Goal: Transaction & Acquisition: Download file/media

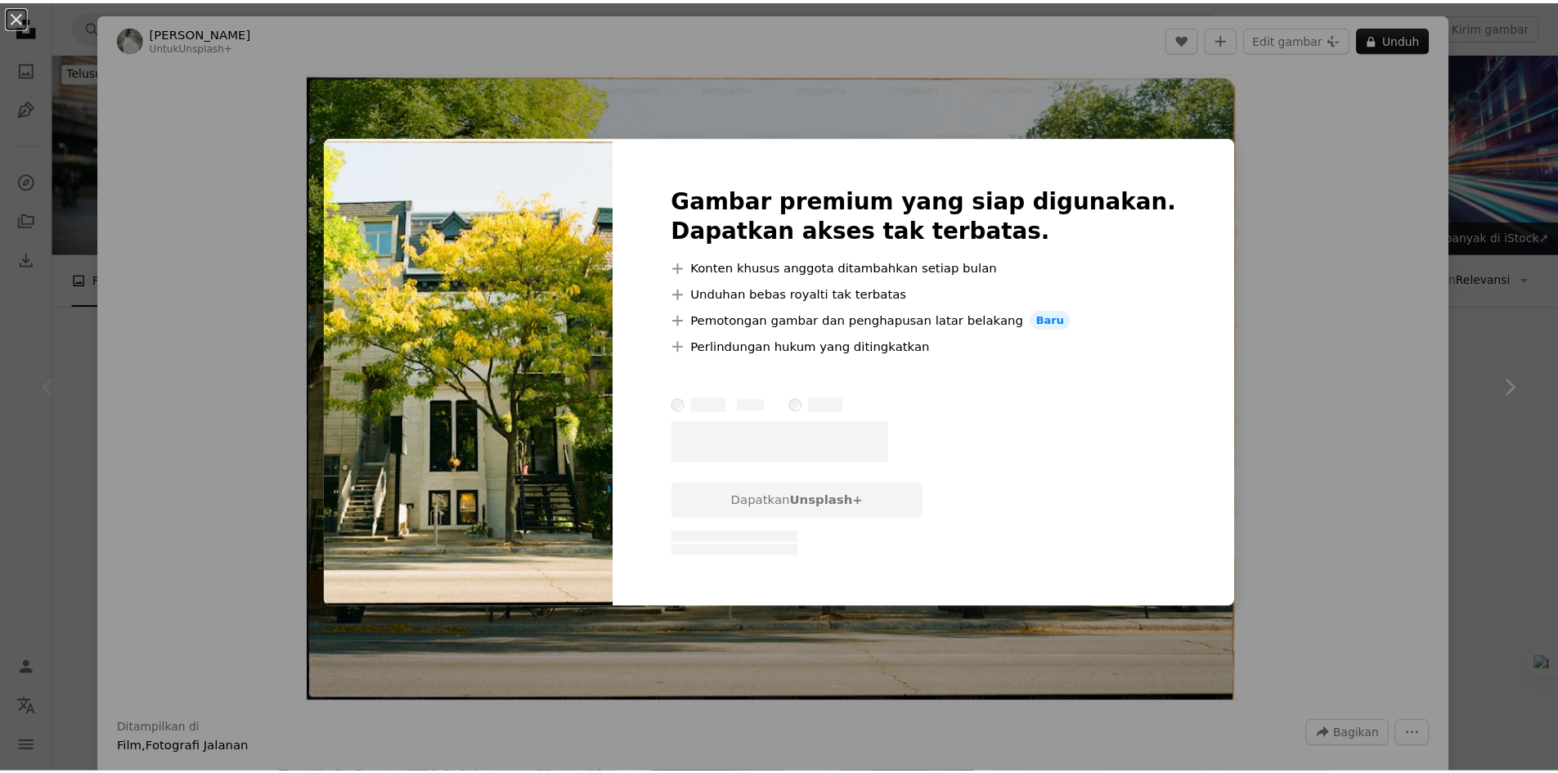
scroll to position [409, 0]
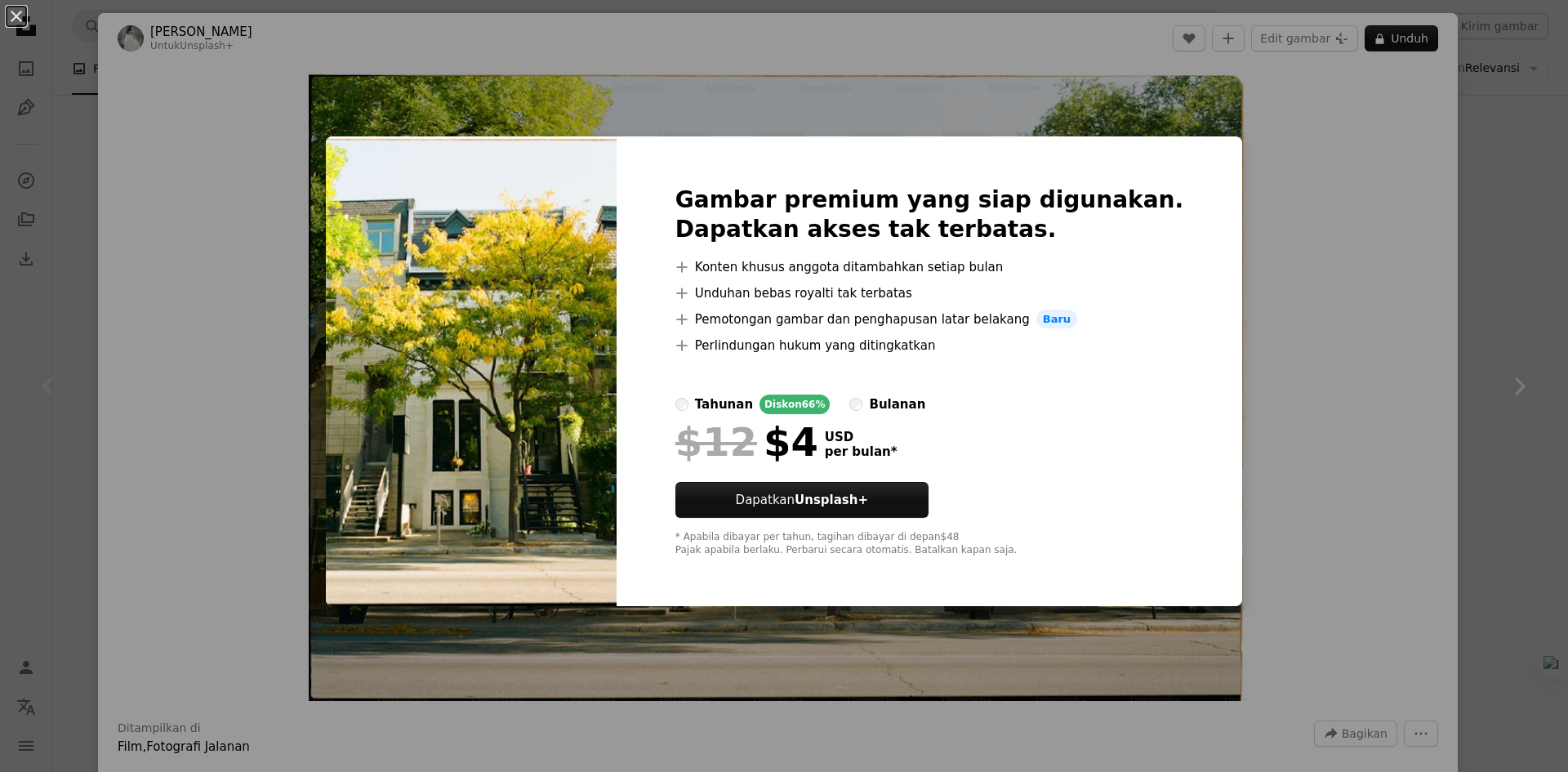
click at [1419, 282] on div "An X shape Gambar premium yang siap digunakan. Dapatkan akses tak terbatas. A p…" at bounding box center [784, 386] width 1568 height 772
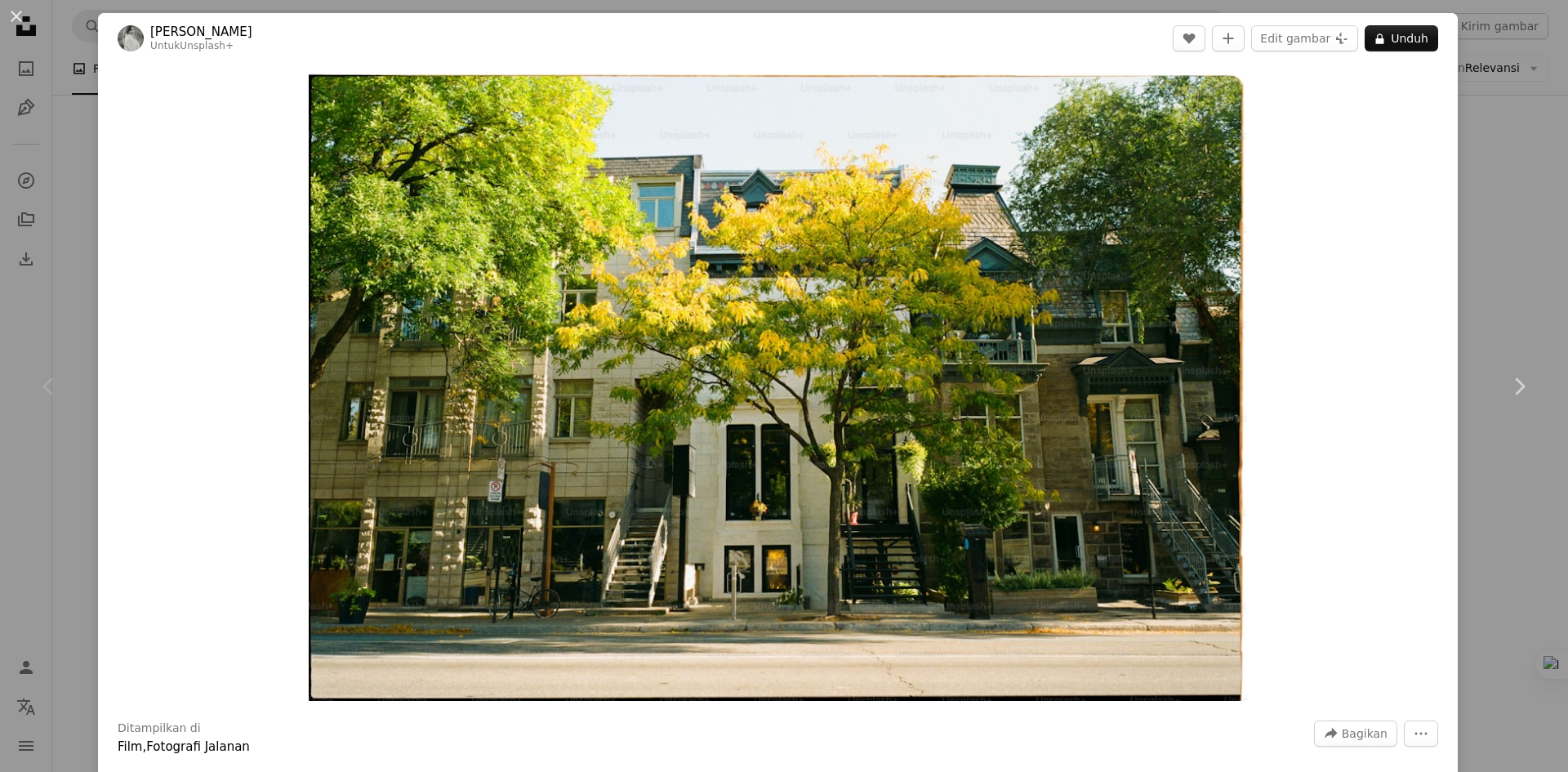
click at [1522, 299] on div "An X shape Chevron left Chevron right [PERSON_NAME] Untuk Unsplash+ A heart A p…" at bounding box center [784, 386] width 1568 height 772
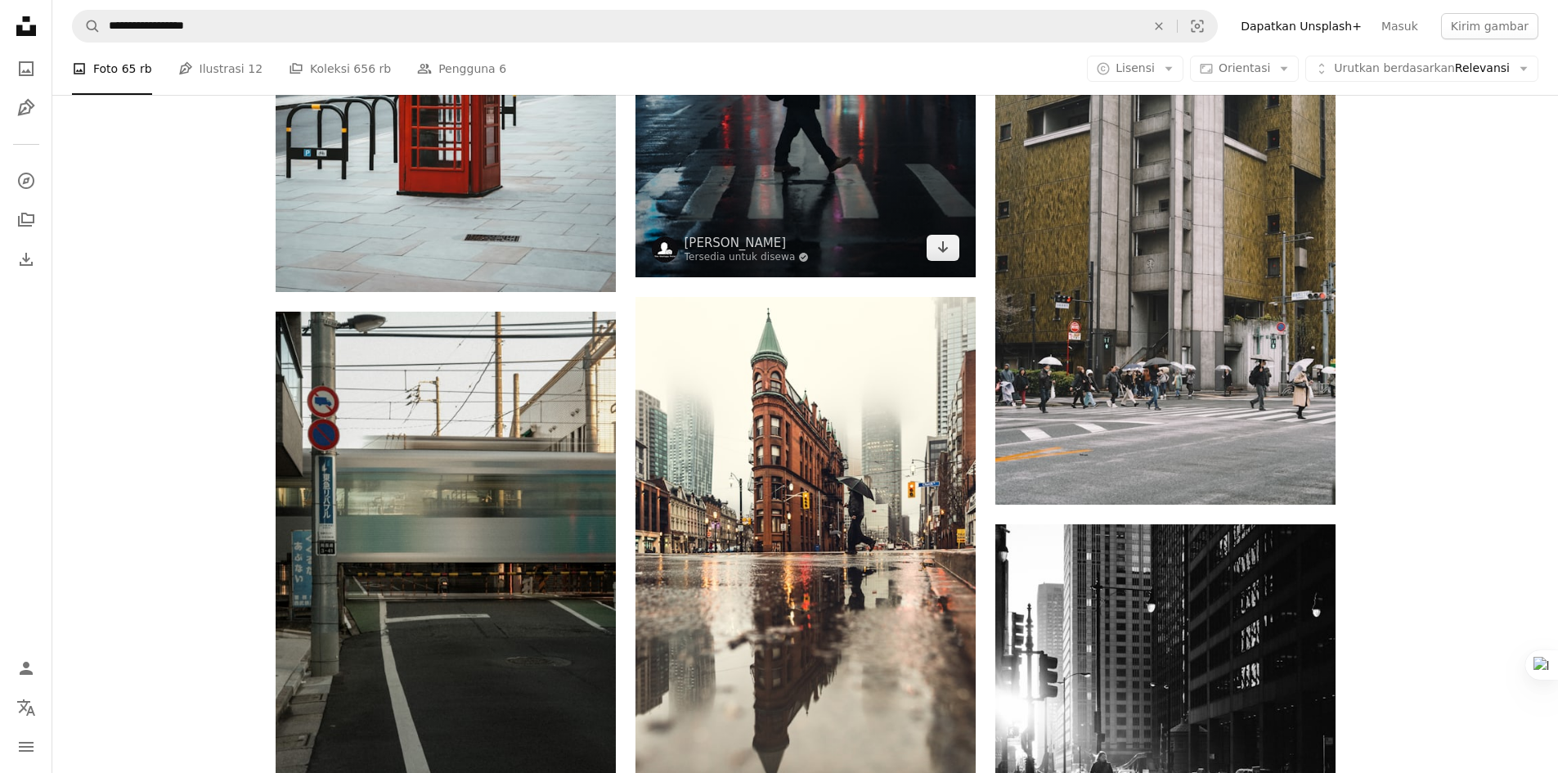
scroll to position [981, 0]
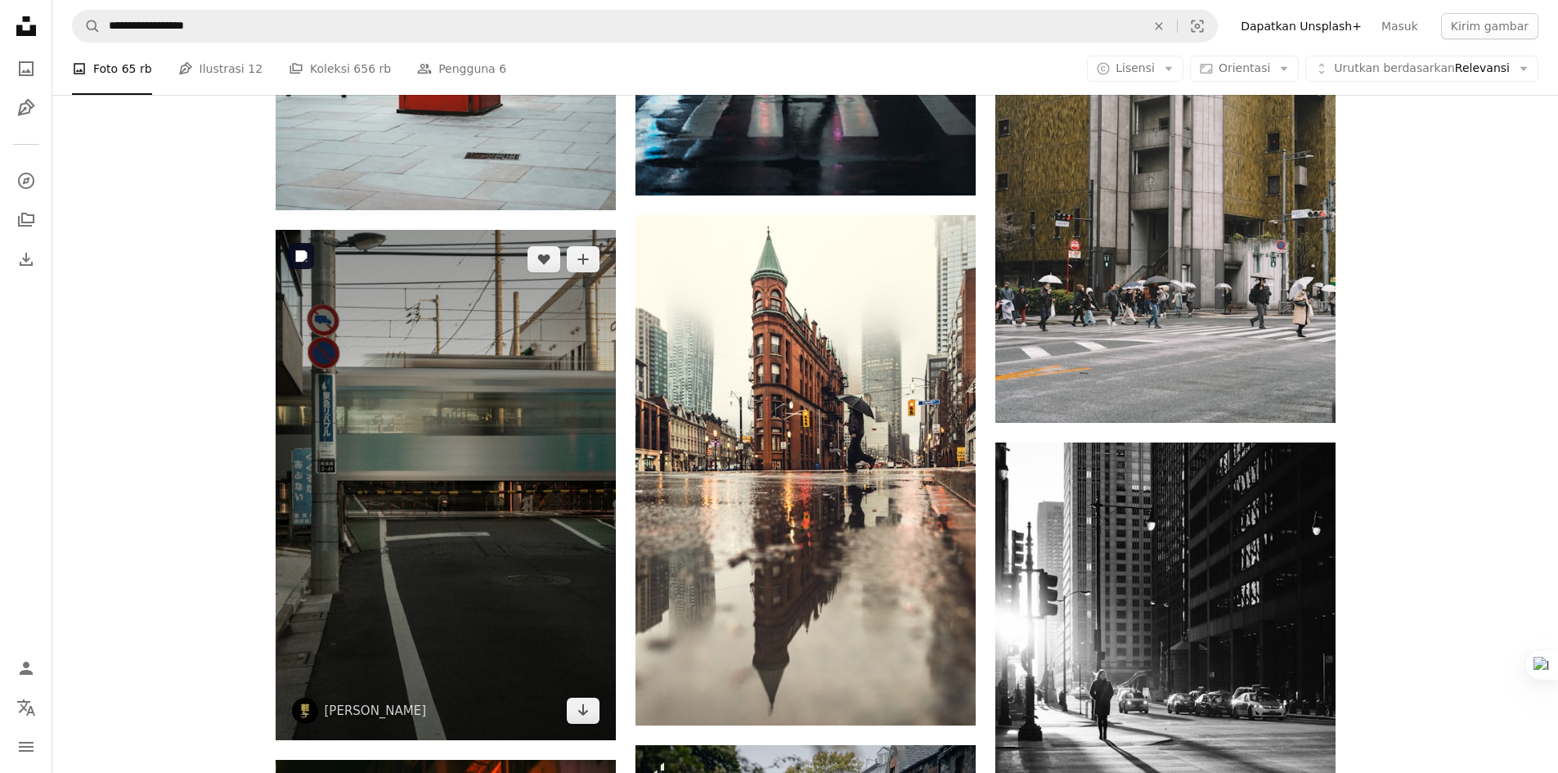
click at [510, 423] on img at bounding box center [446, 485] width 340 height 510
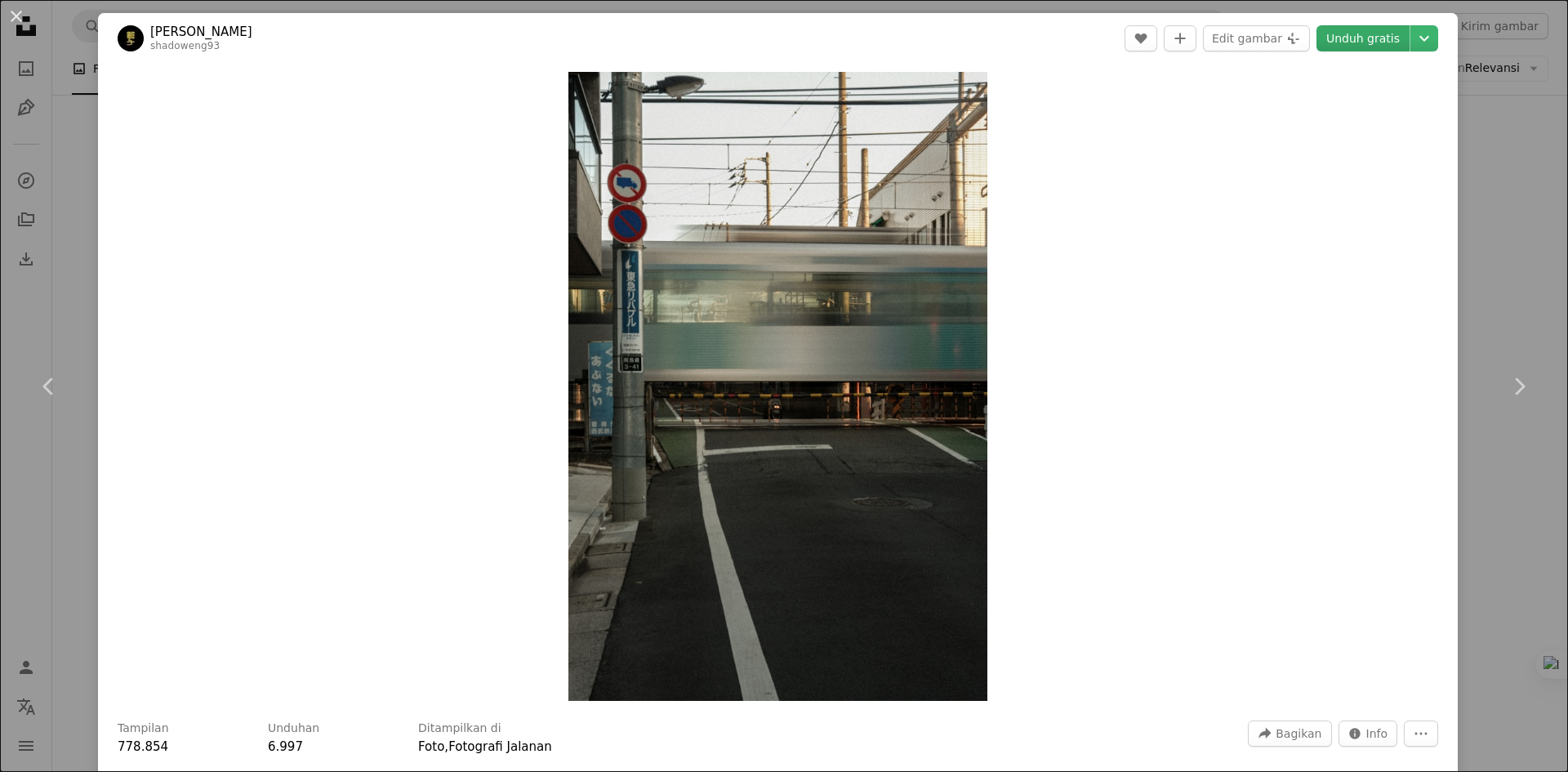
click at [1351, 35] on link "Unduh gratis" at bounding box center [1362, 38] width 93 height 26
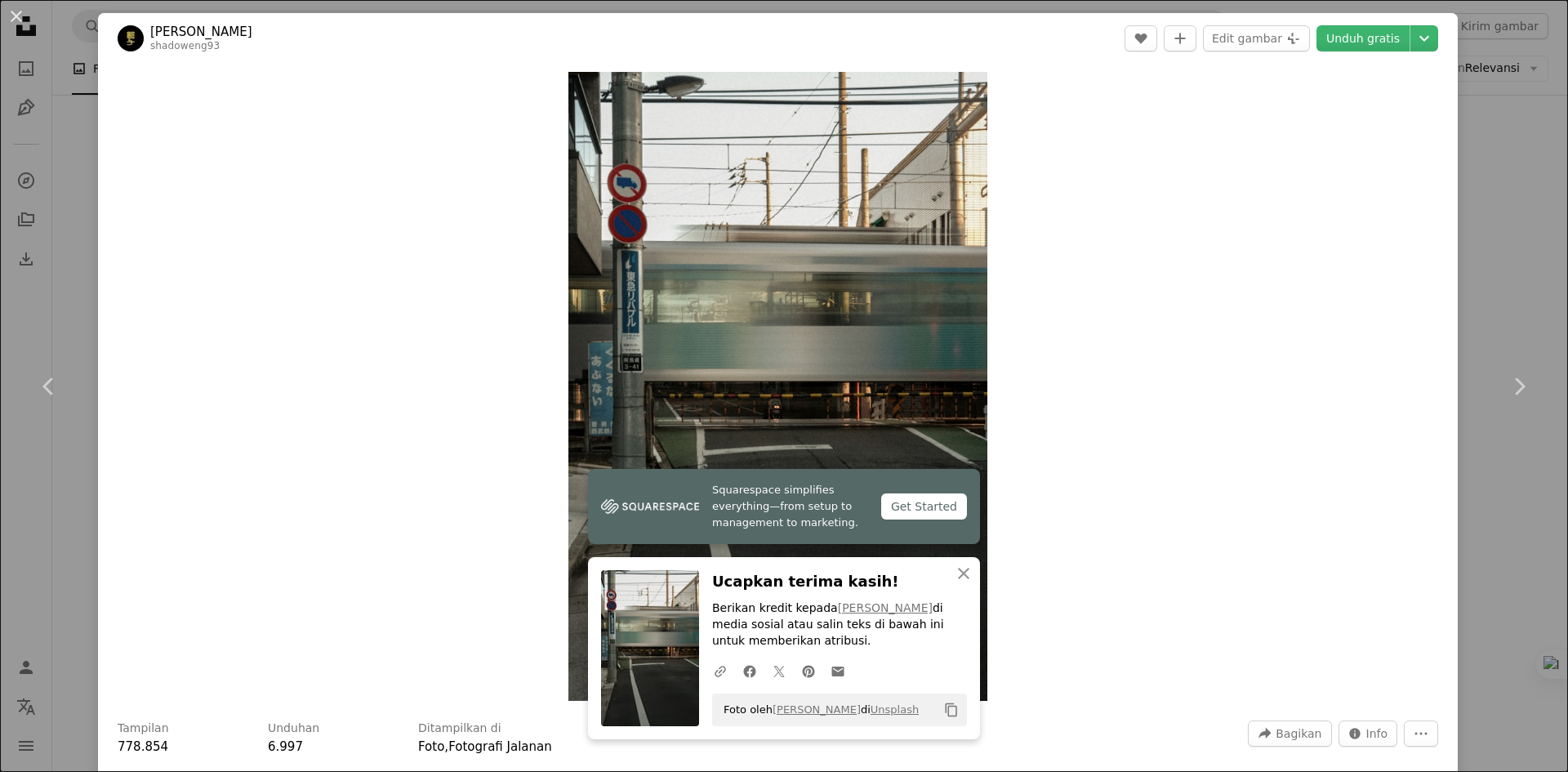
click at [1512, 267] on div "An X shape Chevron left Chevron right LIM ENG shadoweng93 A heart A plus sign E…" at bounding box center [784, 386] width 1568 height 772
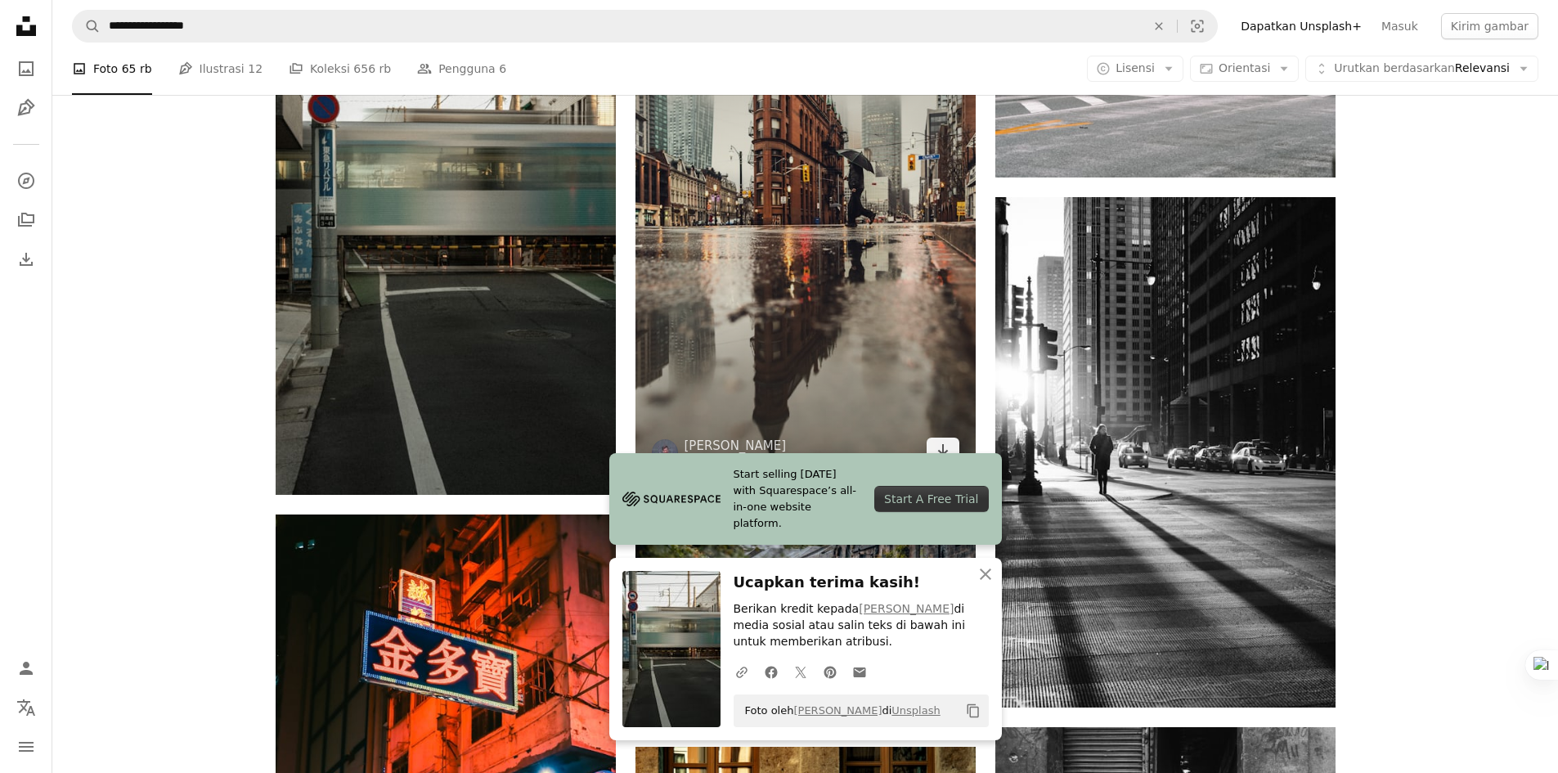
scroll to position [1309, 0]
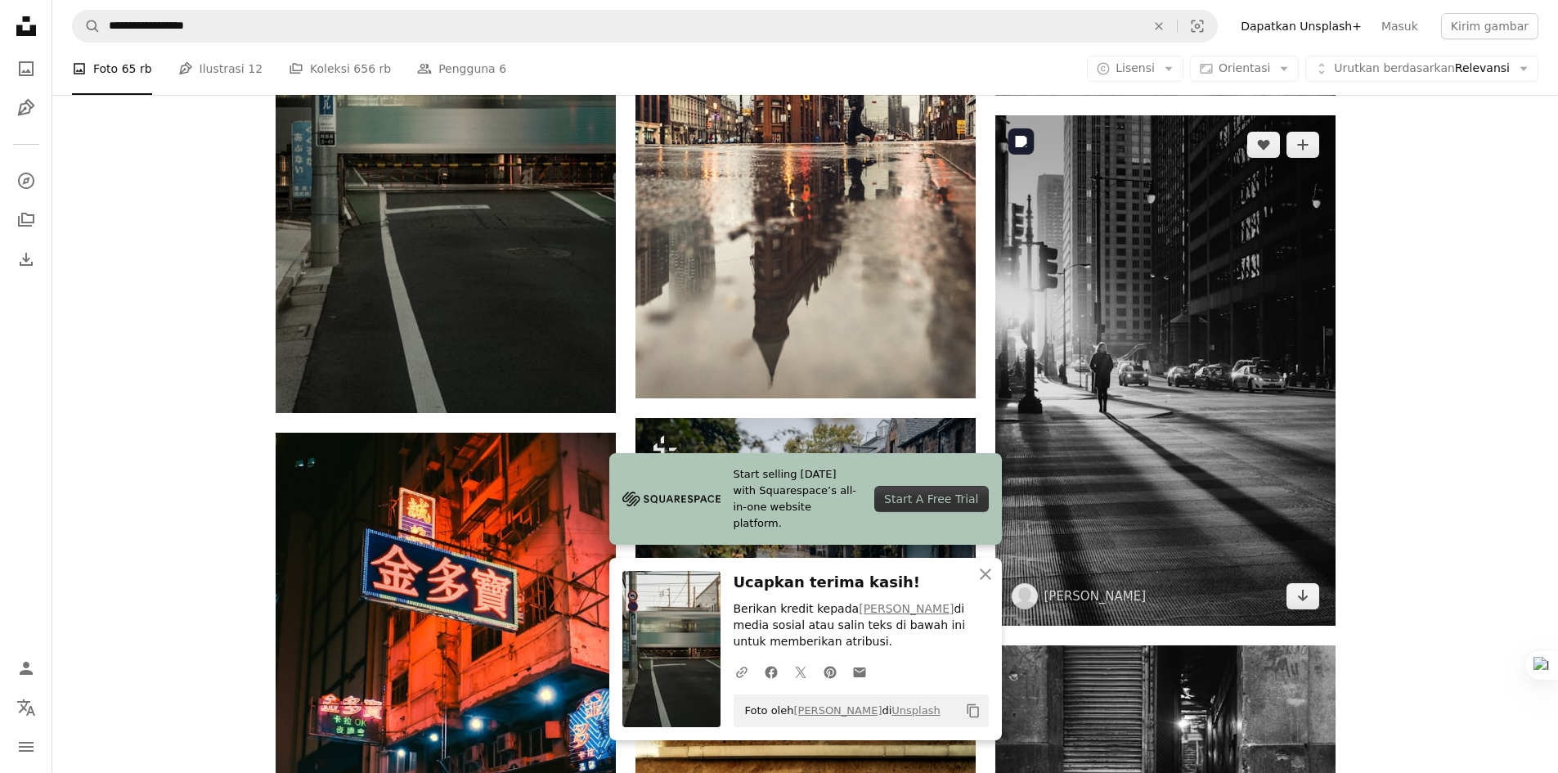
click at [1197, 347] on img at bounding box center [1165, 370] width 340 height 510
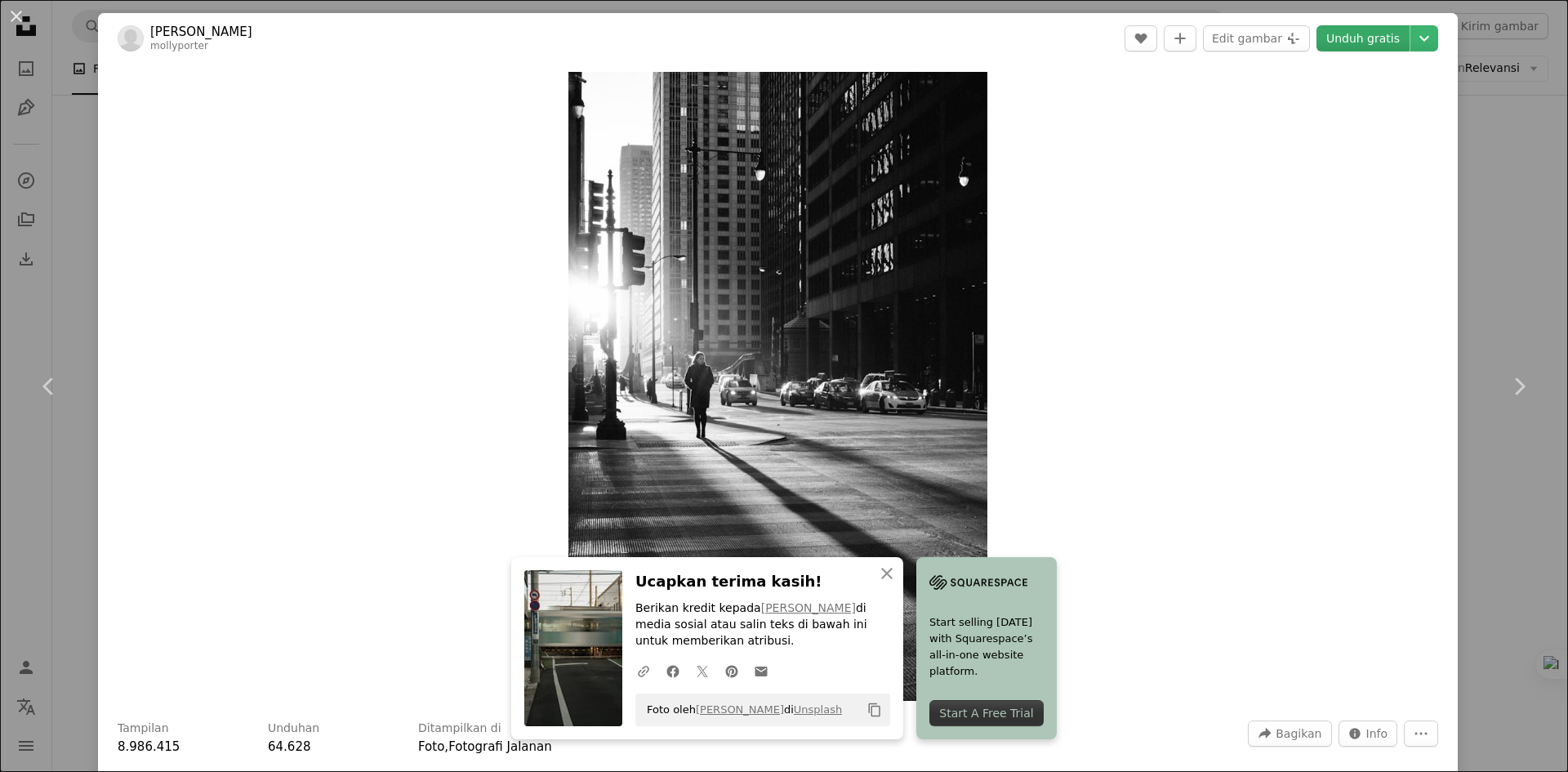
click at [1357, 38] on link "Unduh gratis" at bounding box center [1362, 38] width 93 height 26
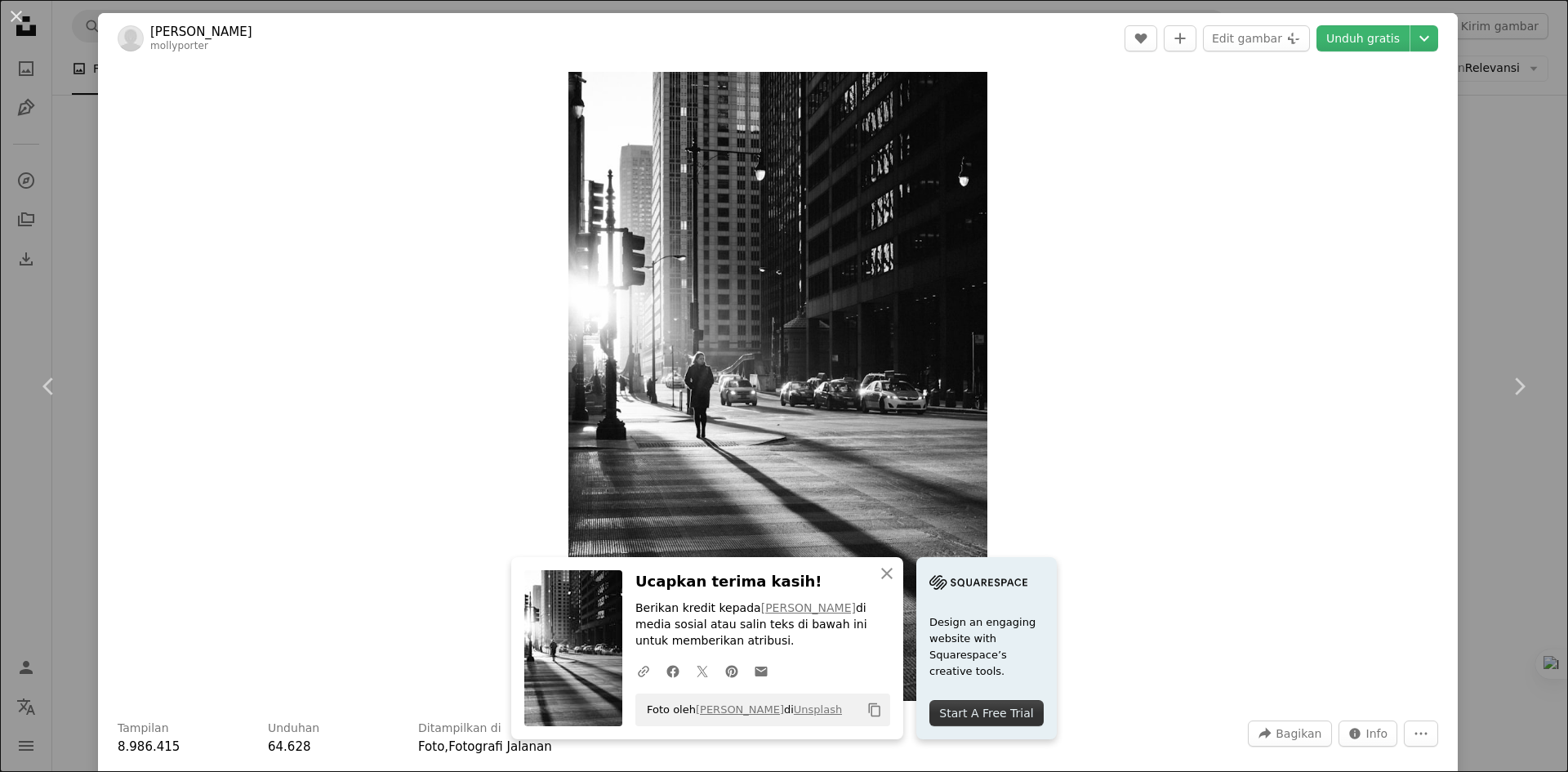
click at [1493, 253] on div "An X shape Chevron left Chevron right [PERSON_NAME] mollyporter A heart A plus …" at bounding box center [784, 386] width 1568 height 772
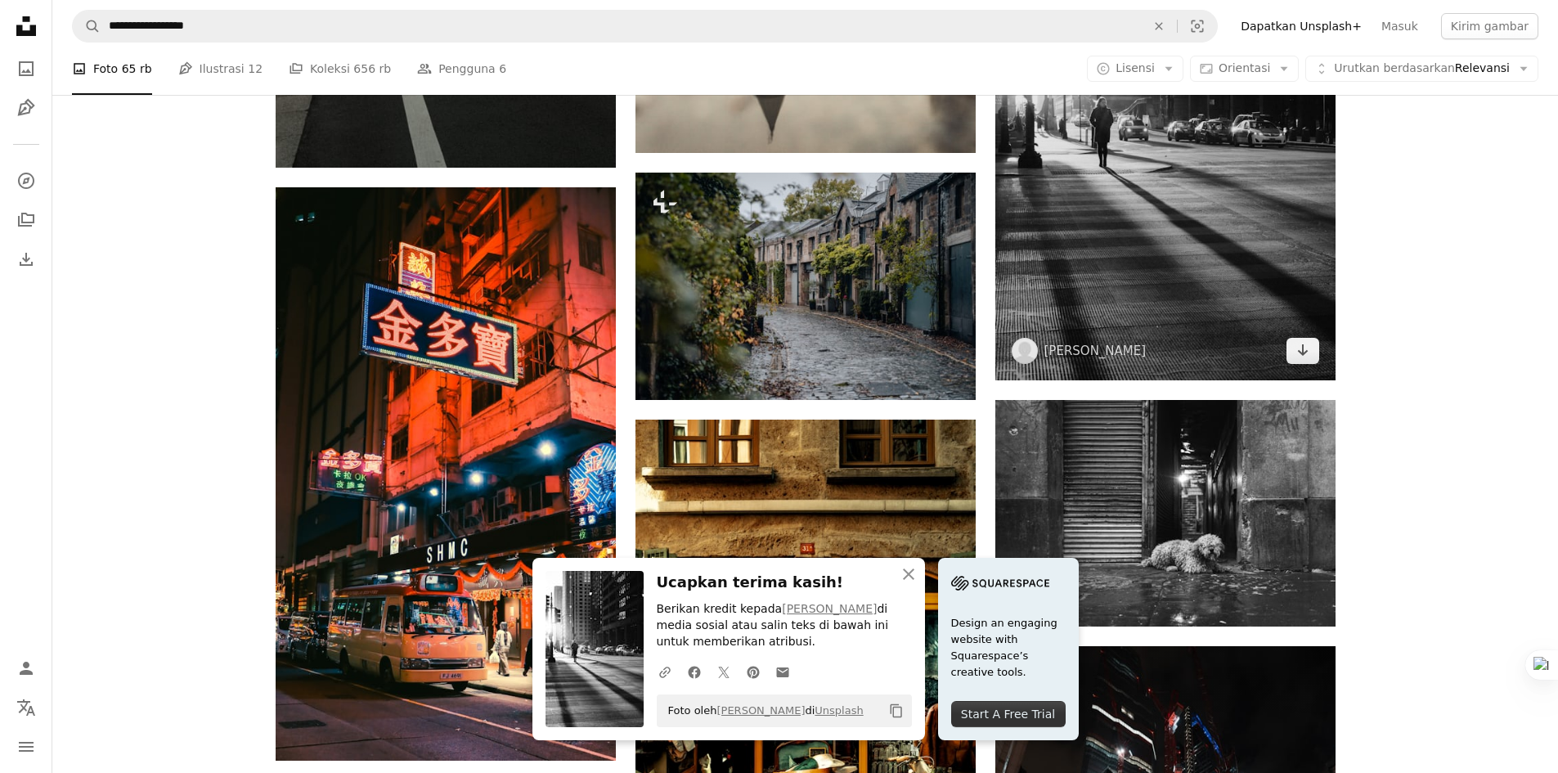
scroll to position [1718, 0]
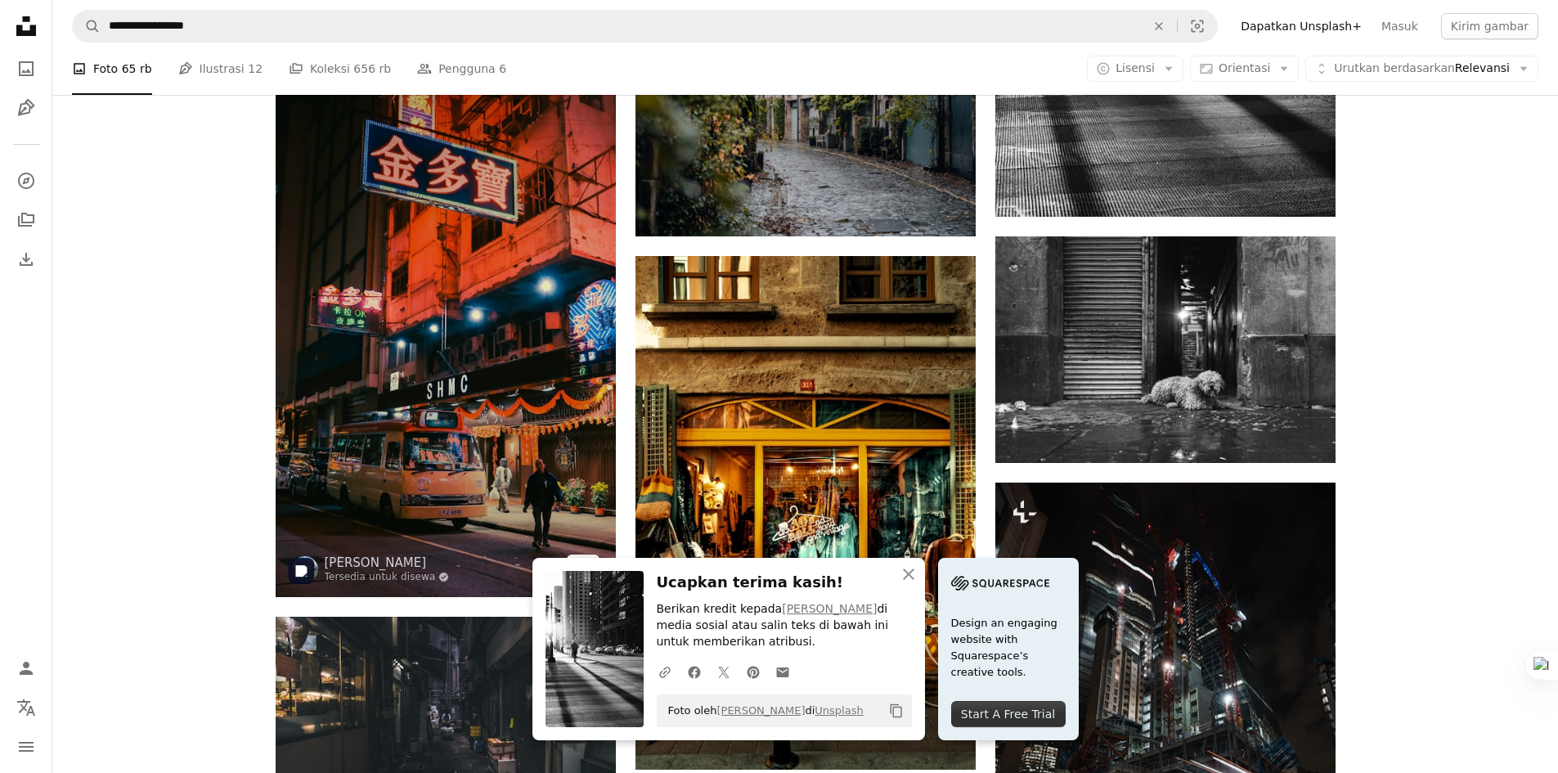
click at [599, 332] on img at bounding box center [446, 310] width 340 height 573
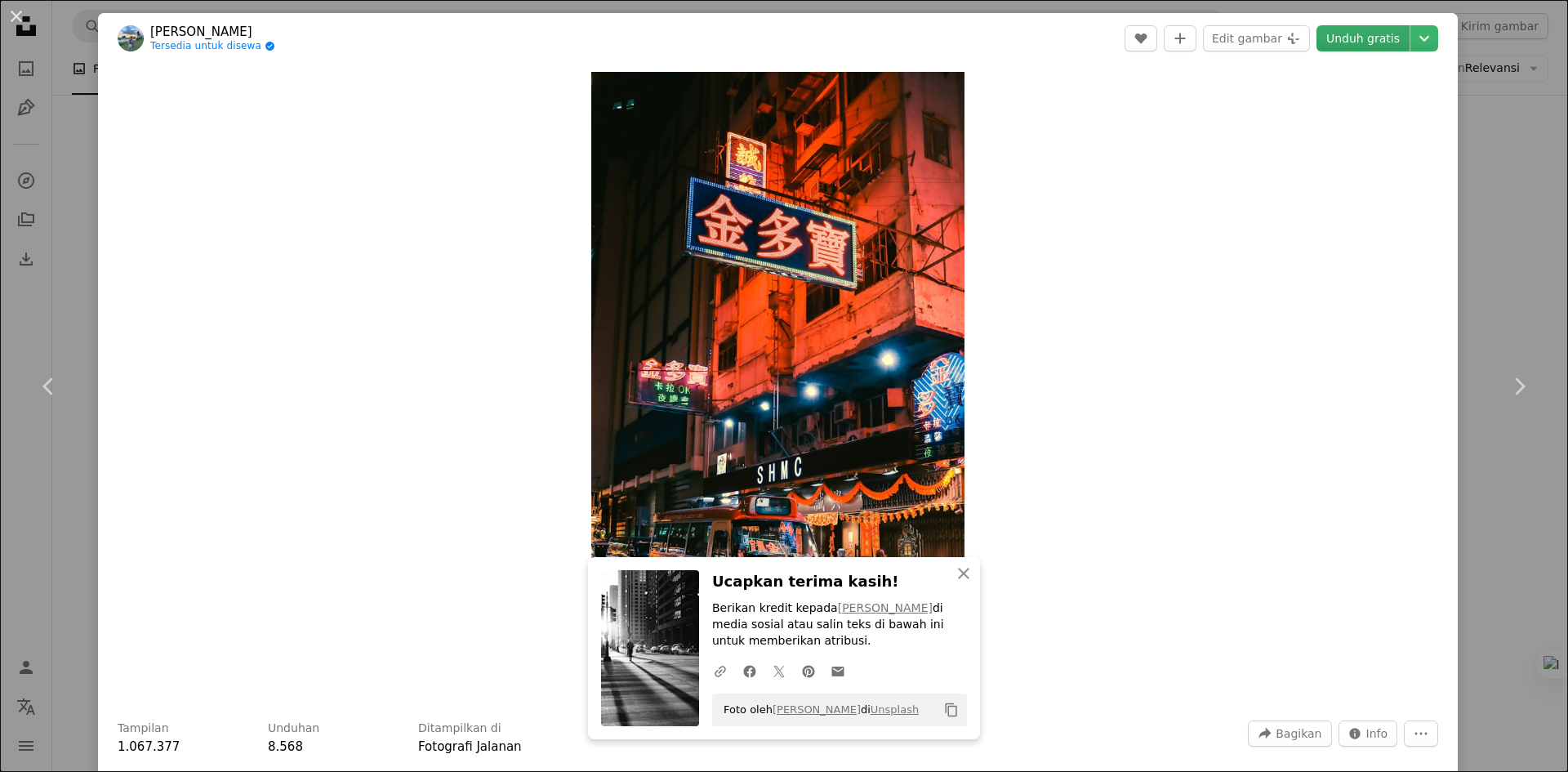
click at [1360, 34] on link "Unduh gratis" at bounding box center [1362, 38] width 93 height 26
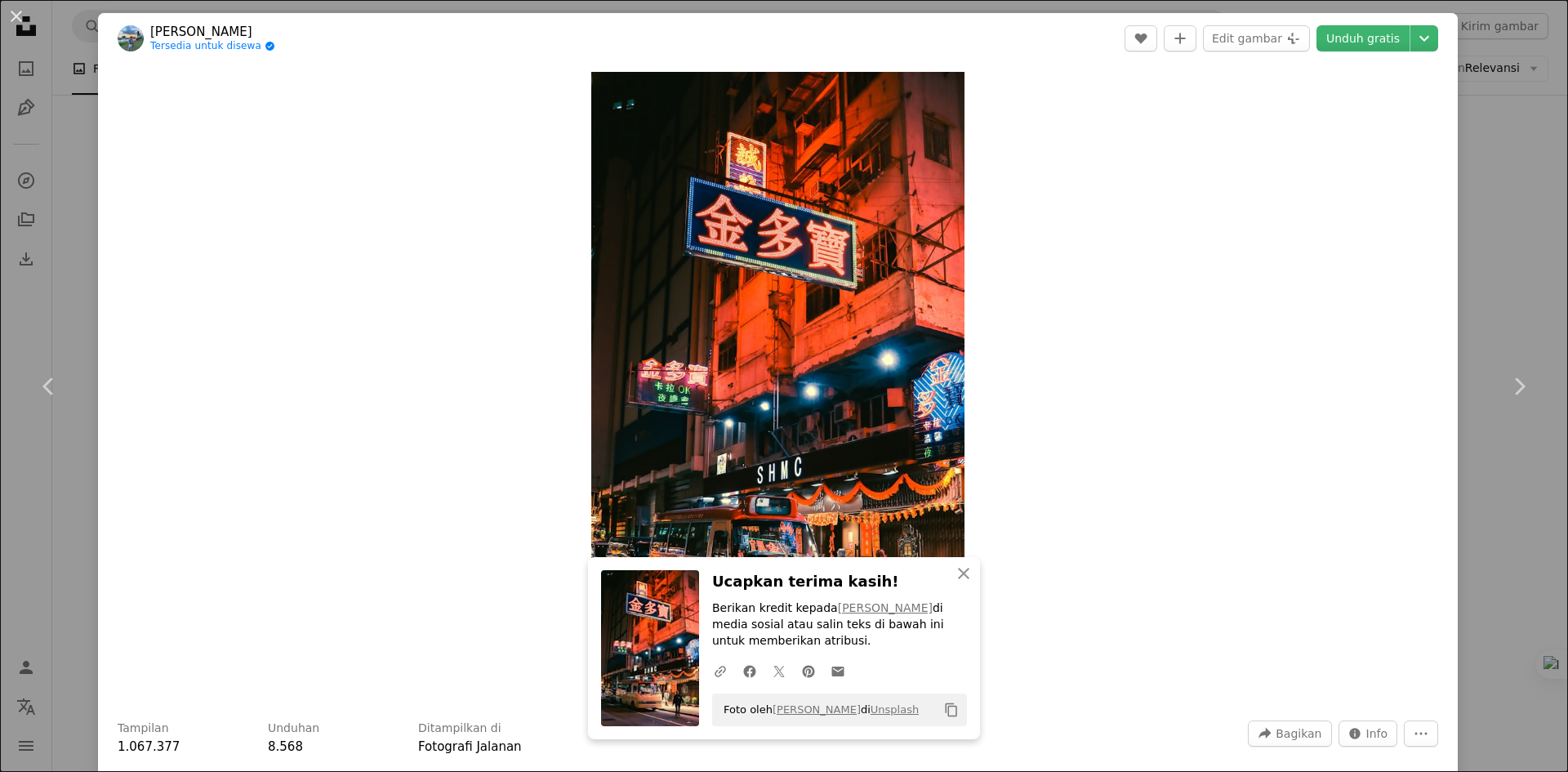
click at [1481, 185] on div "An X shape Chevron left Chevron right [PERSON_NAME] Tersedia untuk disewa A che…" at bounding box center [784, 386] width 1568 height 772
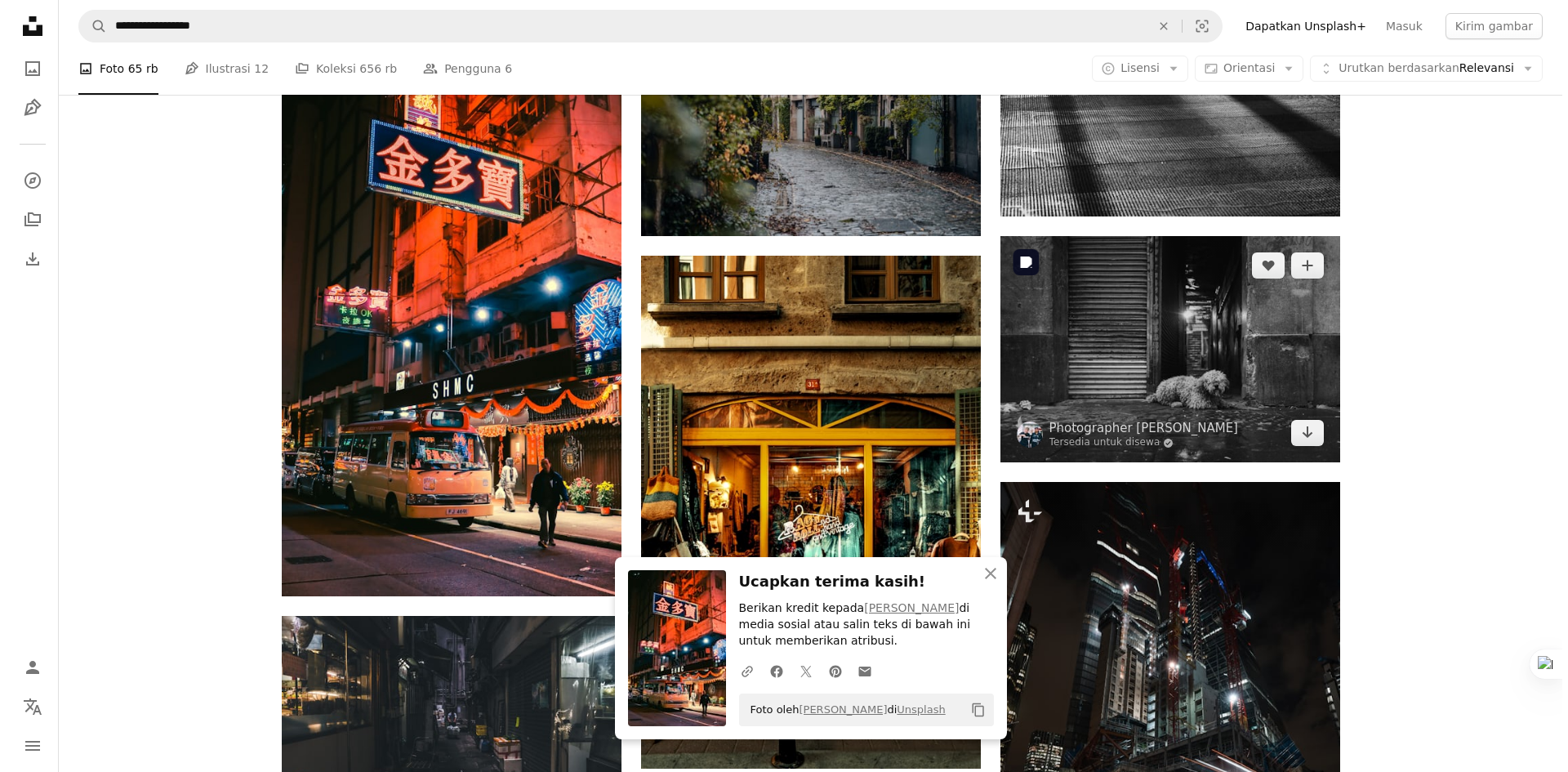
scroll to position [1960, 0]
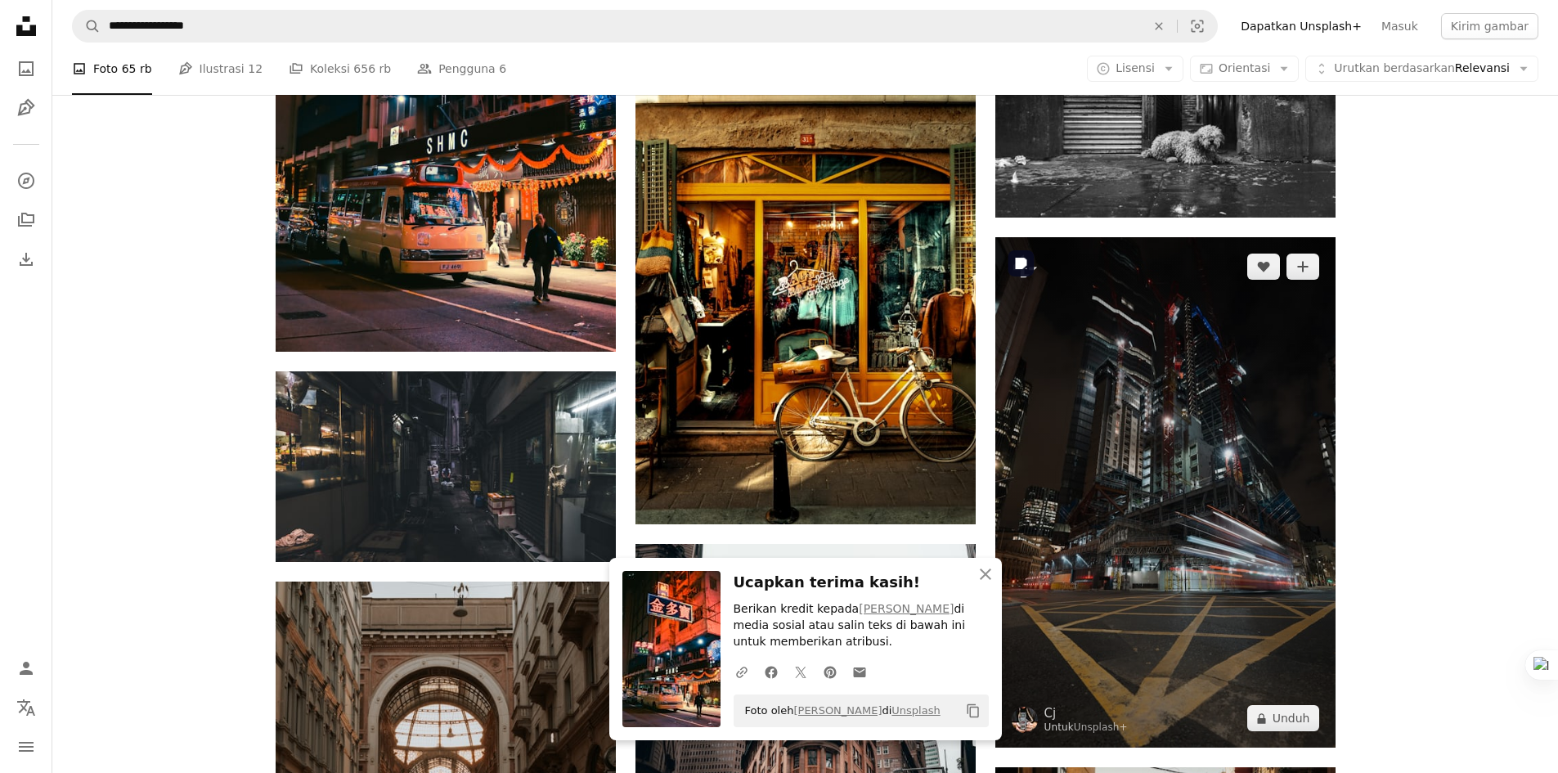
click at [1230, 435] on img at bounding box center [1165, 492] width 340 height 510
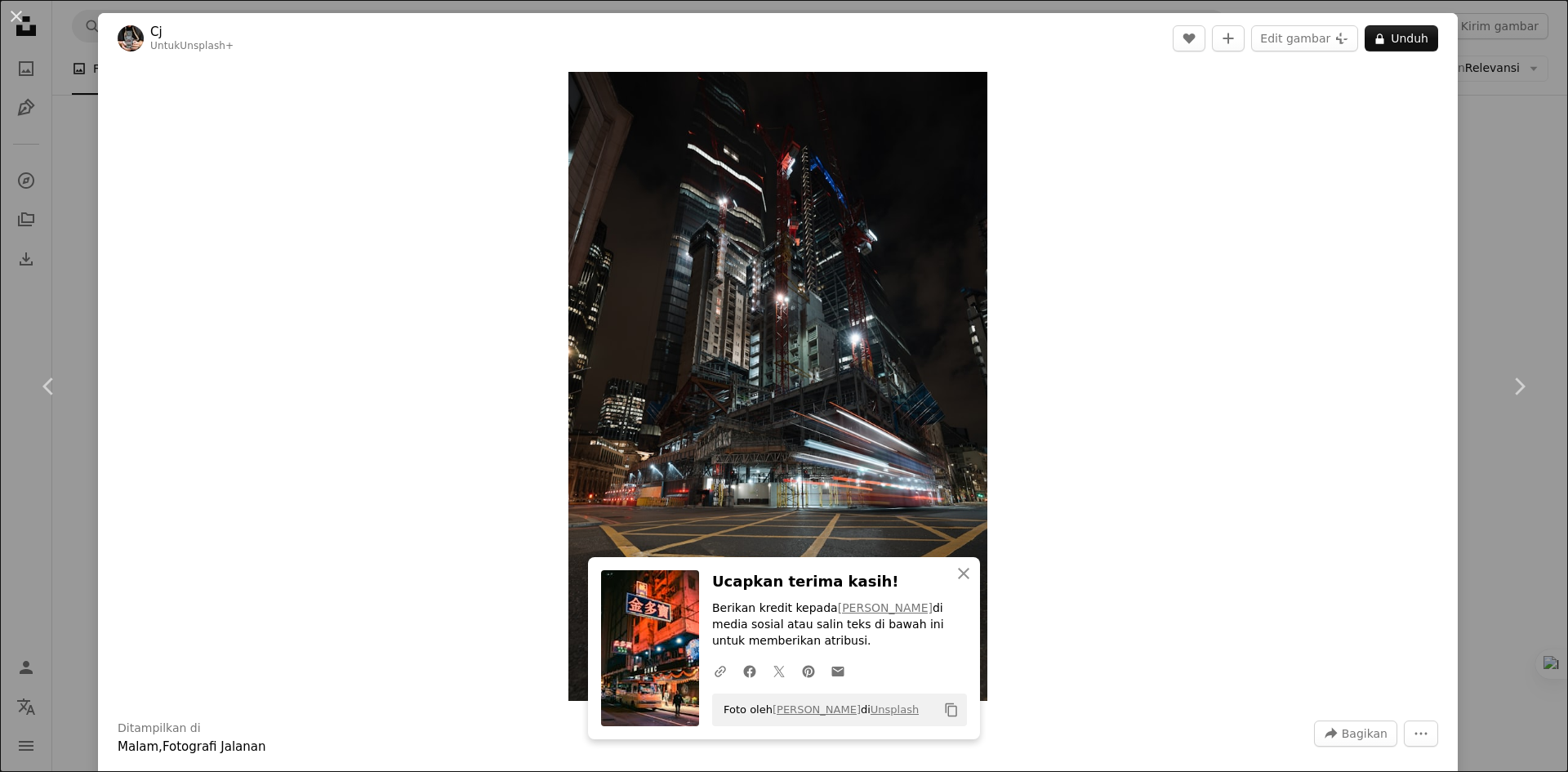
scroll to position [327, 0]
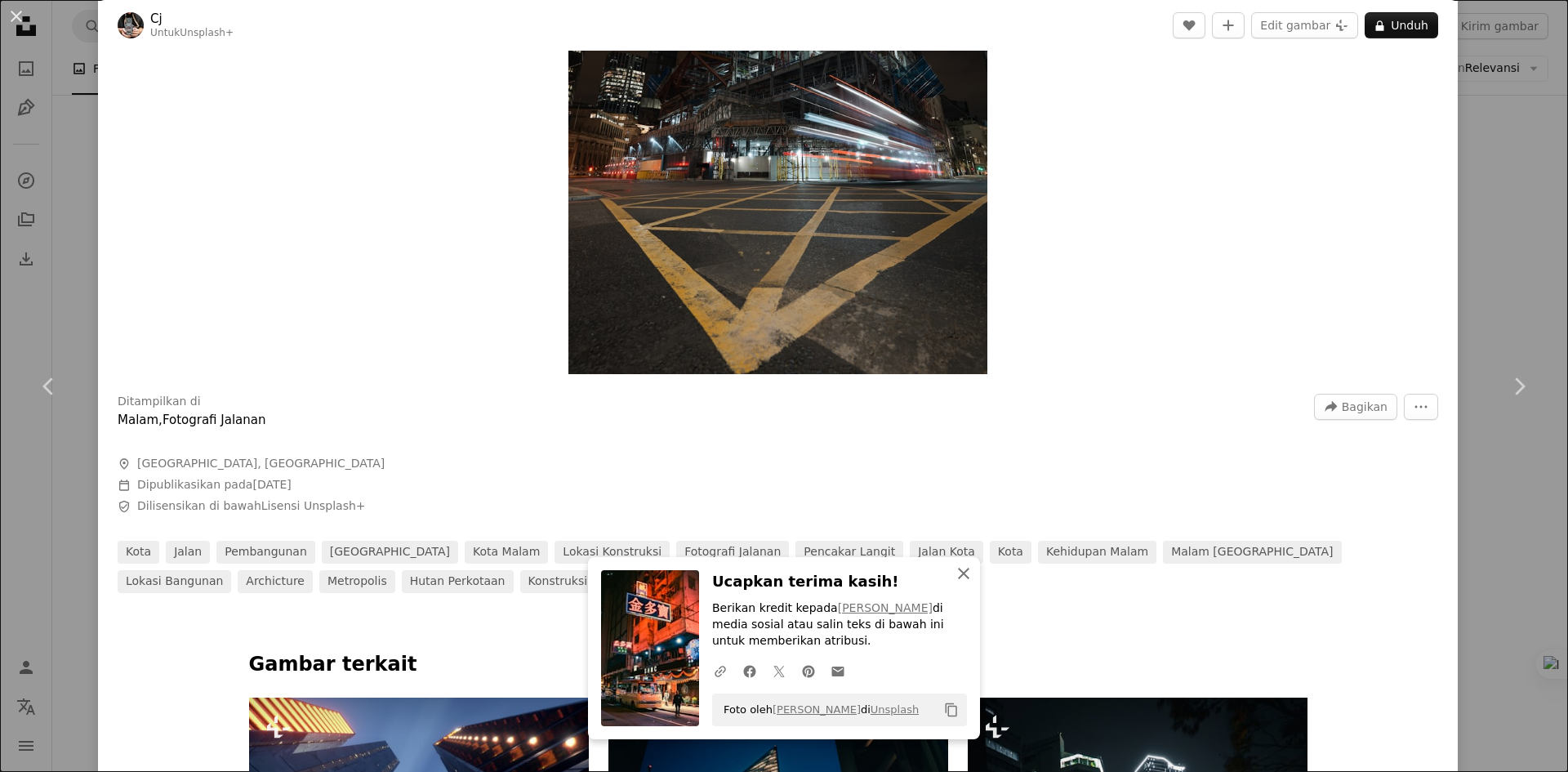
click at [958, 578] on icon "button" at bounding box center [963, 572] width 11 height 11
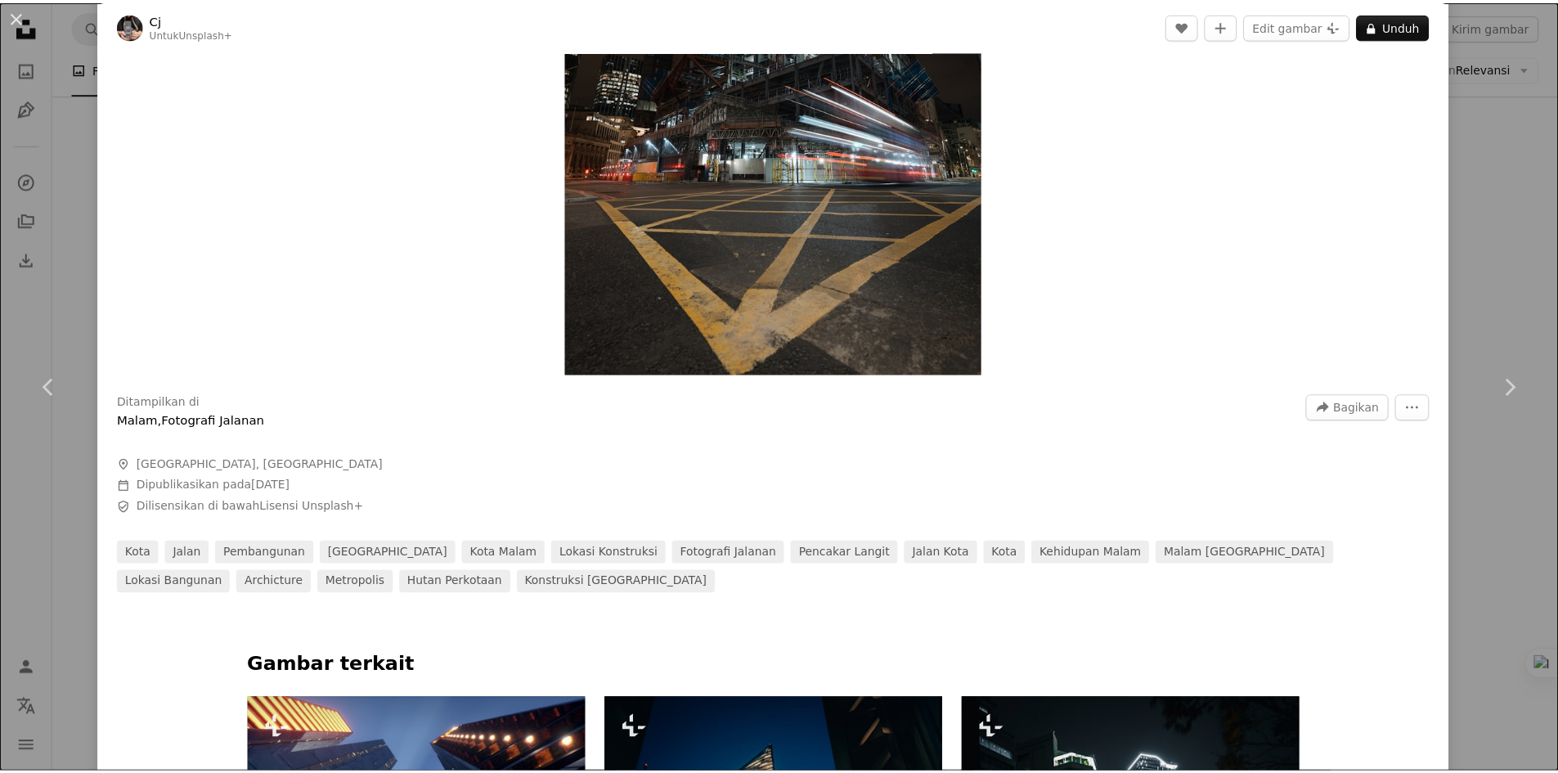
scroll to position [0, 0]
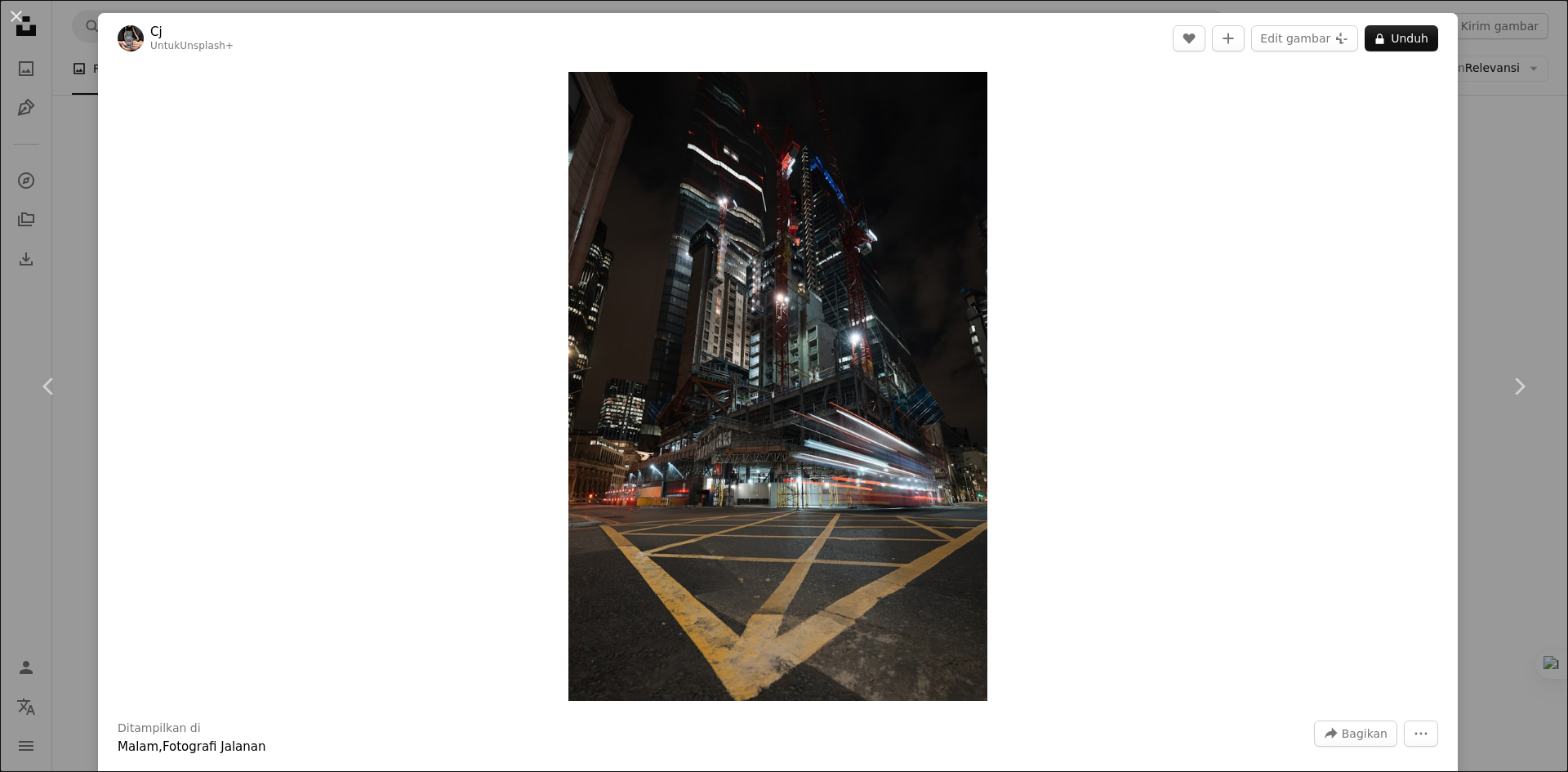
click at [1505, 276] on div "An X shape Chevron left Chevron right Cj Untuk Unsplash+ A heart A plus sign Ed…" at bounding box center [784, 386] width 1568 height 772
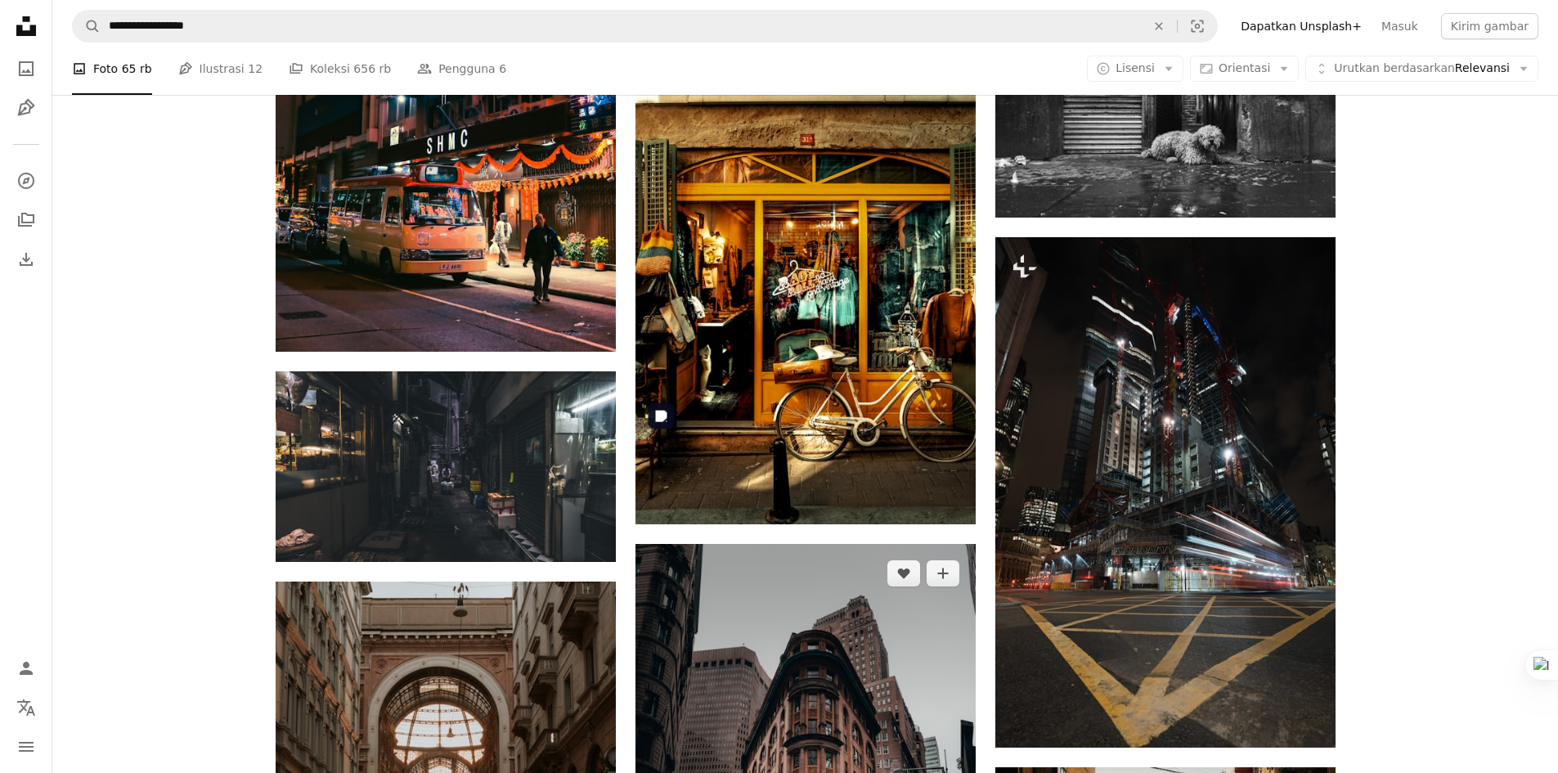
scroll to position [2290, 0]
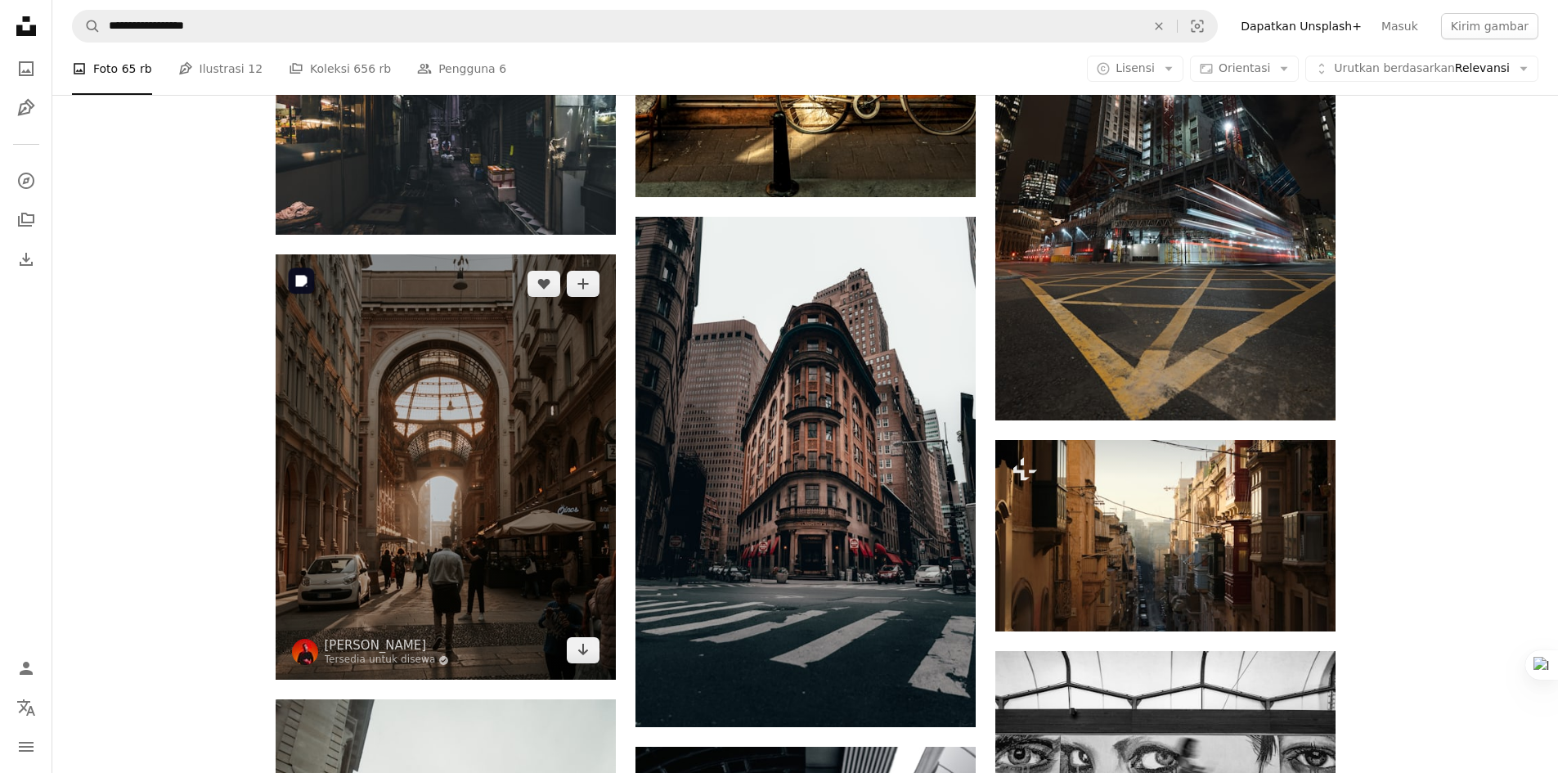
click at [478, 393] on img at bounding box center [446, 466] width 340 height 425
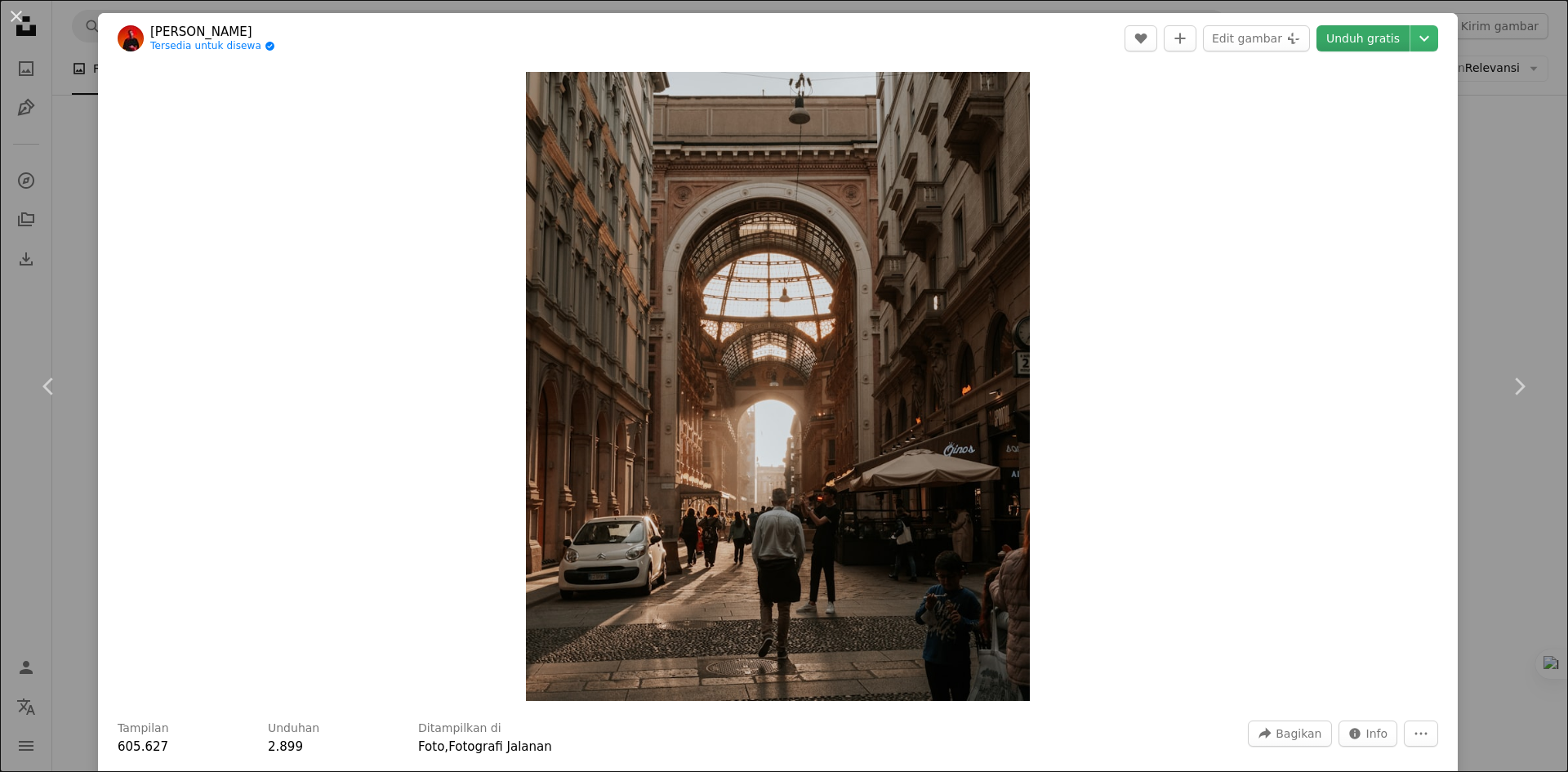
click at [1328, 29] on link "Unduh gratis" at bounding box center [1362, 38] width 93 height 26
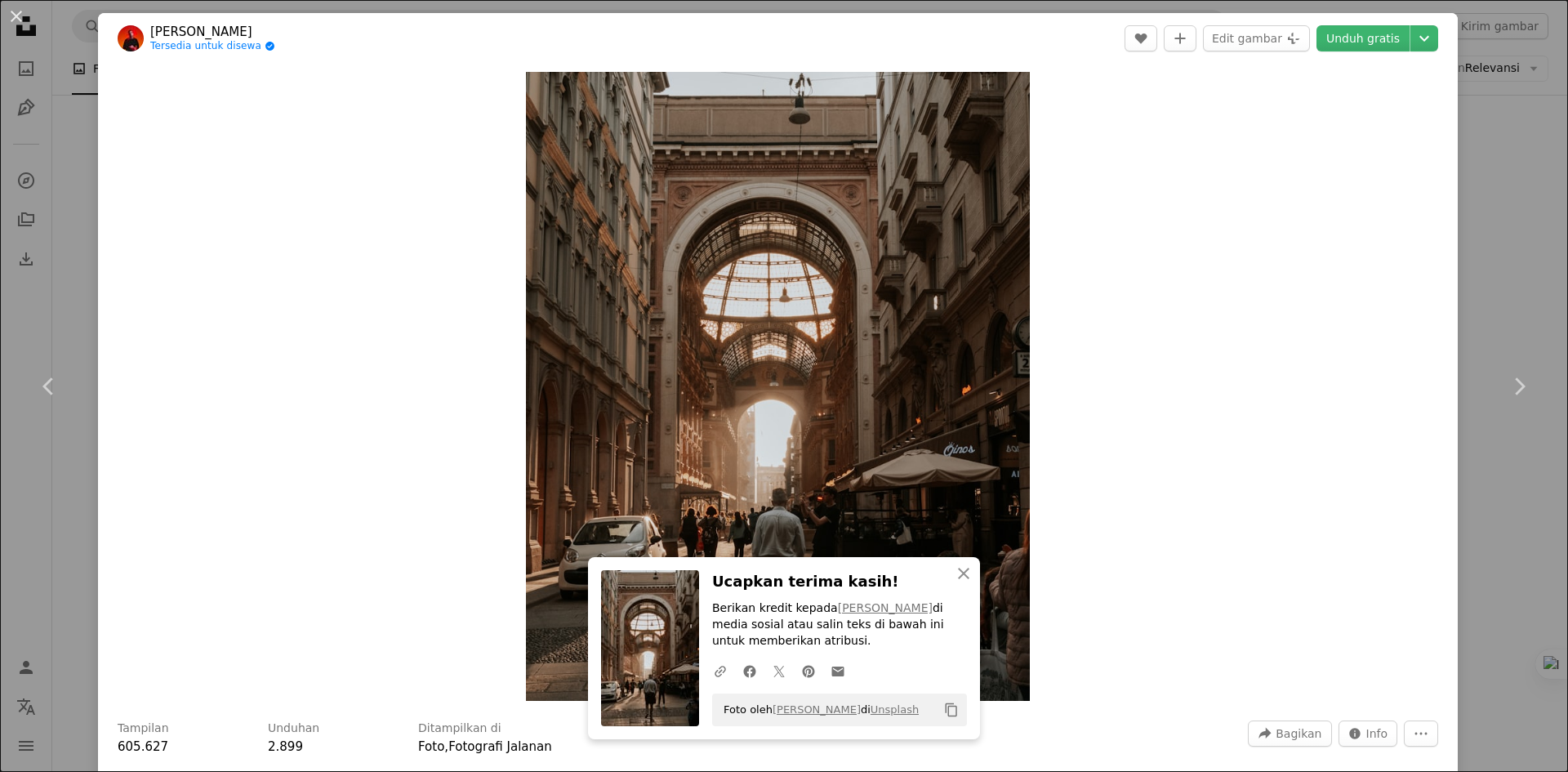
click at [1475, 236] on div "An X shape Chevron left Chevron right [PERSON_NAME] Tersedia untuk disewa A che…" at bounding box center [784, 386] width 1568 height 772
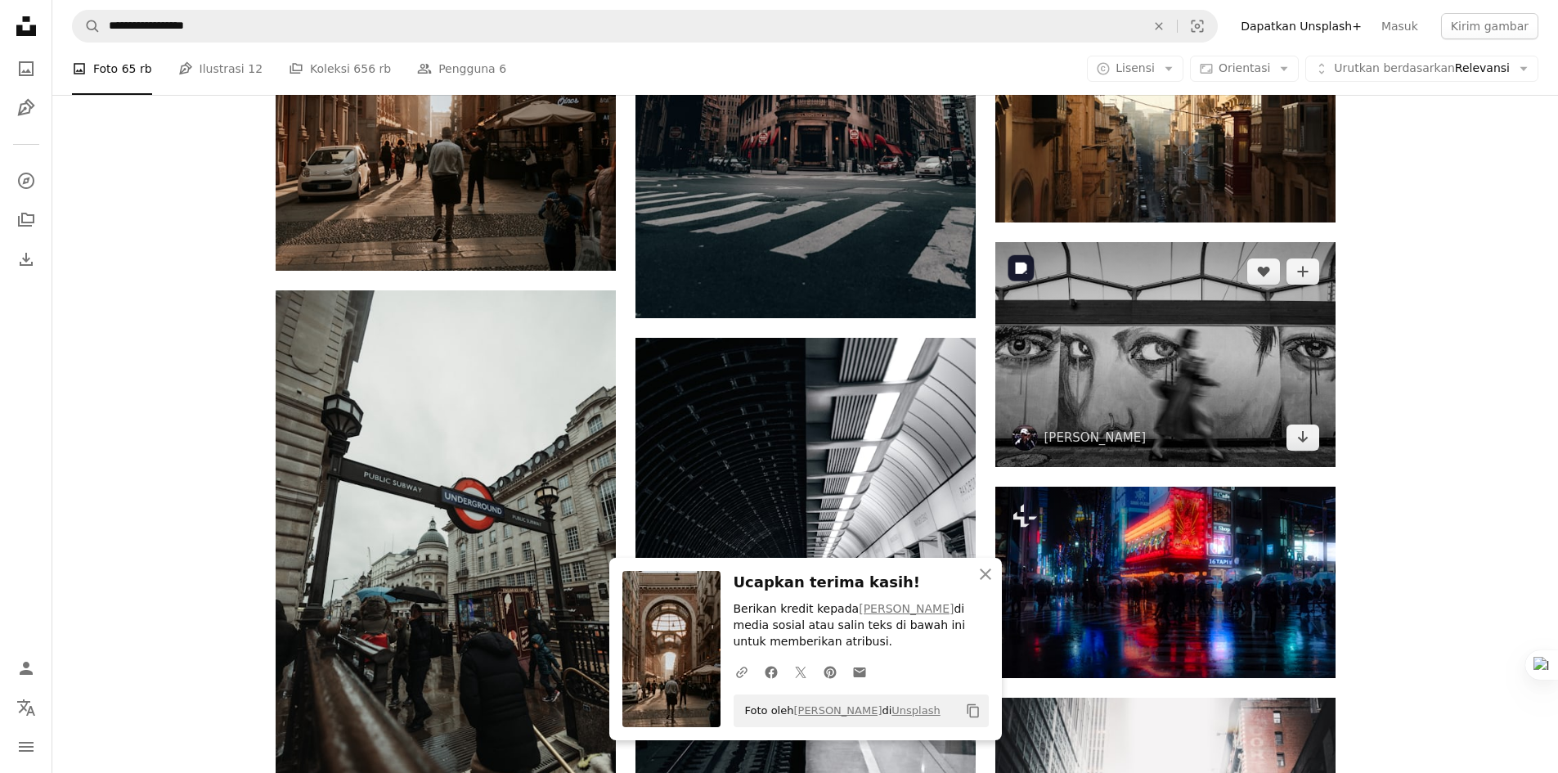
scroll to position [3026, 0]
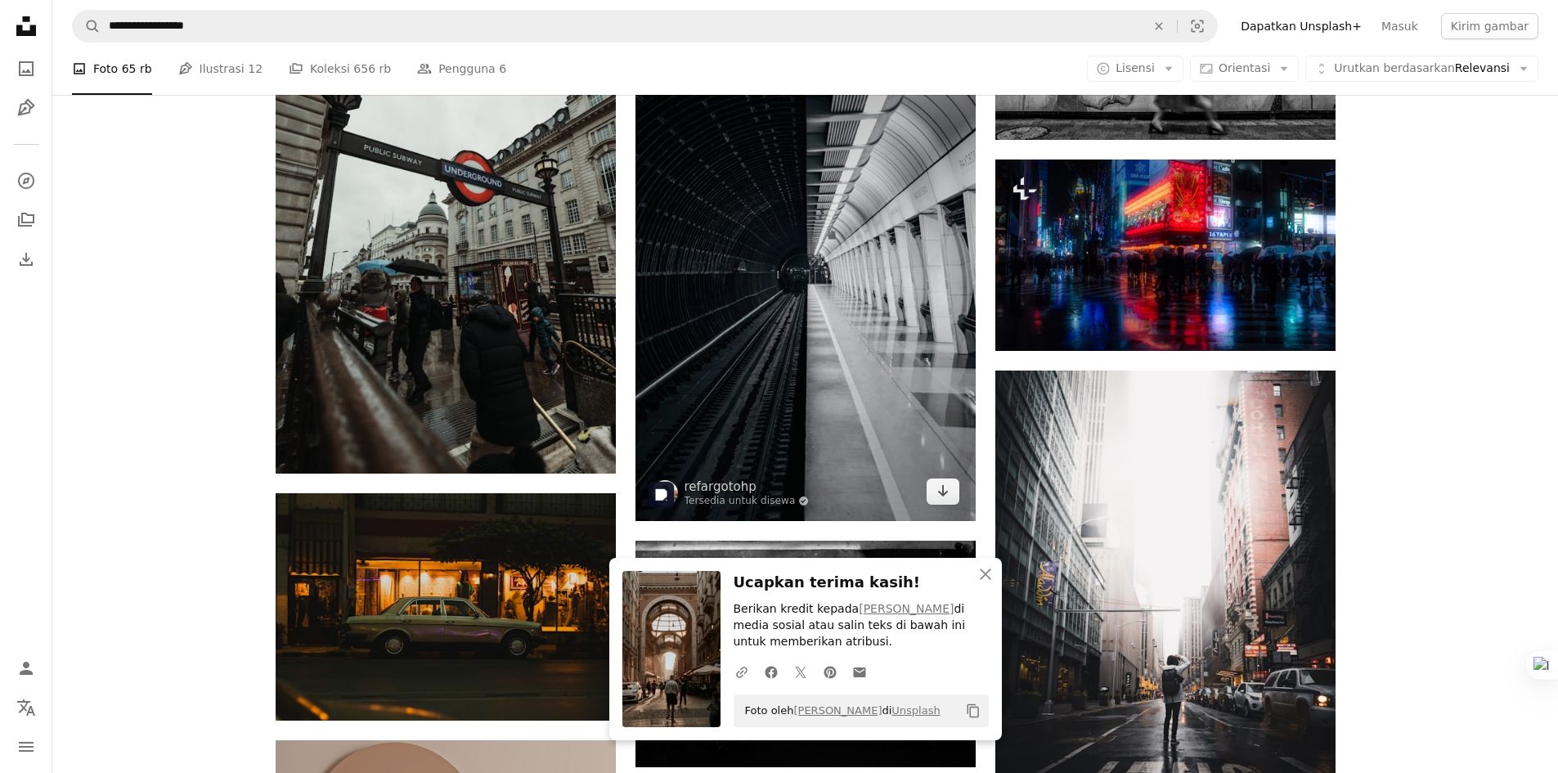
click at [807, 327] on img at bounding box center [805, 266] width 340 height 510
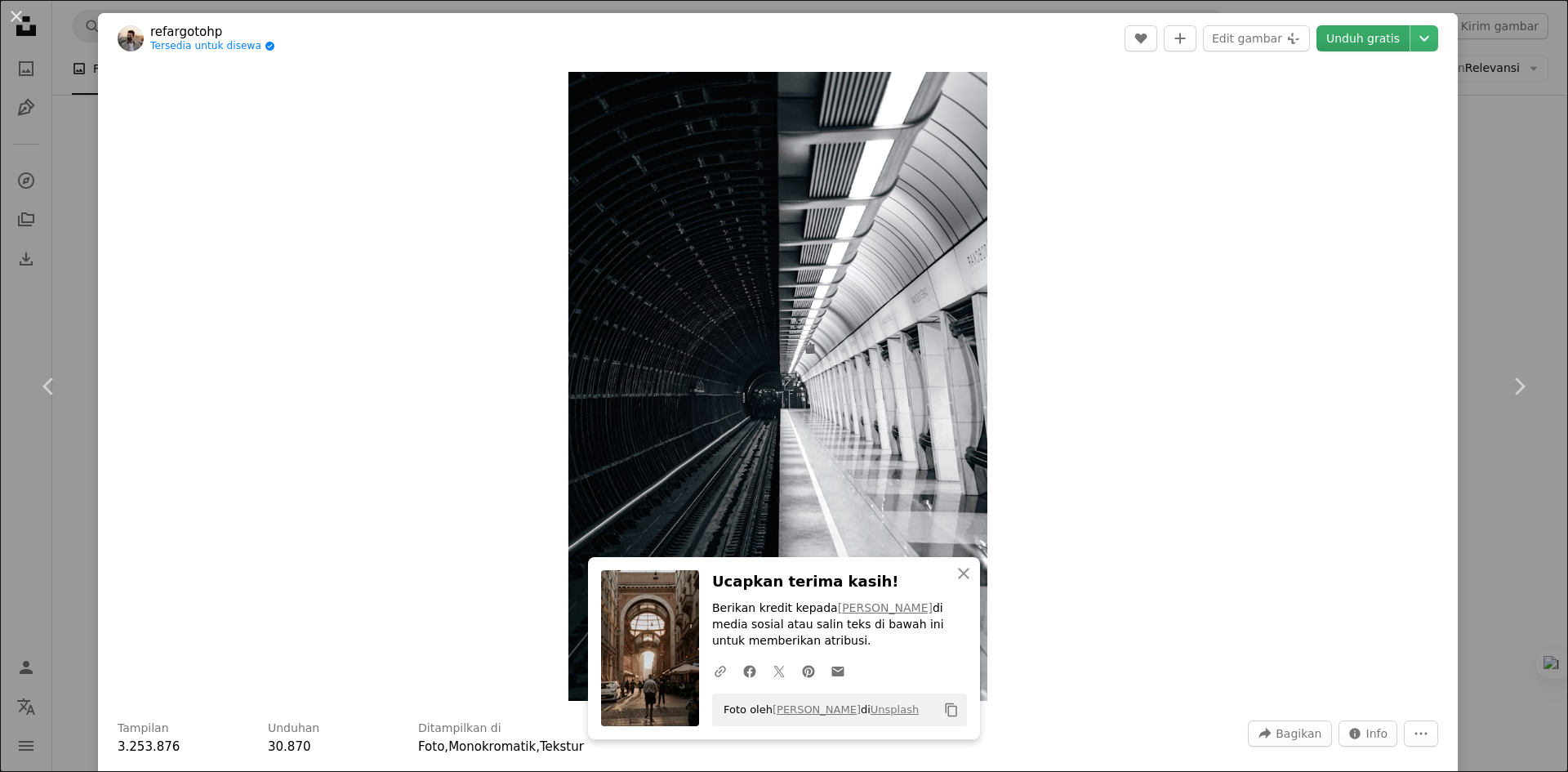
click at [1367, 38] on link "Unduh gratis" at bounding box center [1362, 38] width 93 height 26
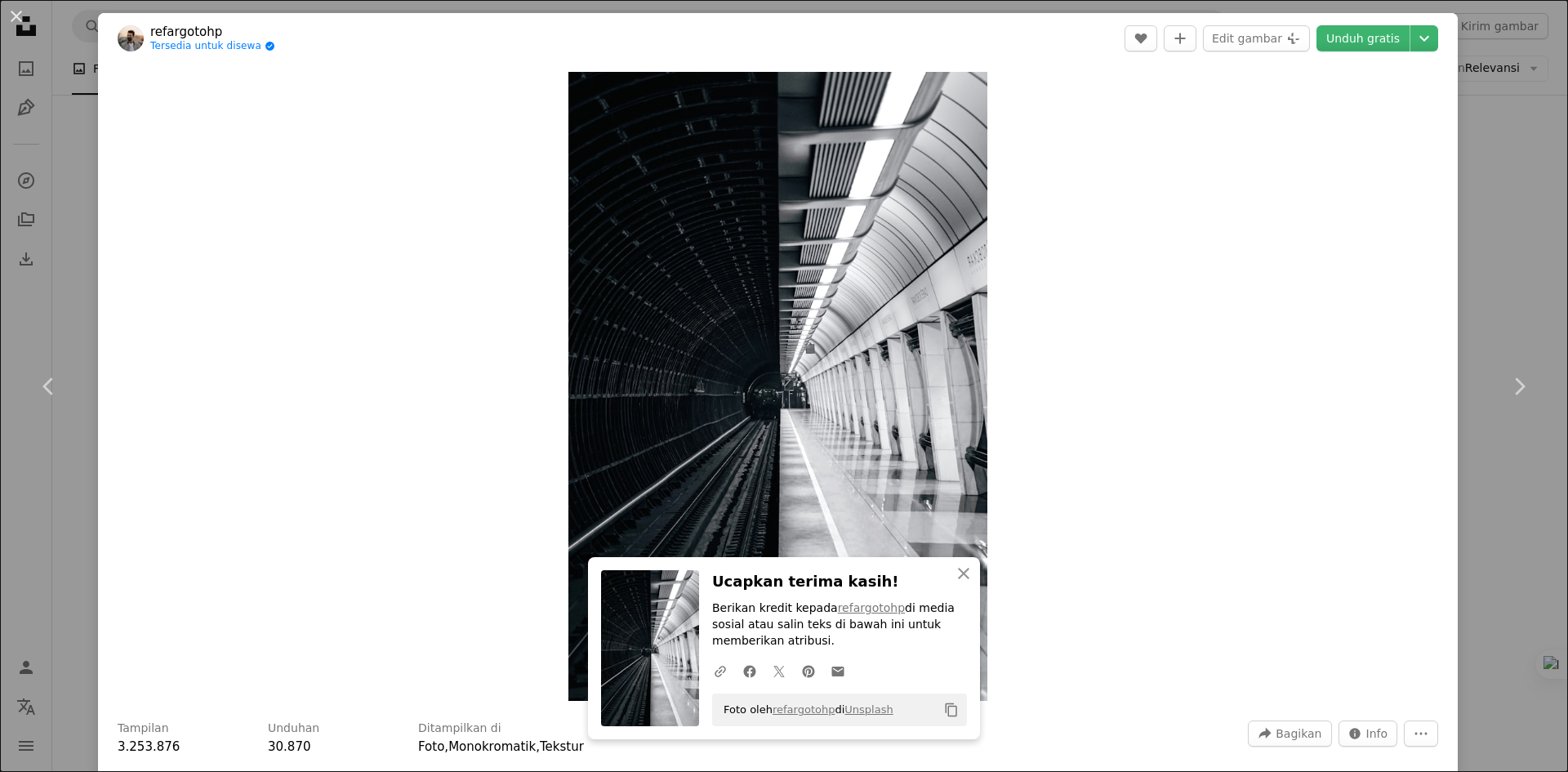
click at [1473, 239] on div "An X shape Chevron left Chevron right refargotohp Tersedia untuk disewa A check…" at bounding box center [784, 386] width 1568 height 772
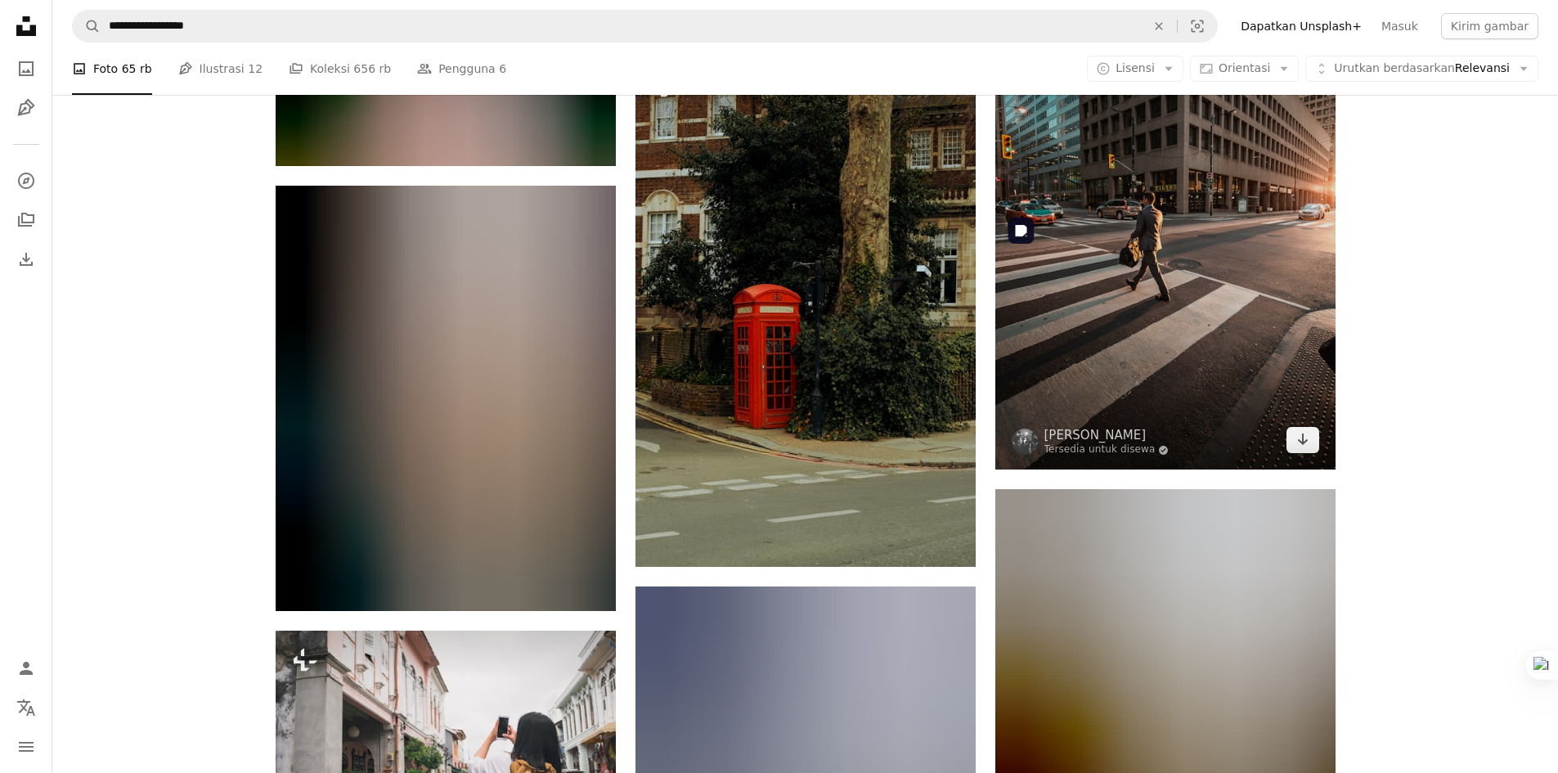
scroll to position [4826, 0]
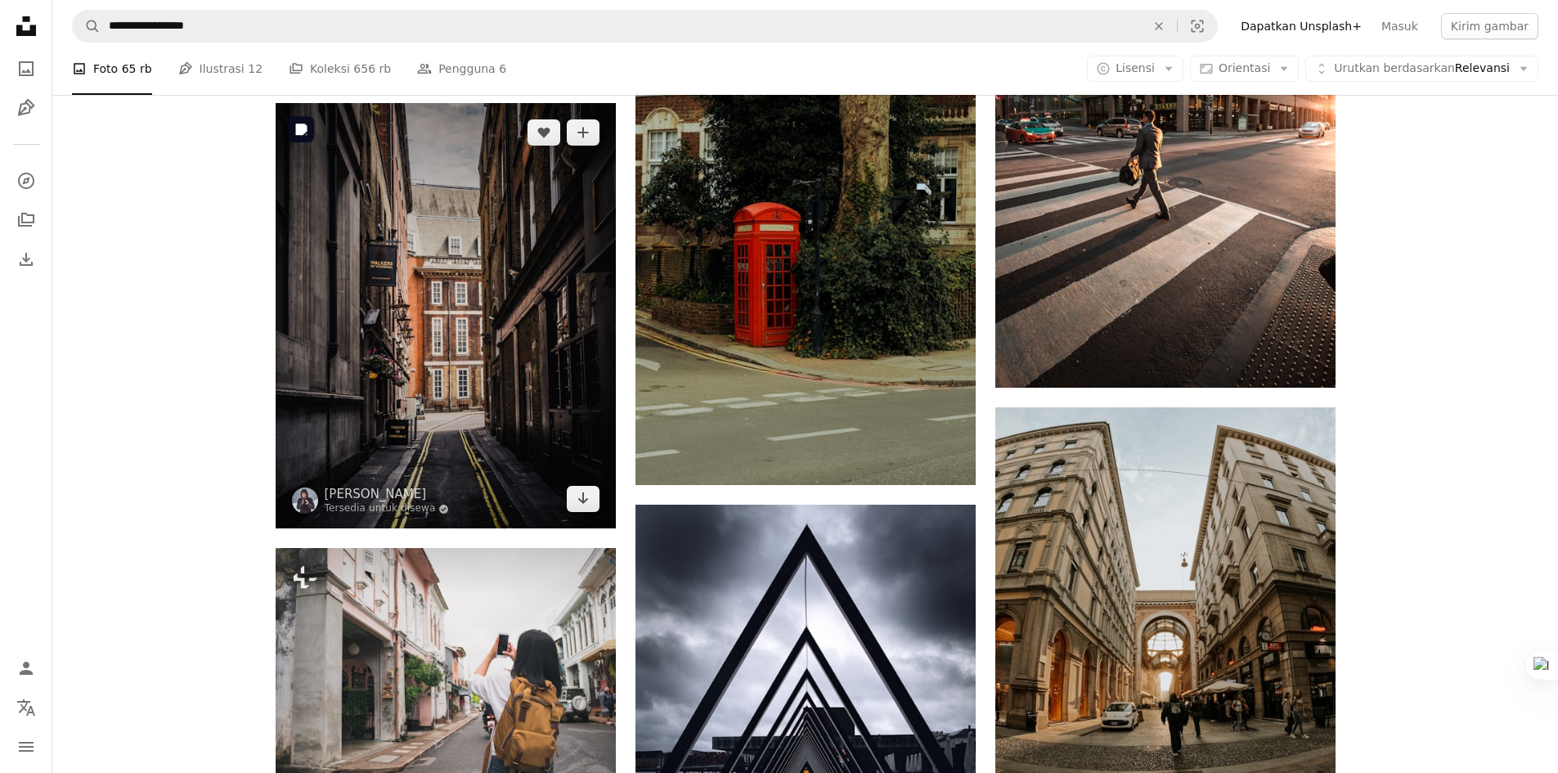
click at [499, 409] on img at bounding box center [446, 315] width 340 height 425
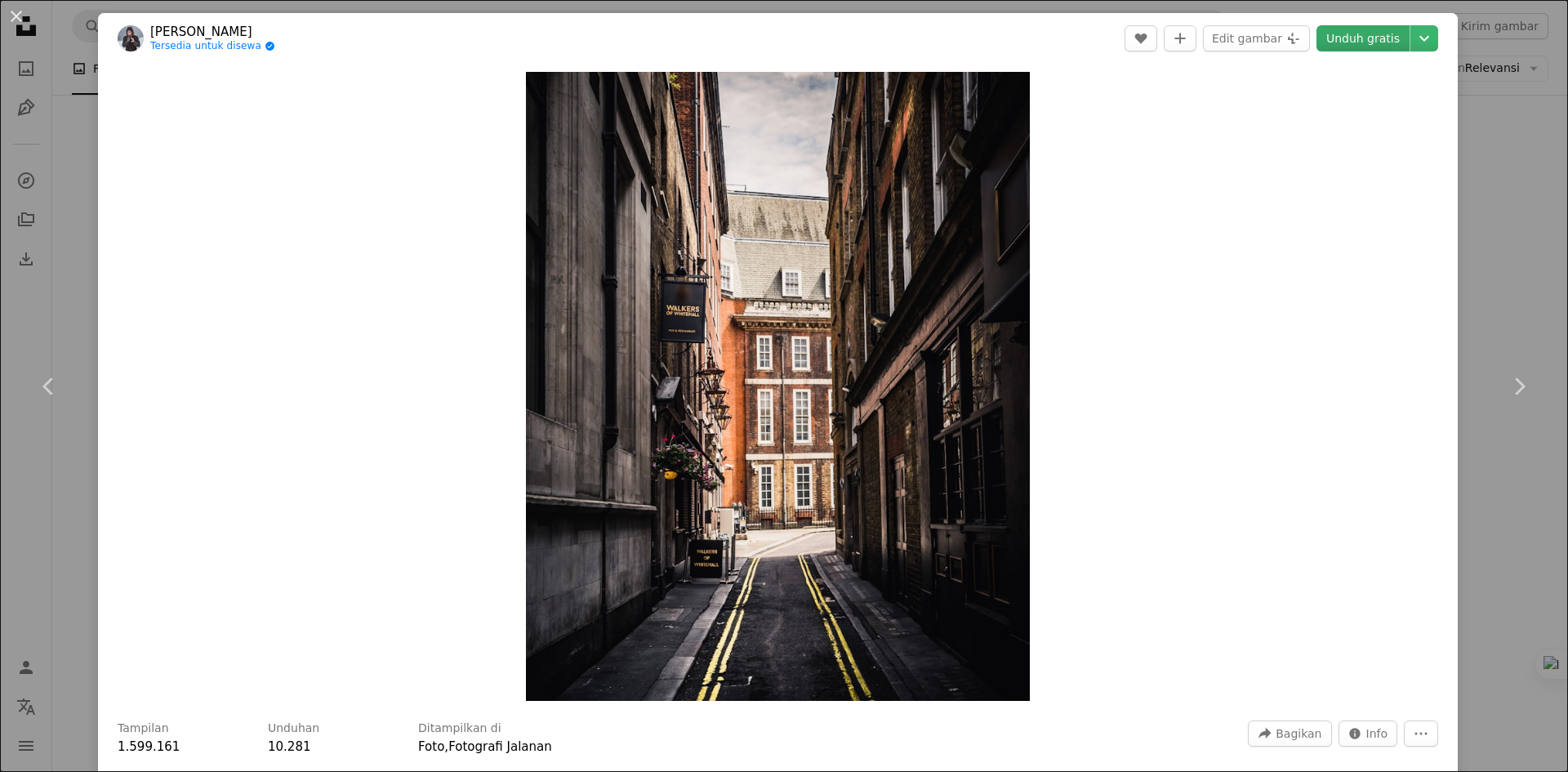
click at [1339, 35] on link "Unduh gratis" at bounding box center [1362, 38] width 93 height 26
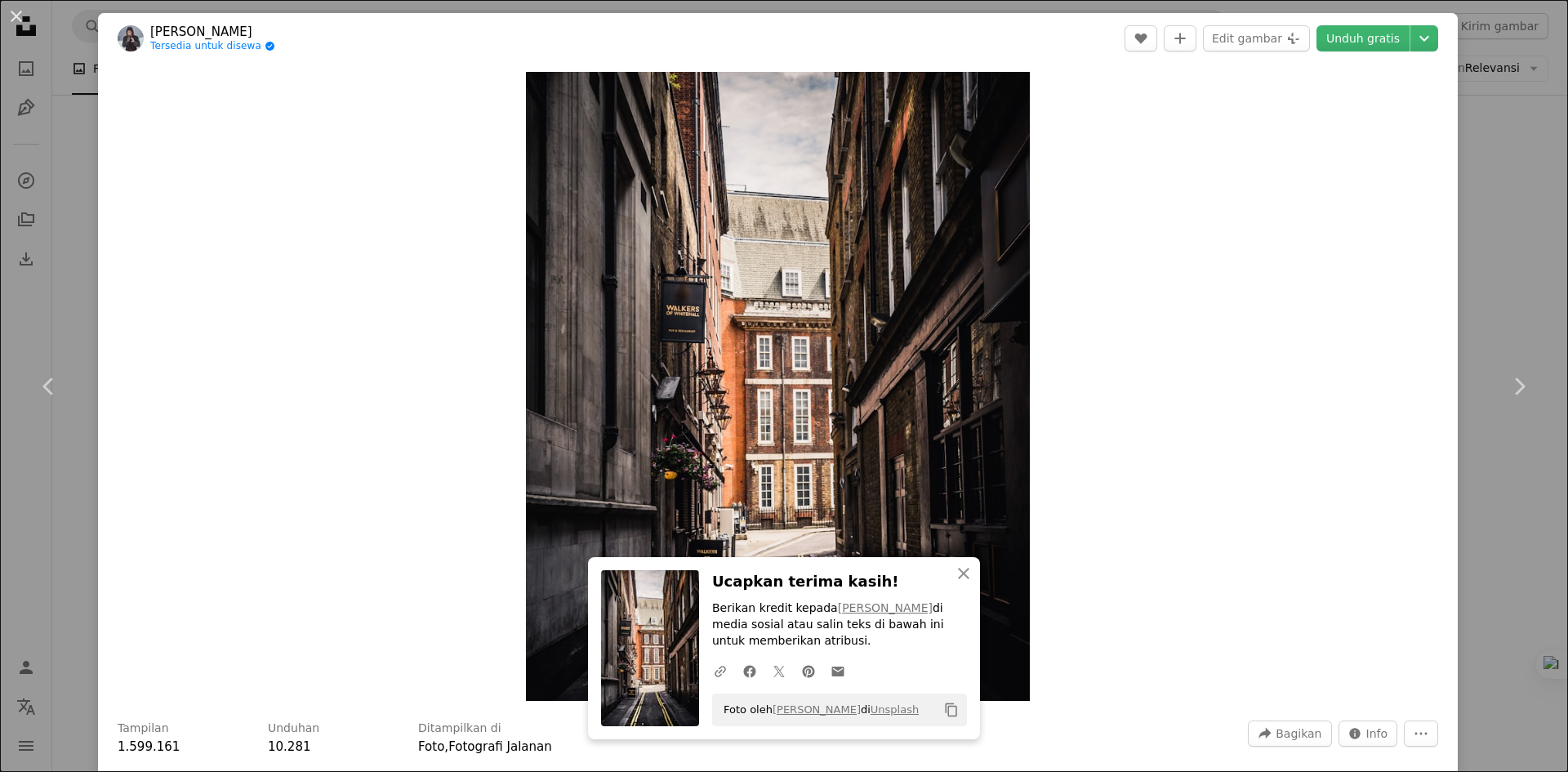
click at [1524, 213] on div "An X shape Chevron left Chevron right [PERSON_NAME] Tersedia untuk disewa A che…" at bounding box center [784, 386] width 1568 height 772
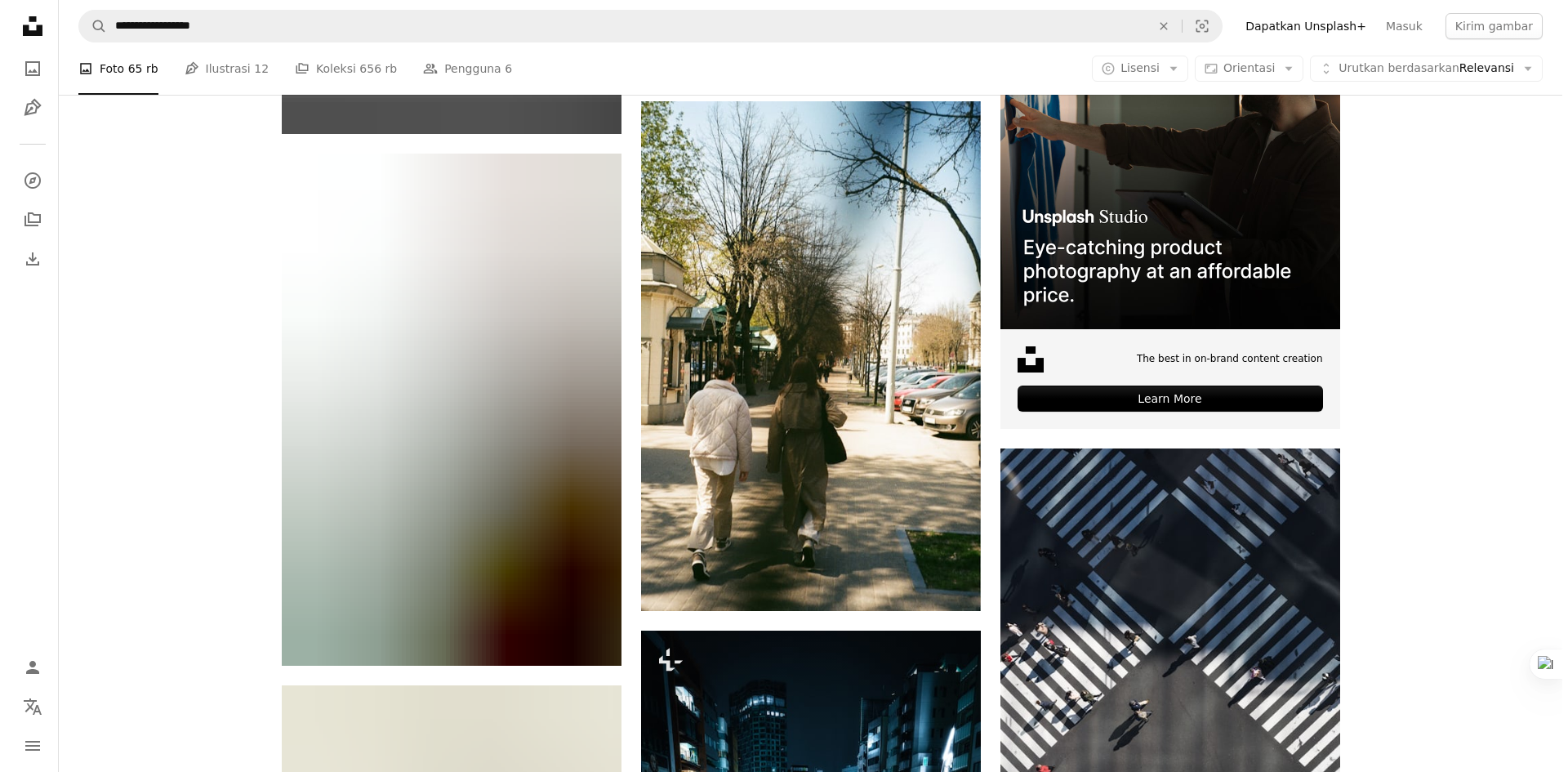
scroll to position [6779, 0]
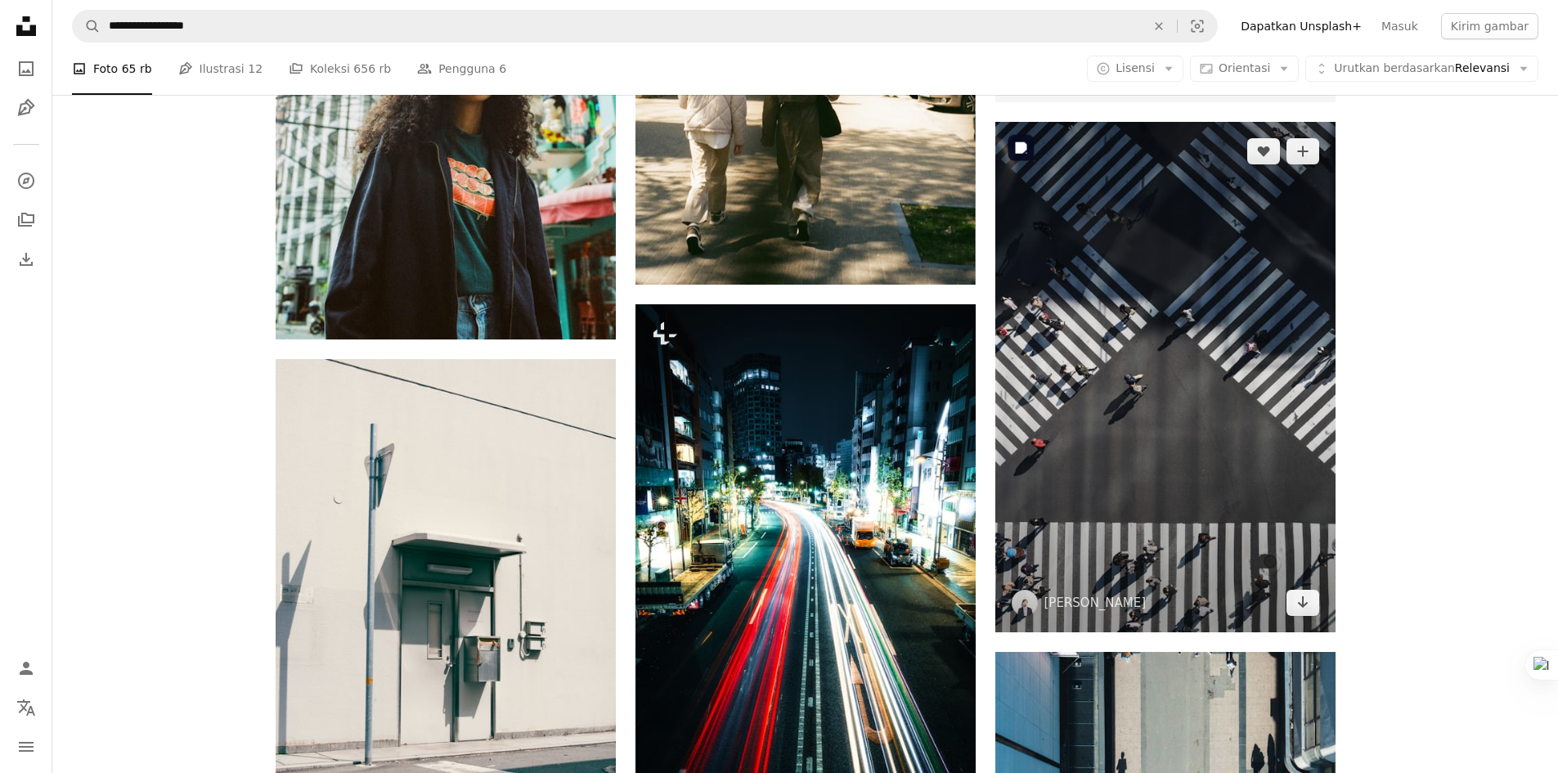
click at [1280, 398] on img at bounding box center [1165, 377] width 340 height 510
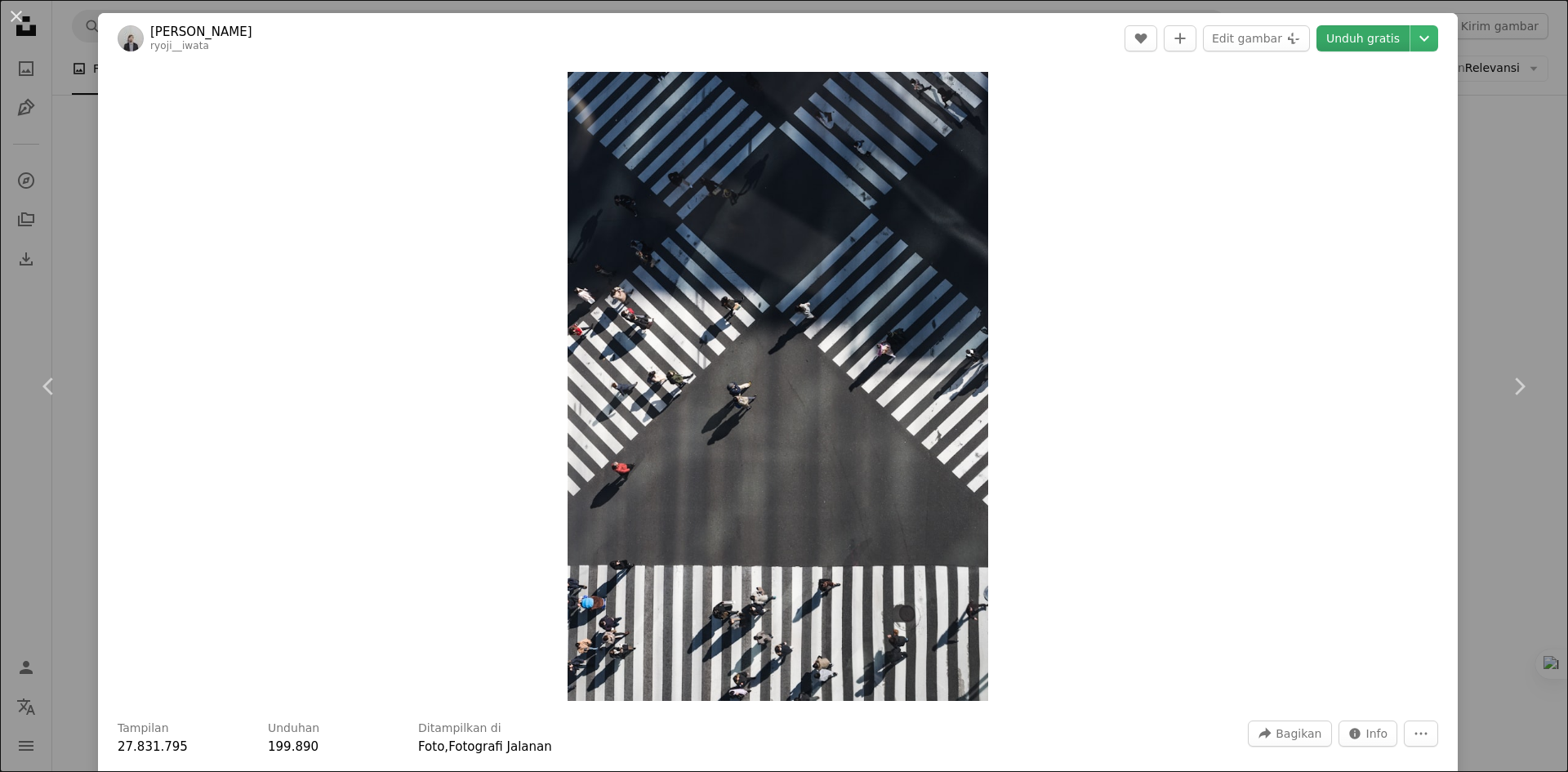
click at [1346, 35] on link "Unduh gratis" at bounding box center [1362, 38] width 93 height 26
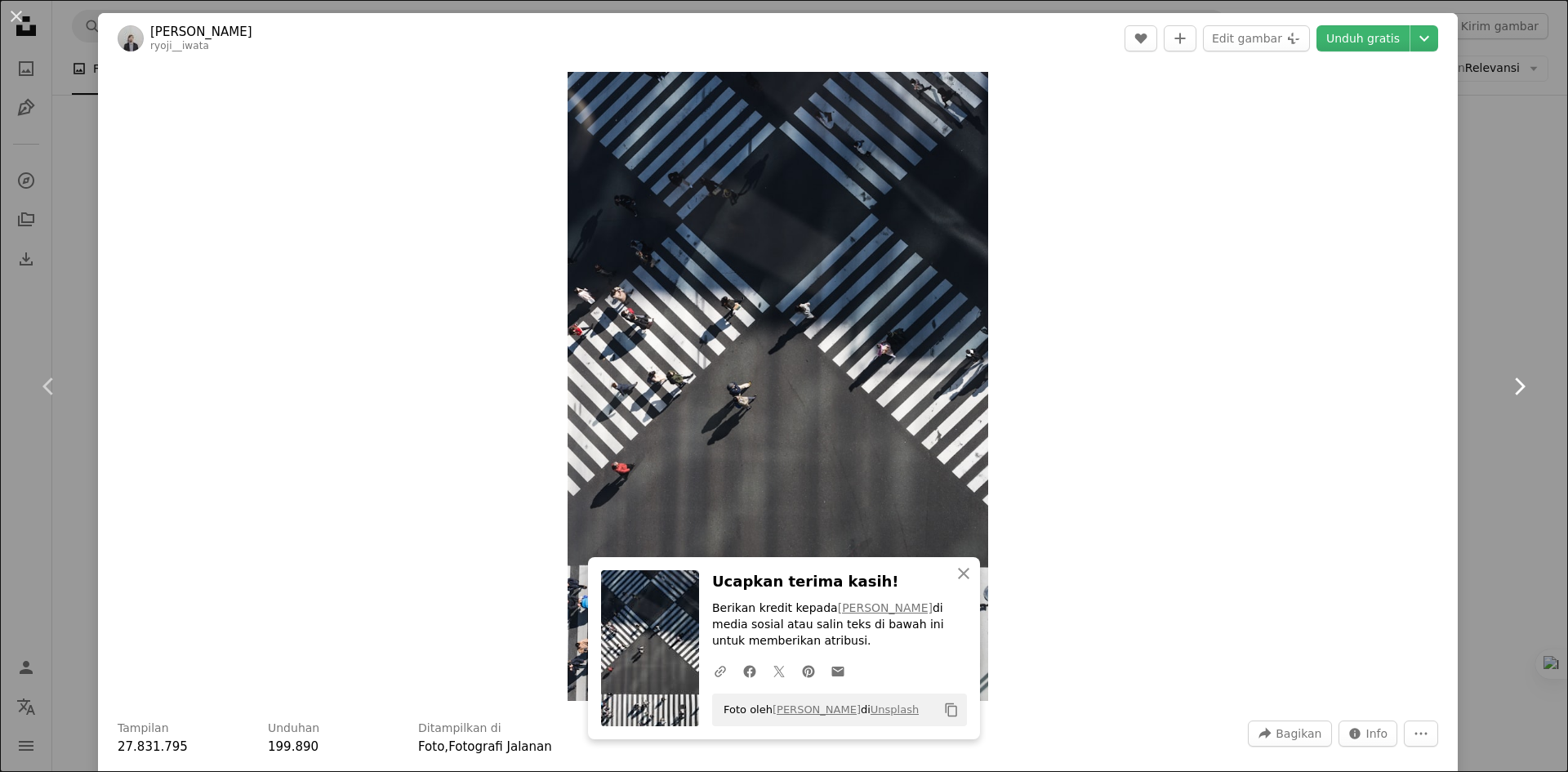
click at [1470, 432] on link "Chevron right" at bounding box center [1519, 386] width 98 height 157
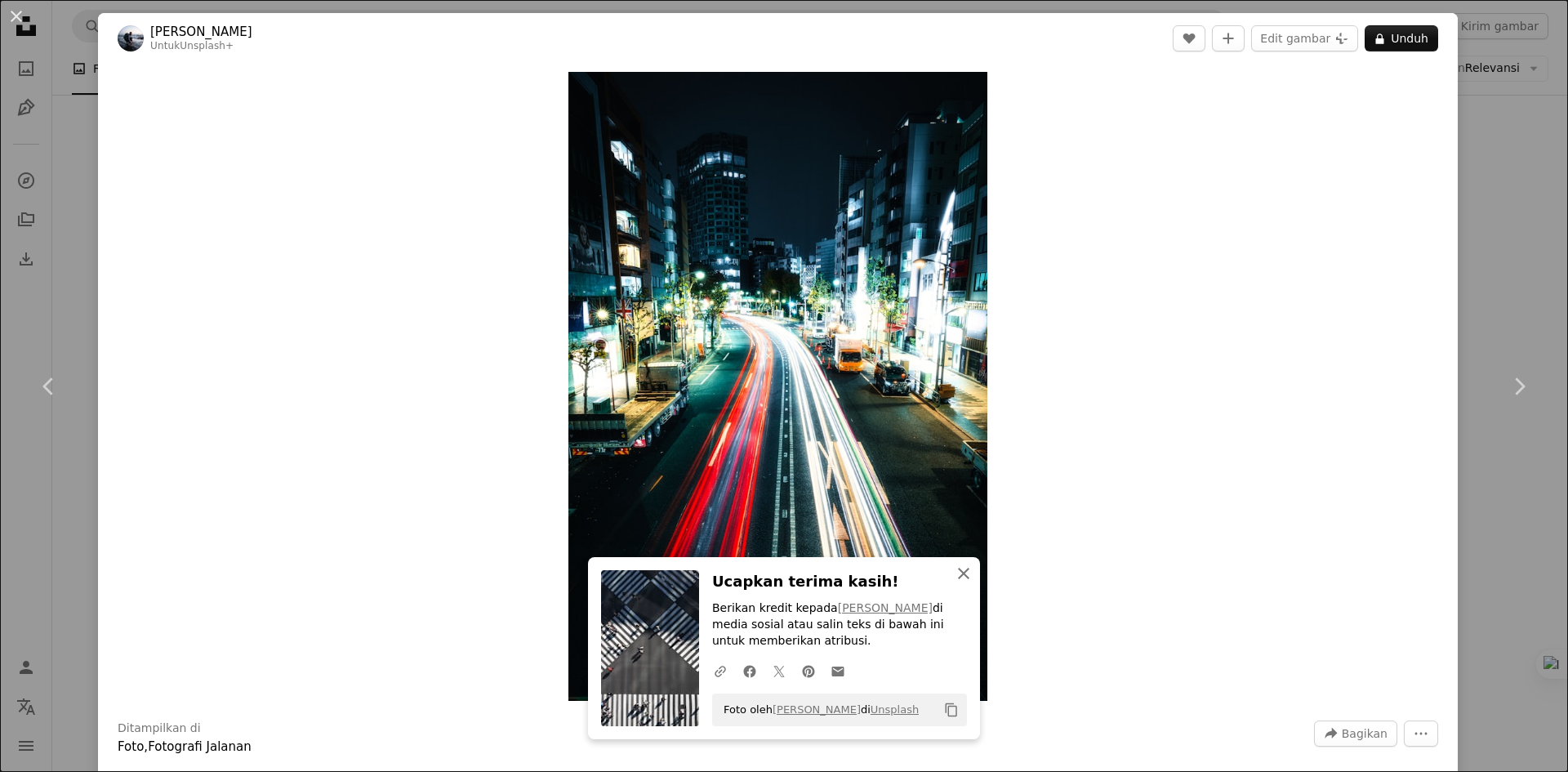
click at [958, 577] on icon "An X shape" at bounding box center [964, 573] width 20 height 20
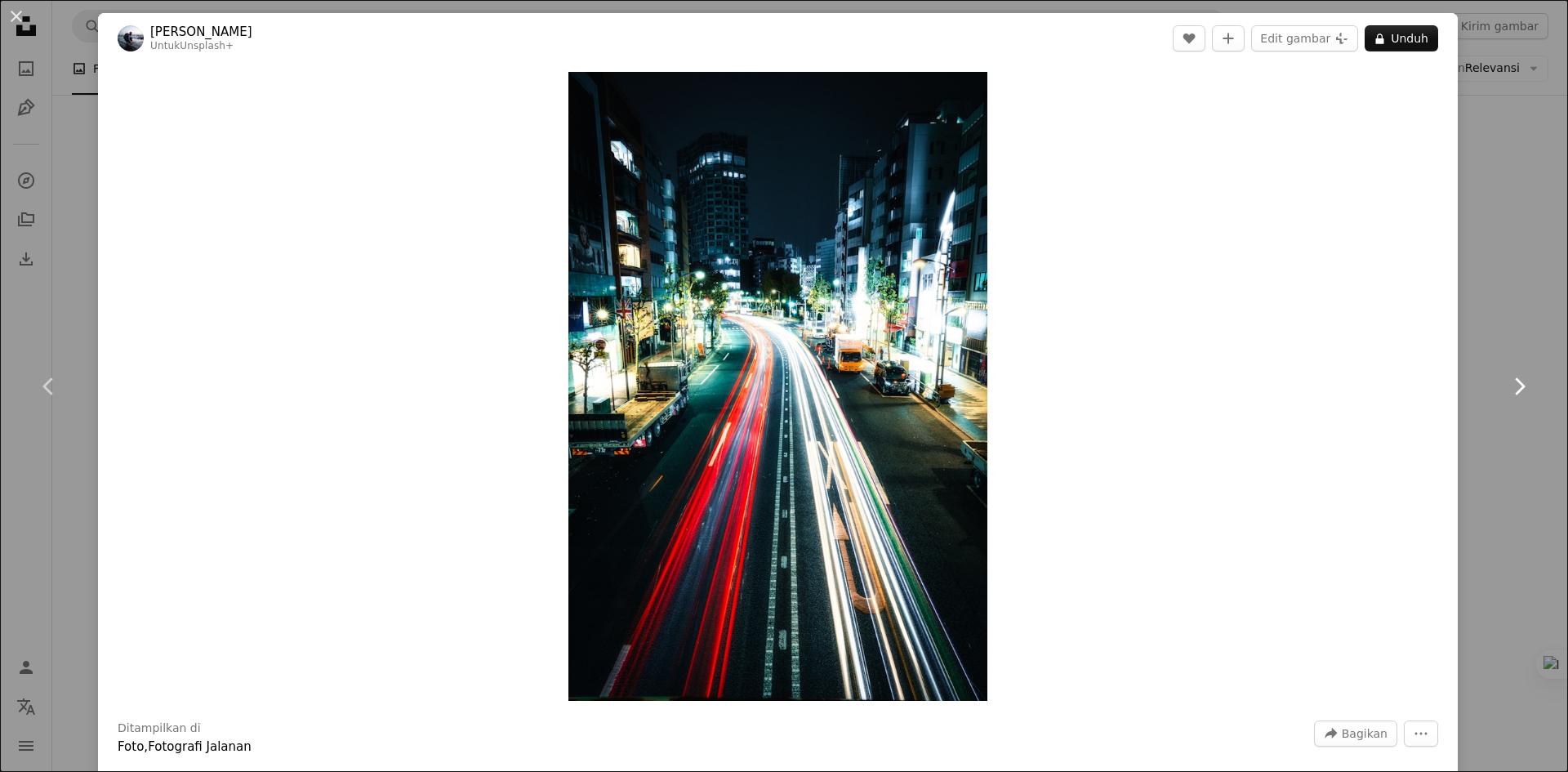
click at [1506, 384] on icon "Chevron right" at bounding box center [1519, 386] width 26 height 26
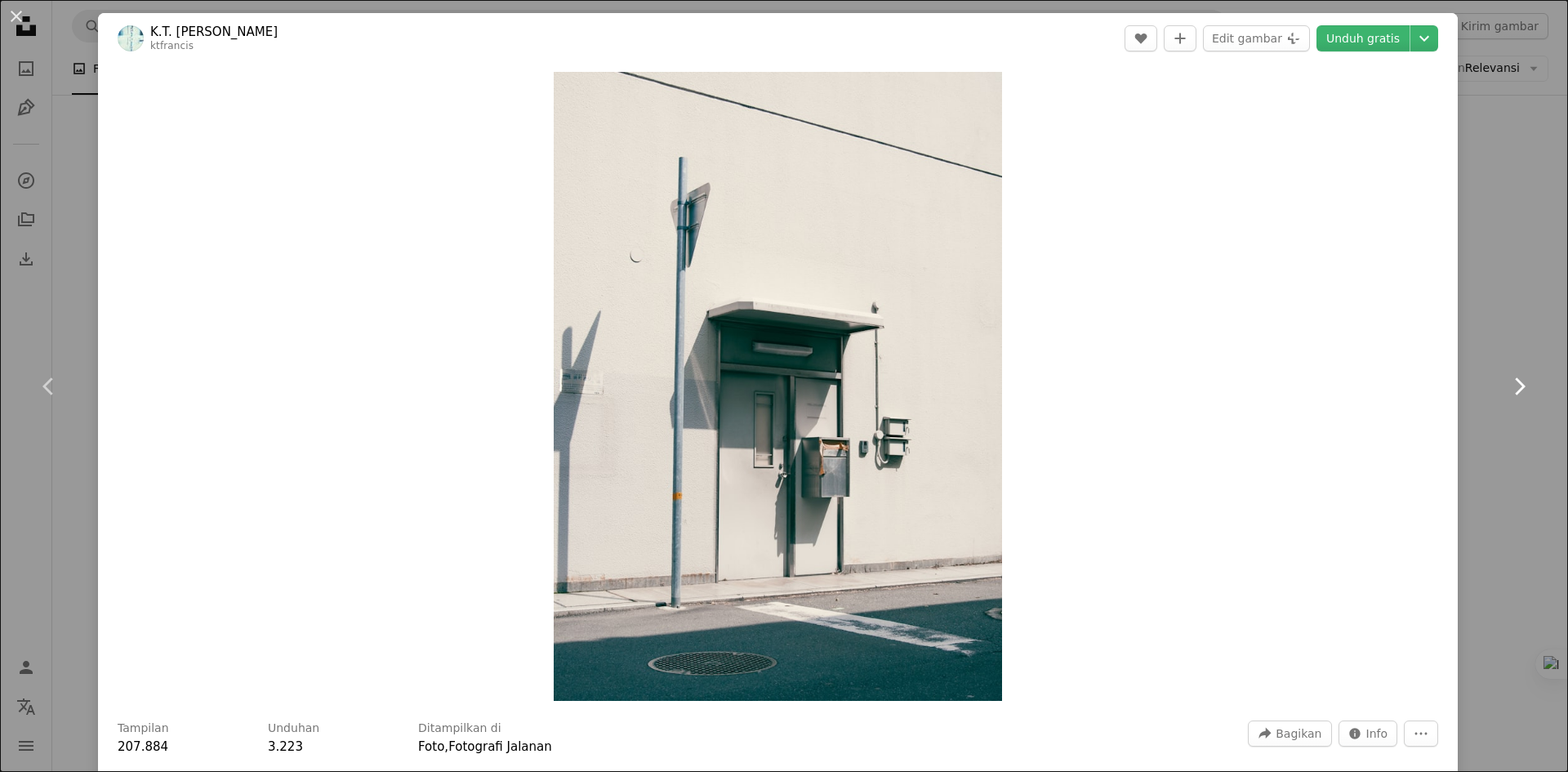
click at [1493, 381] on link "Chevron right" at bounding box center [1519, 386] width 98 height 157
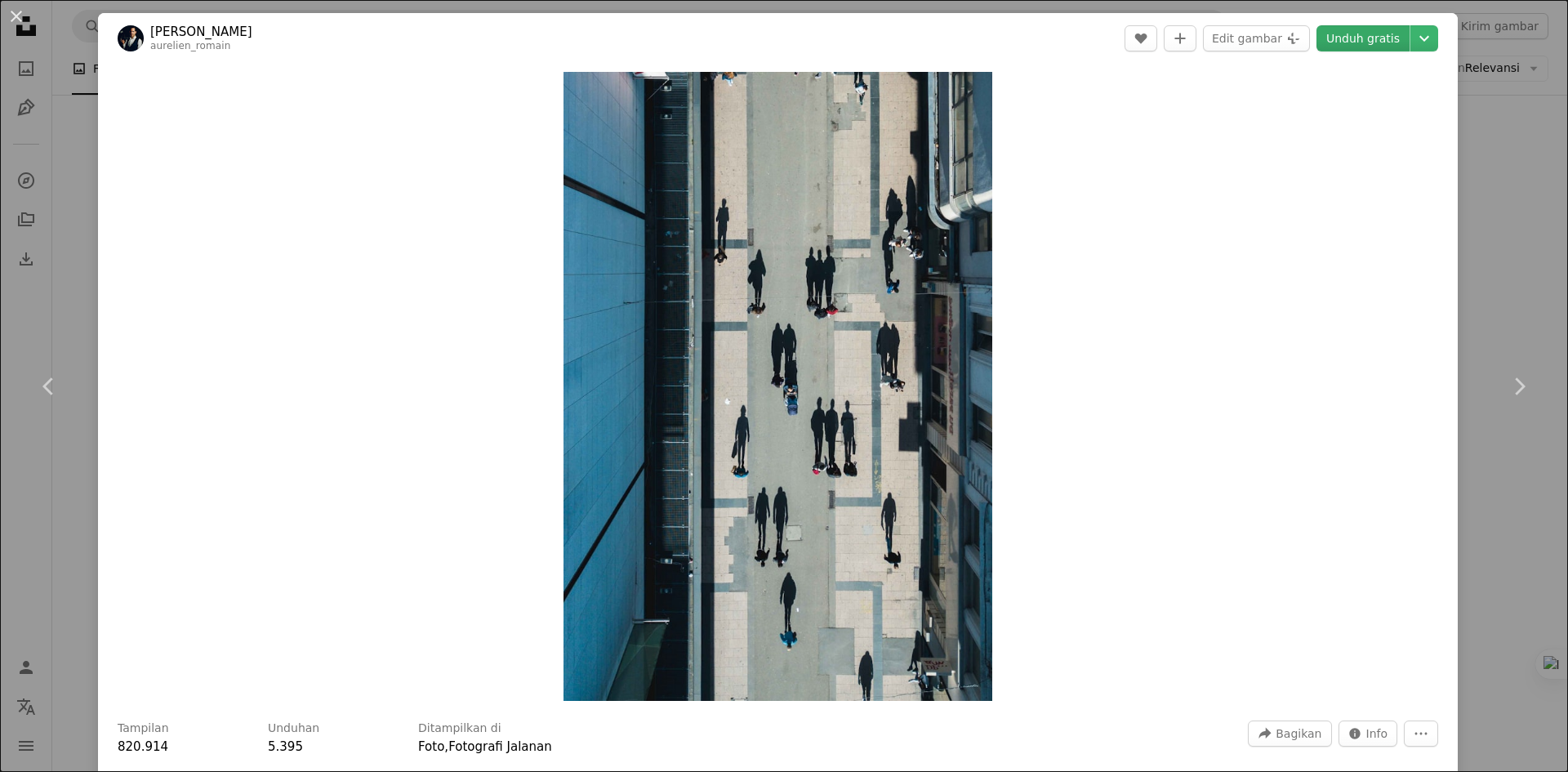
click at [1374, 48] on link "Unduh gratis" at bounding box center [1362, 38] width 93 height 26
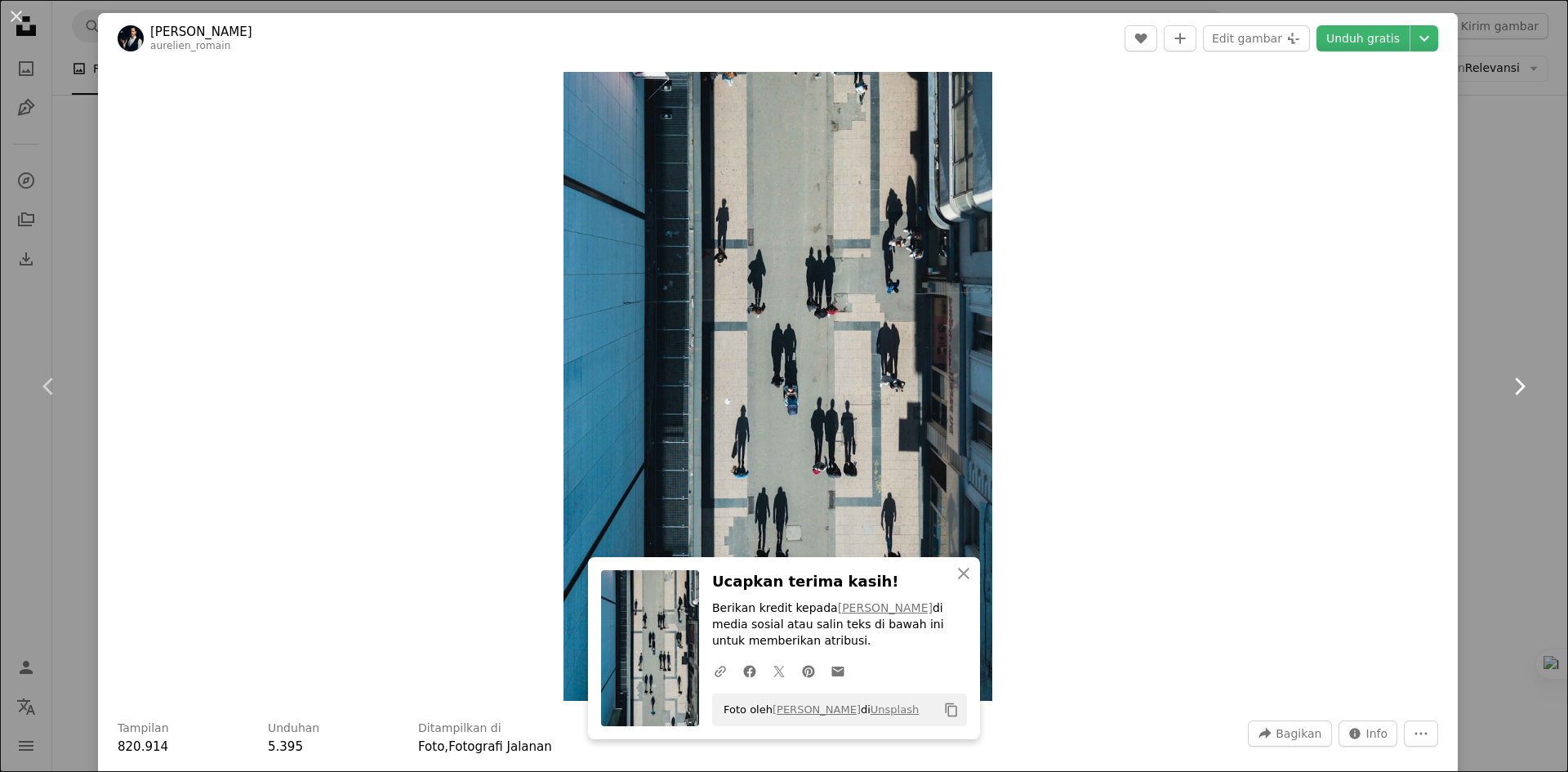
click at [1524, 389] on link "Chevron right" at bounding box center [1519, 386] width 98 height 157
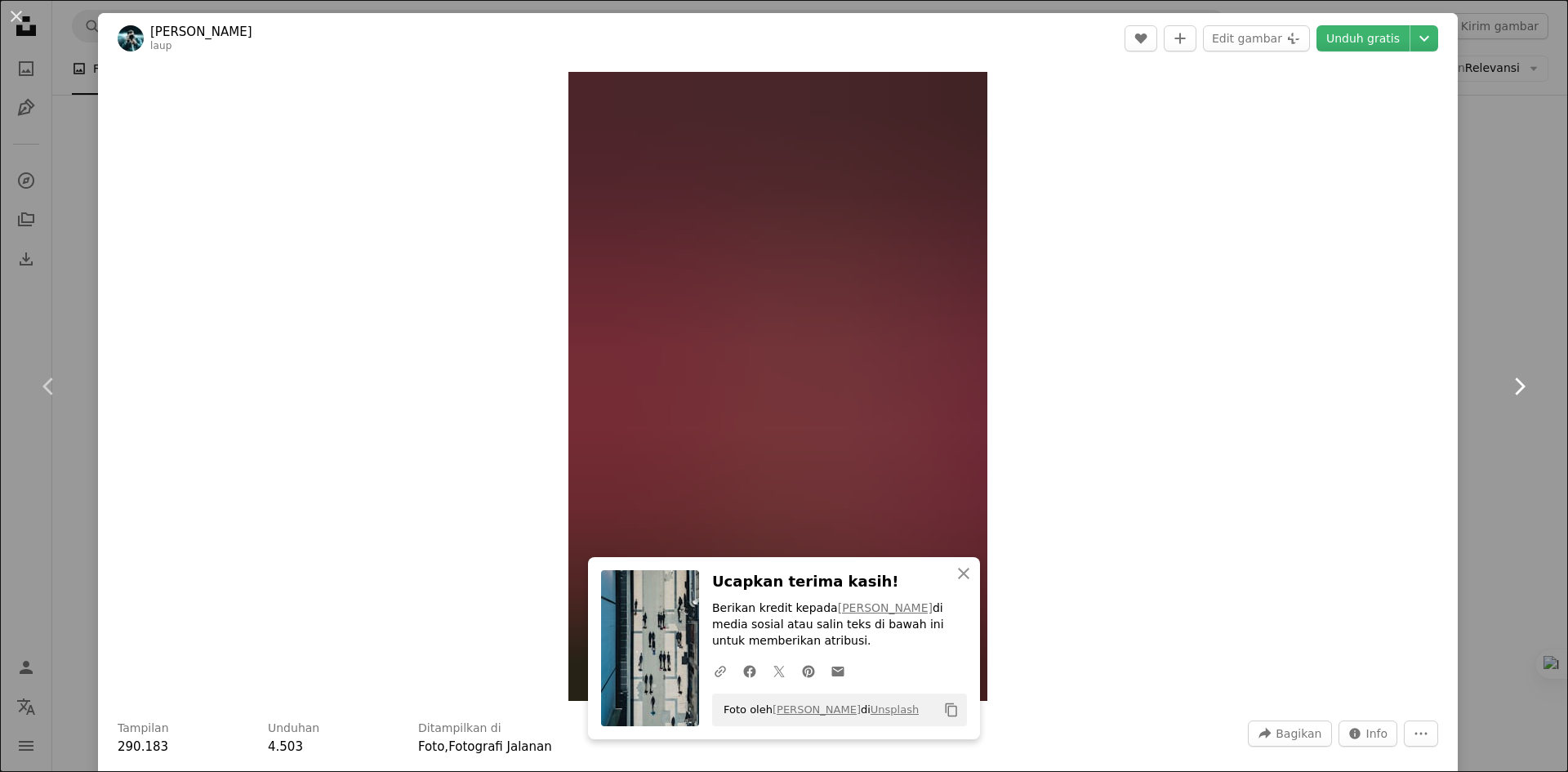
click at [1524, 389] on link "Chevron right" at bounding box center [1519, 386] width 98 height 157
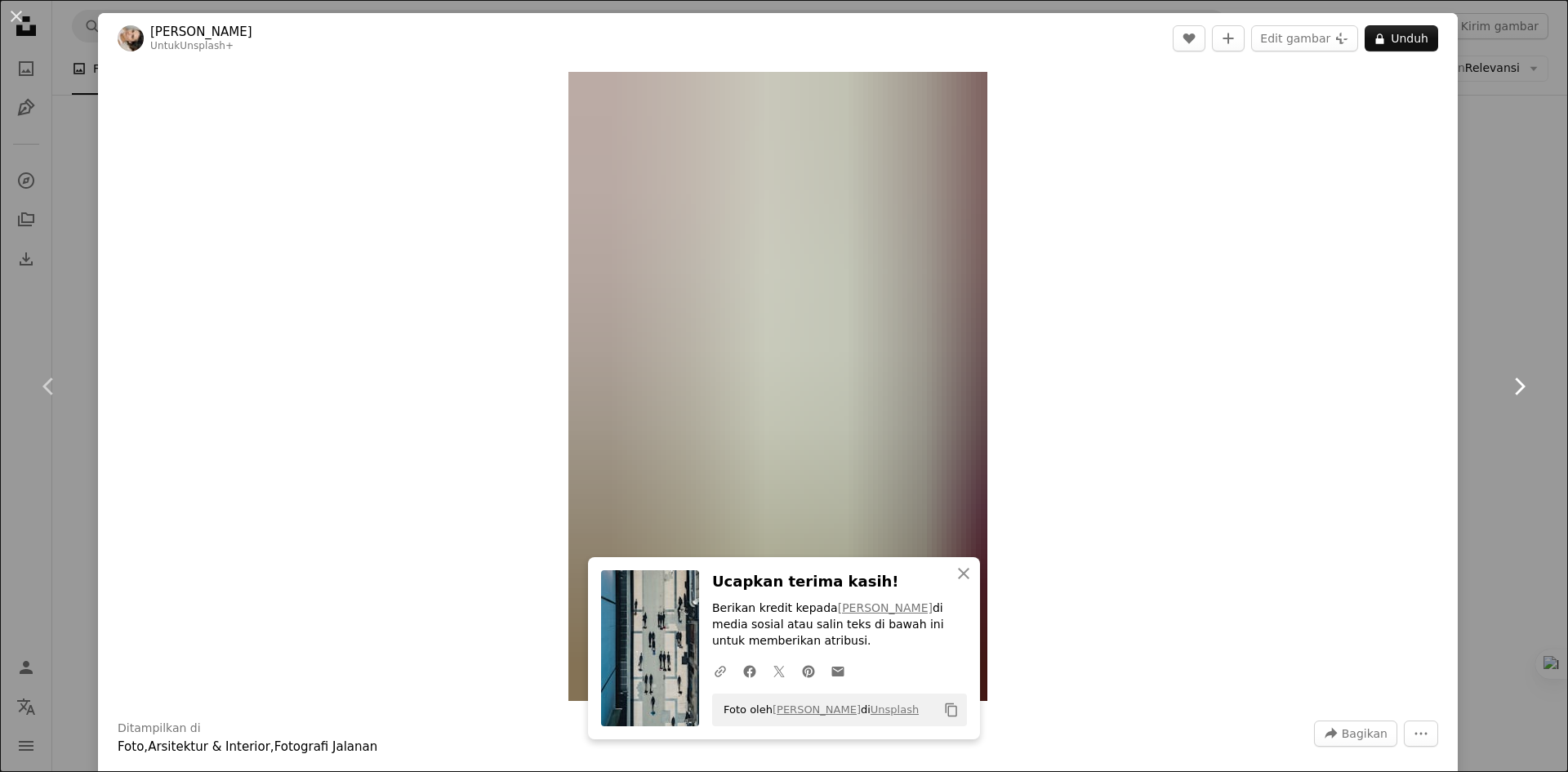
click at [1524, 389] on link "Chevron right" at bounding box center [1519, 386] width 98 height 157
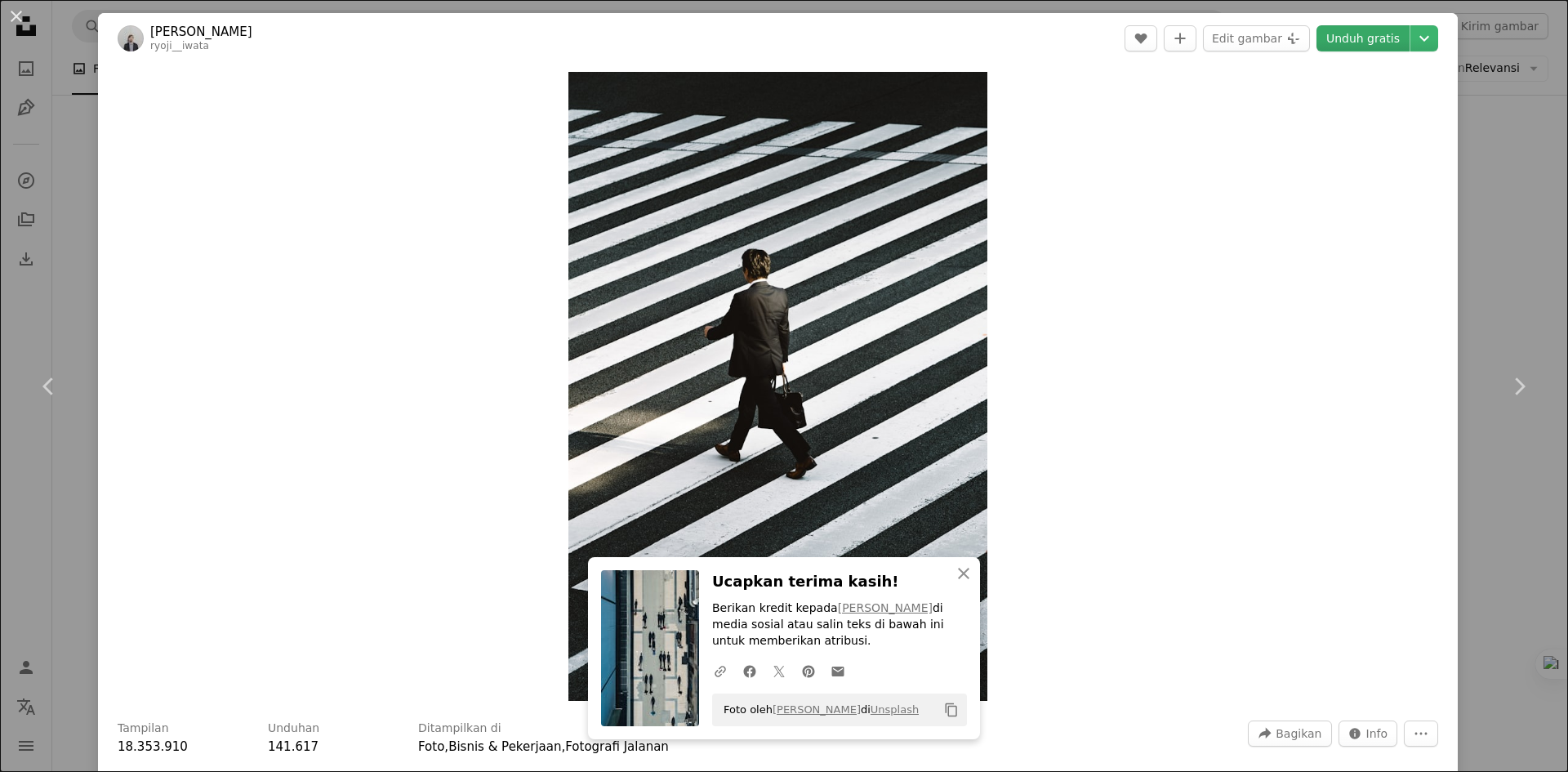
click at [1339, 36] on link "Unduh gratis" at bounding box center [1362, 38] width 93 height 26
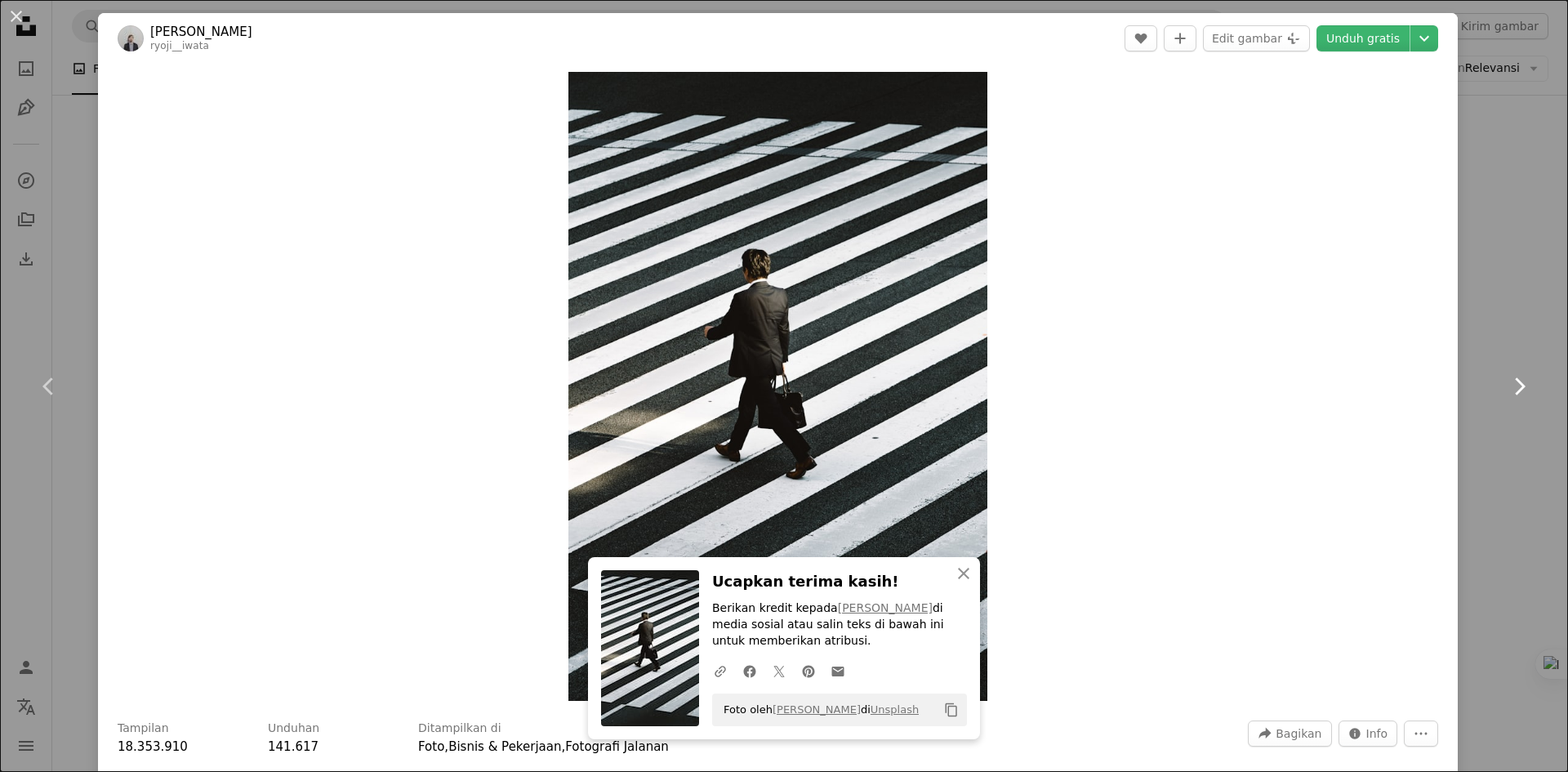
click at [1506, 386] on icon "Chevron right" at bounding box center [1519, 386] width 26 height 26
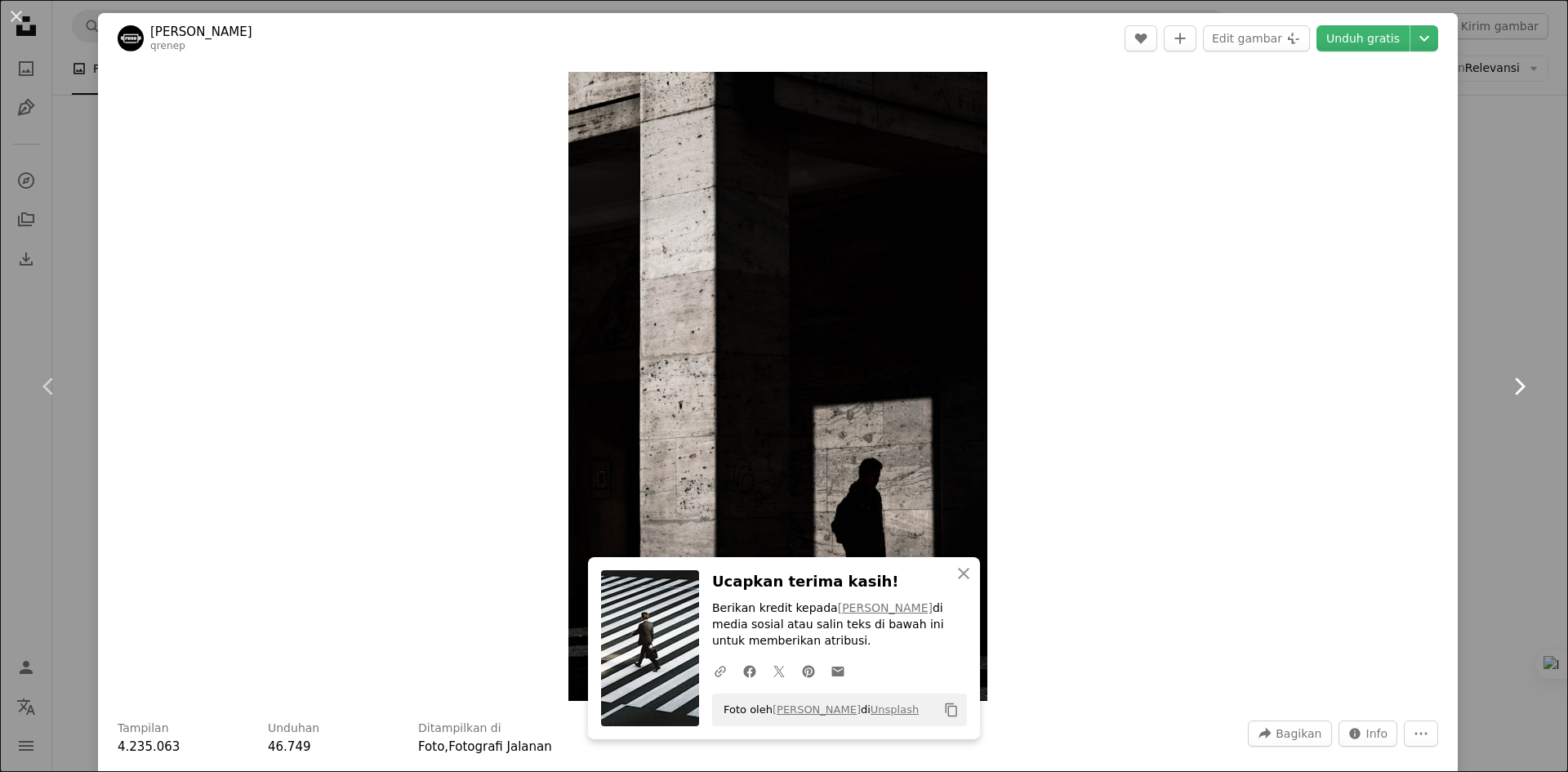
click at [1506, 386] on icon "Chevron right" at bounding box center [1519, 386] width 26 height 26
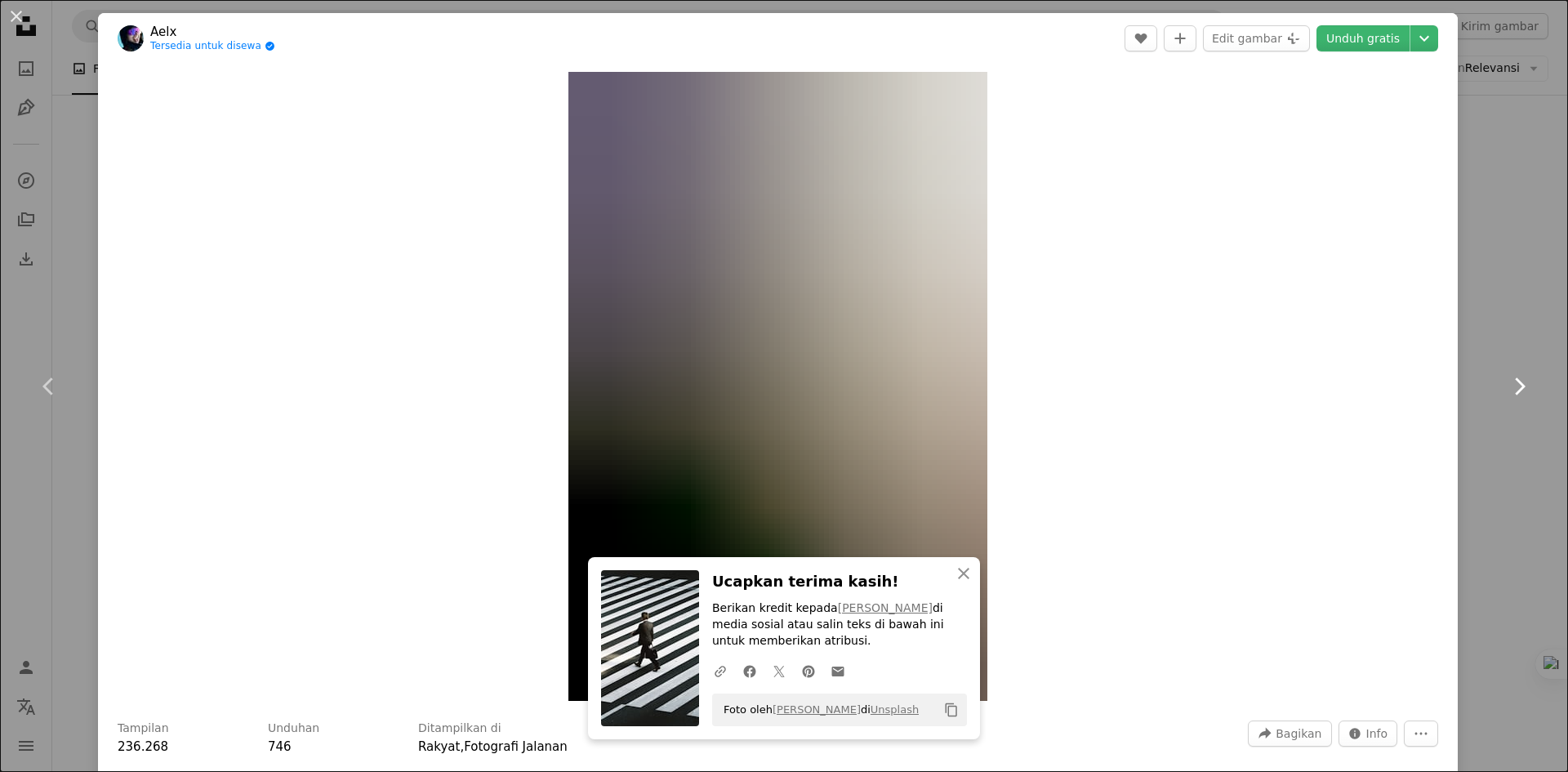
click at [1506, 386] on icon "Chevron right" at bounding box center [1519, 386] width 26 height 26
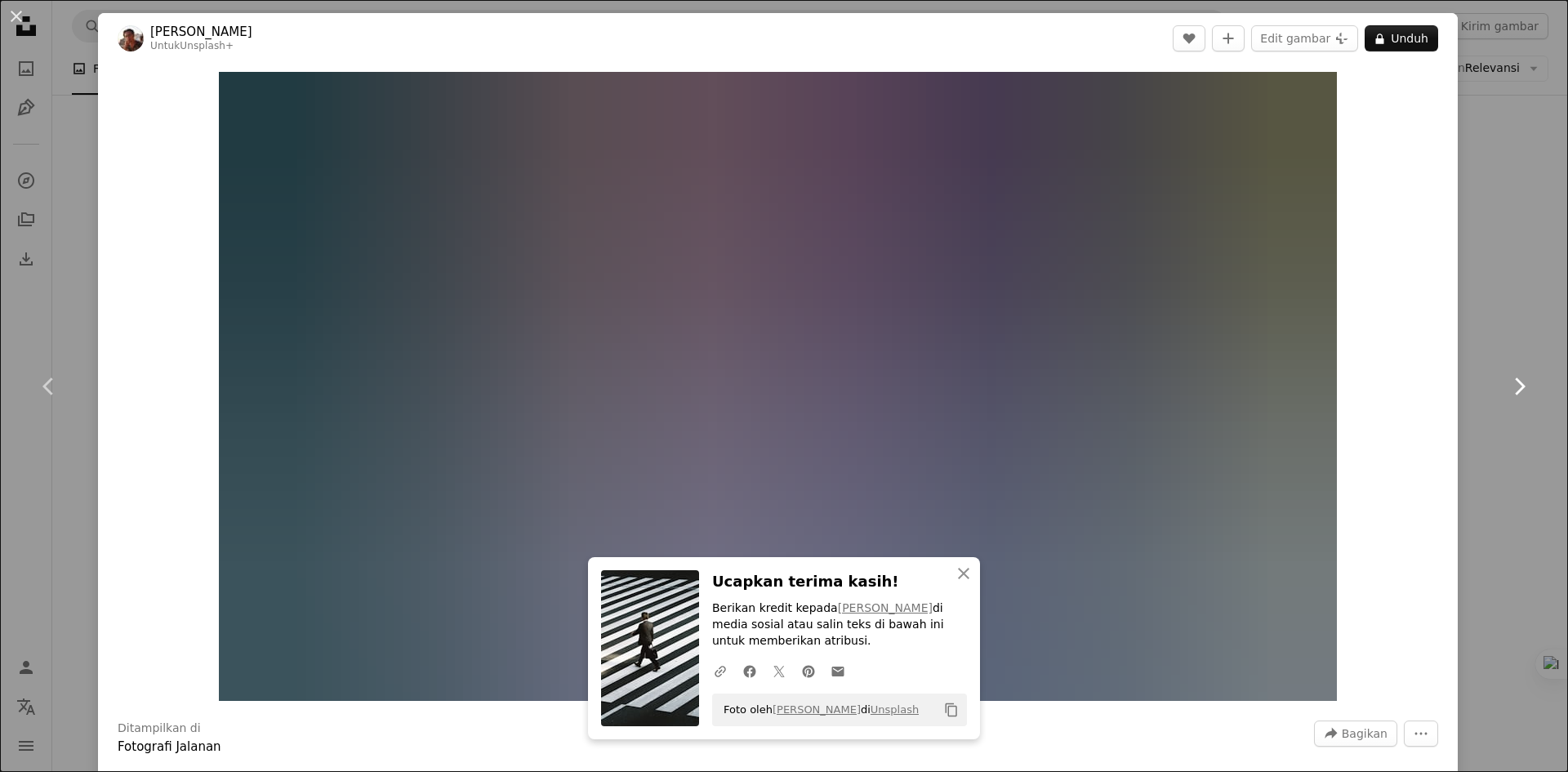
click at [1506, 386] on icon "Chevron right" at bounding box center [1519, 386] width 26 height 26
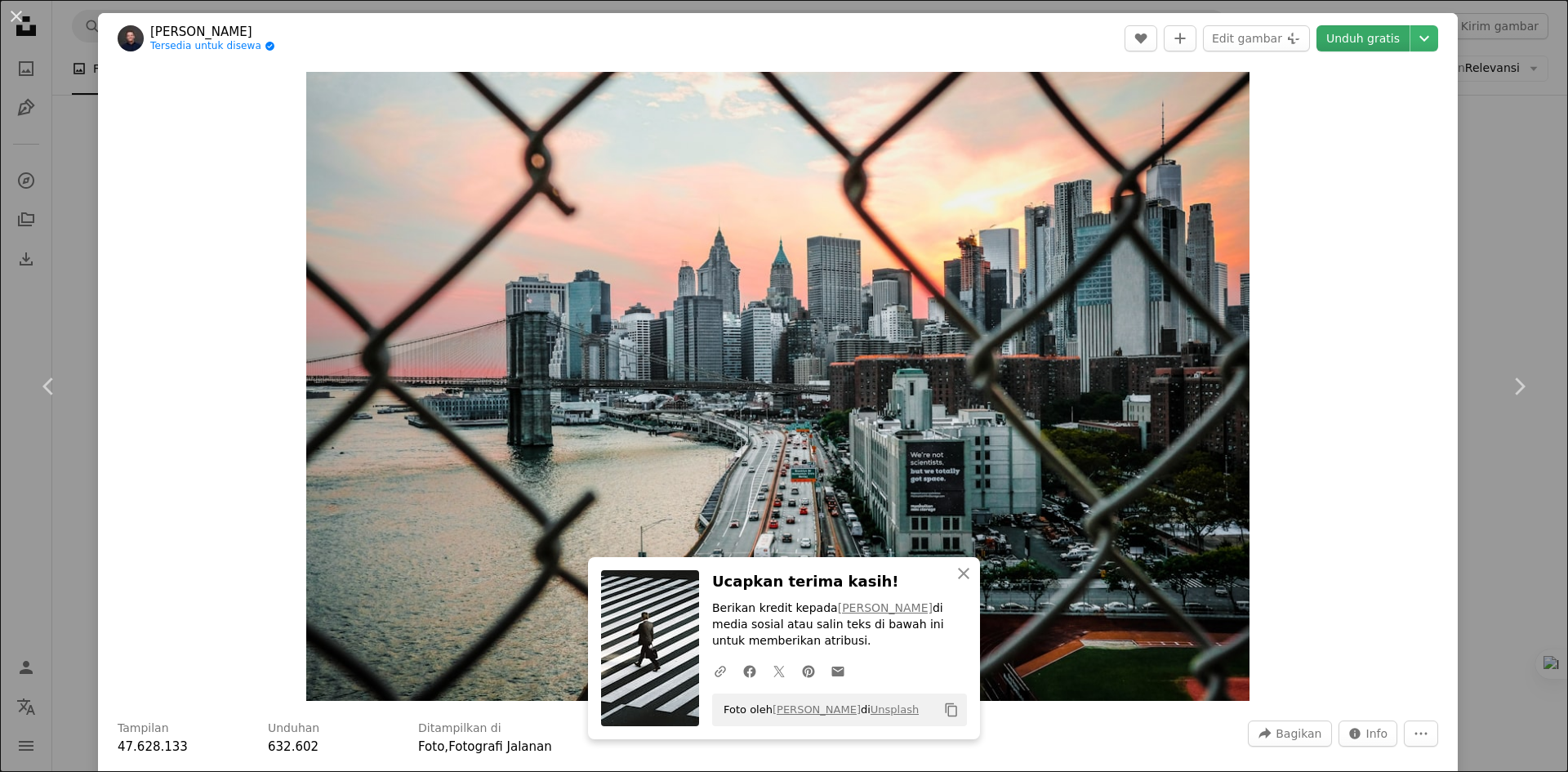
click at [1360, 42] on link "Unduh gratis" at bounding box center [1362, 38] width 93 height 26
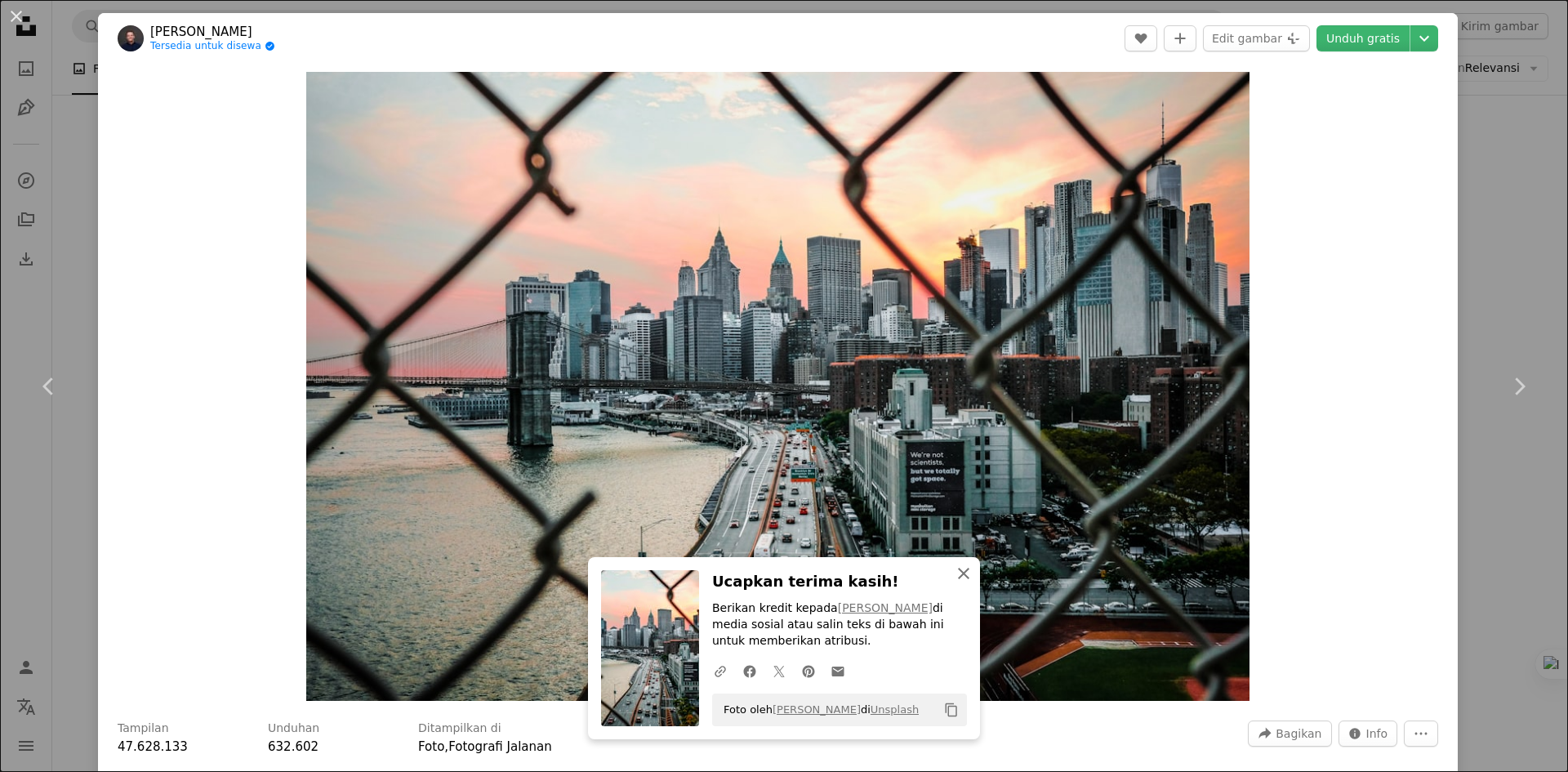
click at [964, 576] on icon "An X shape" at bounding box center [964, 573] width 20 height 20
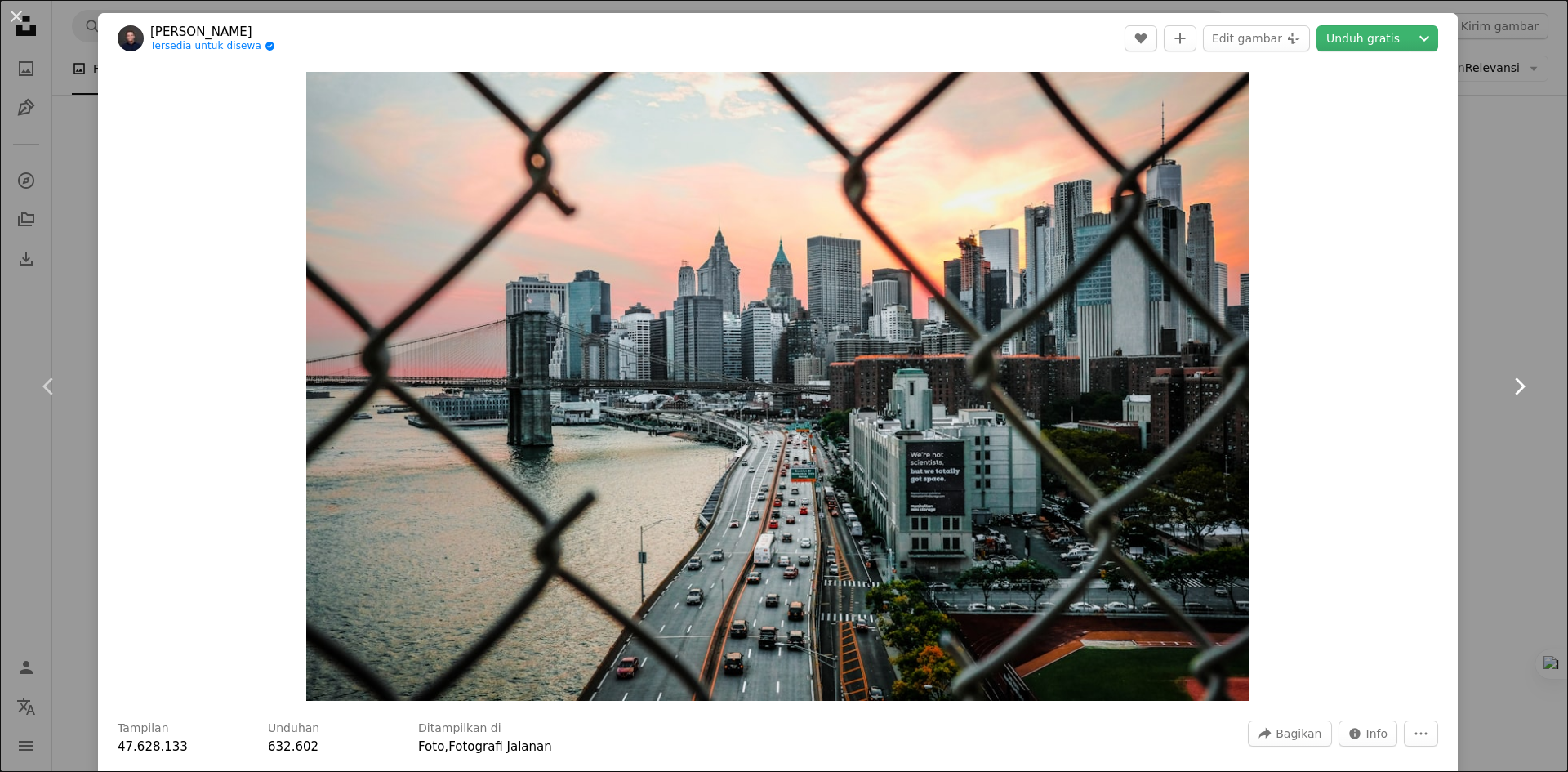
click at [1506, 378] on icon "Chevron right" at bounding box center [1519, 386] width 26 height 26
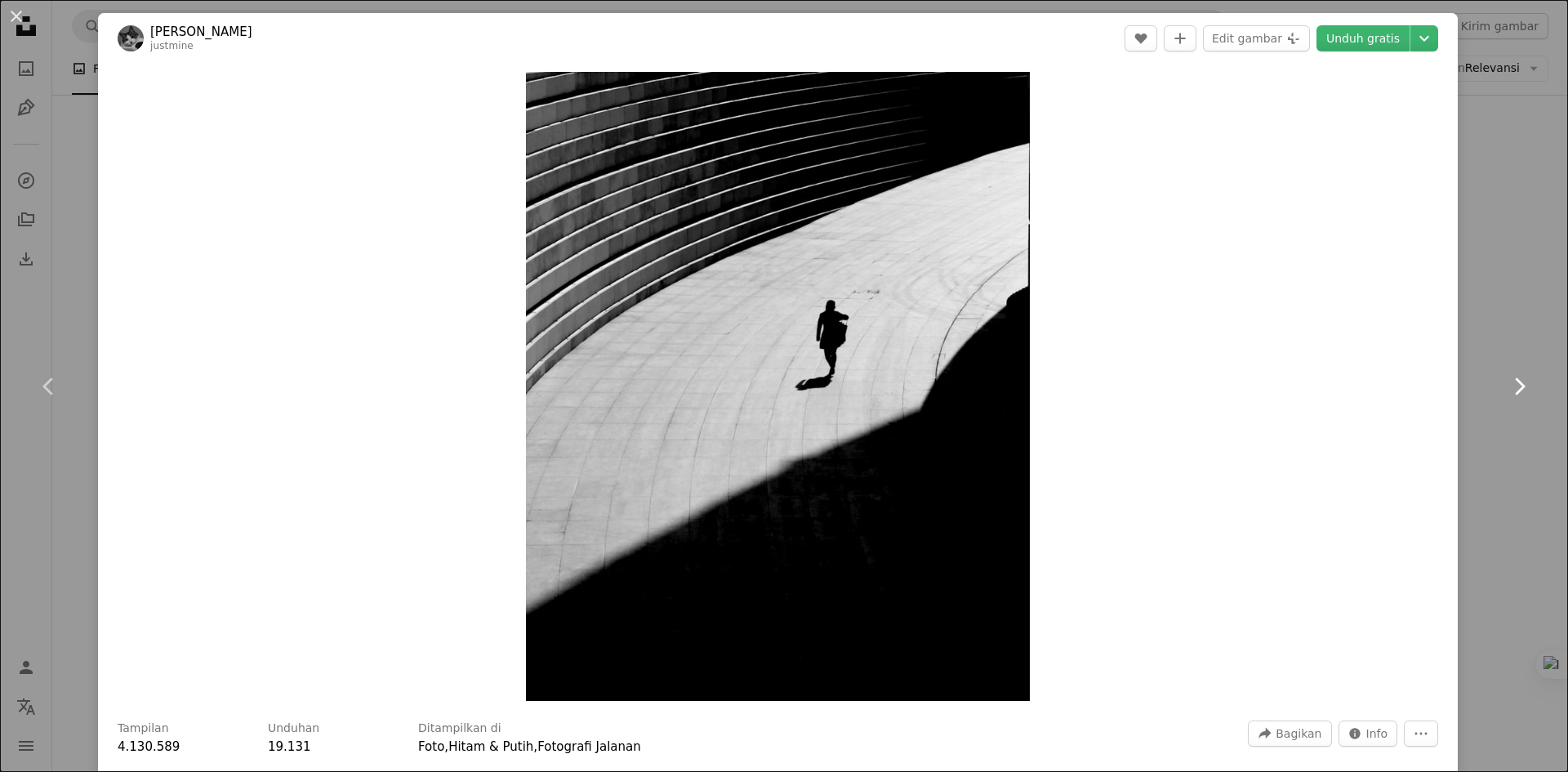
click at [1506, 378] on icon "Chevron right" at bounding box center [1519, 386] width 26 height 26
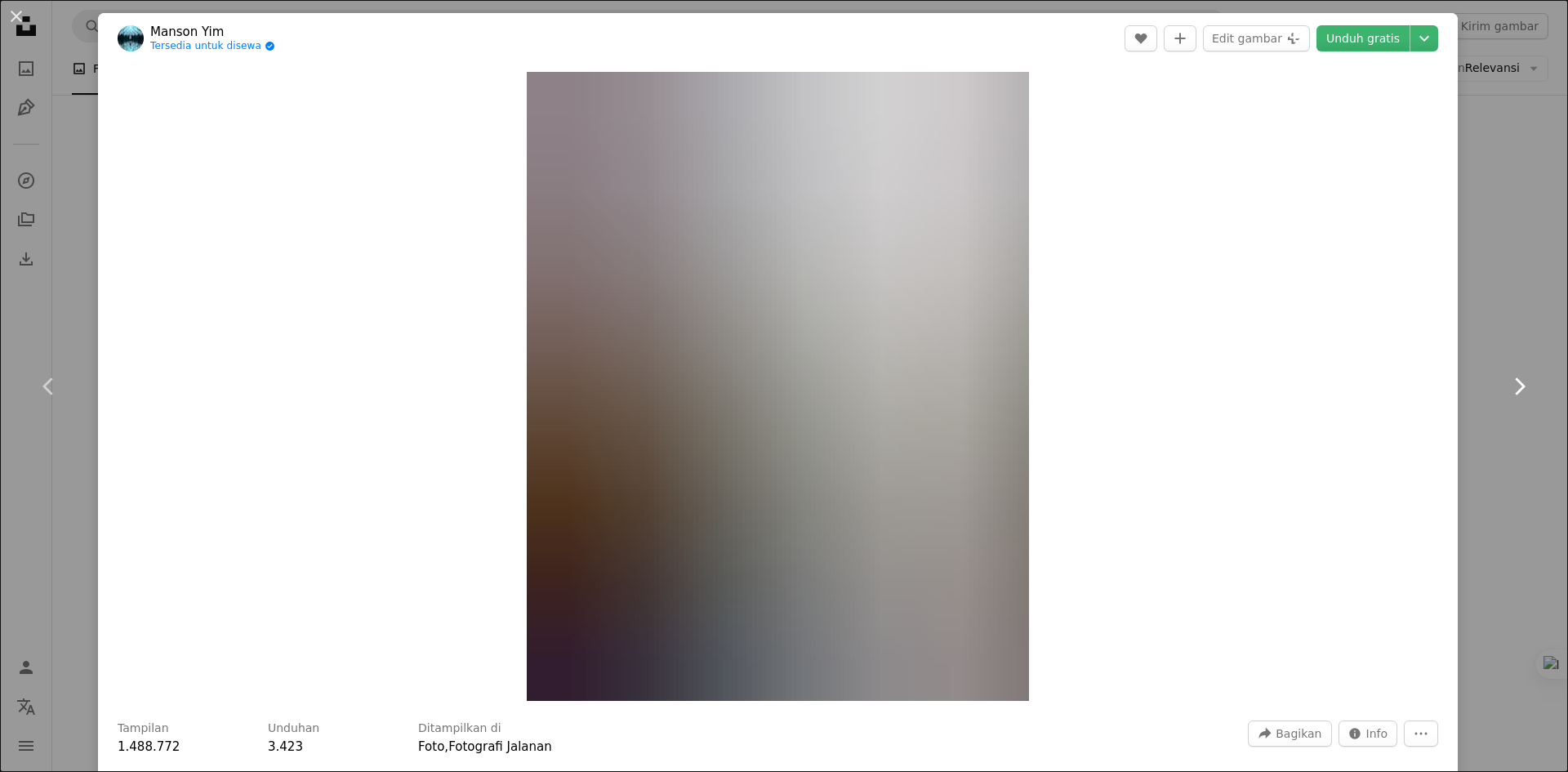
click at [1506, 378] on icon "Chevron right" at bounding box center [1519, 386] width 26 height 26
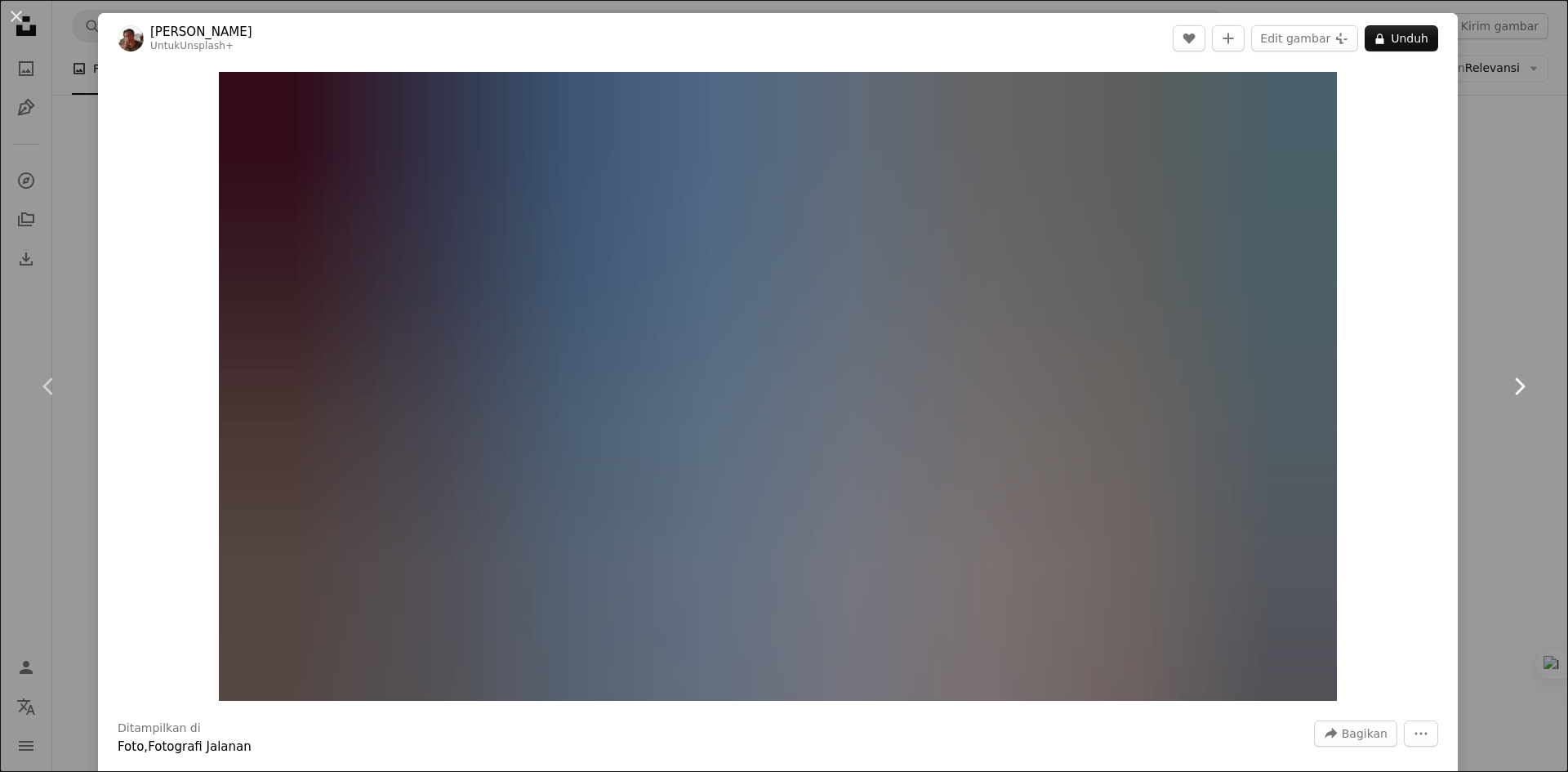
click at [1506, 379] on icon "Chevron right" at bounding box center [1519, 386] width 26 height 26
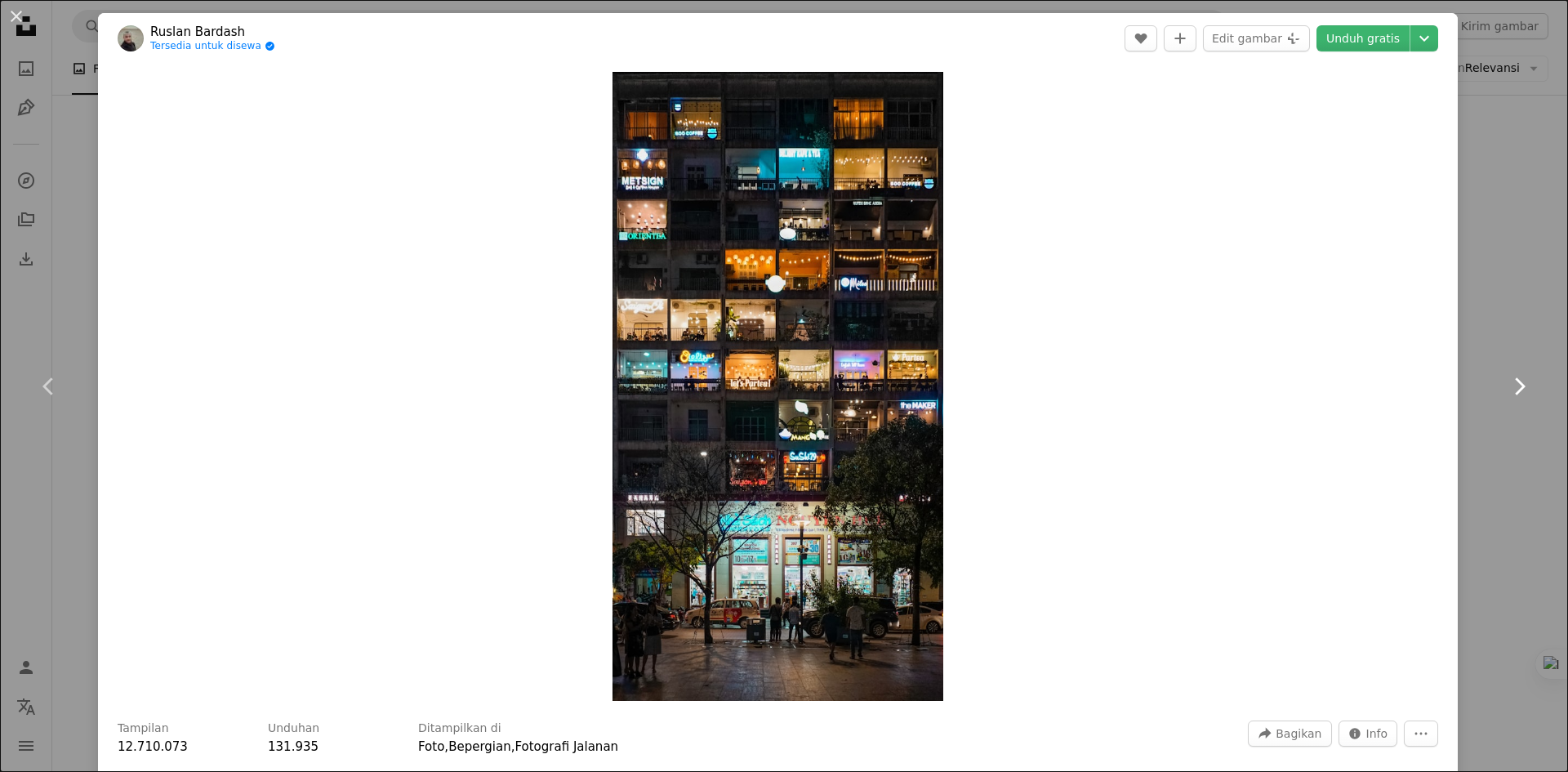
click at [1506, 381] on icon "Chevron right" at bounding box center [1519, 386] width 26 height 26
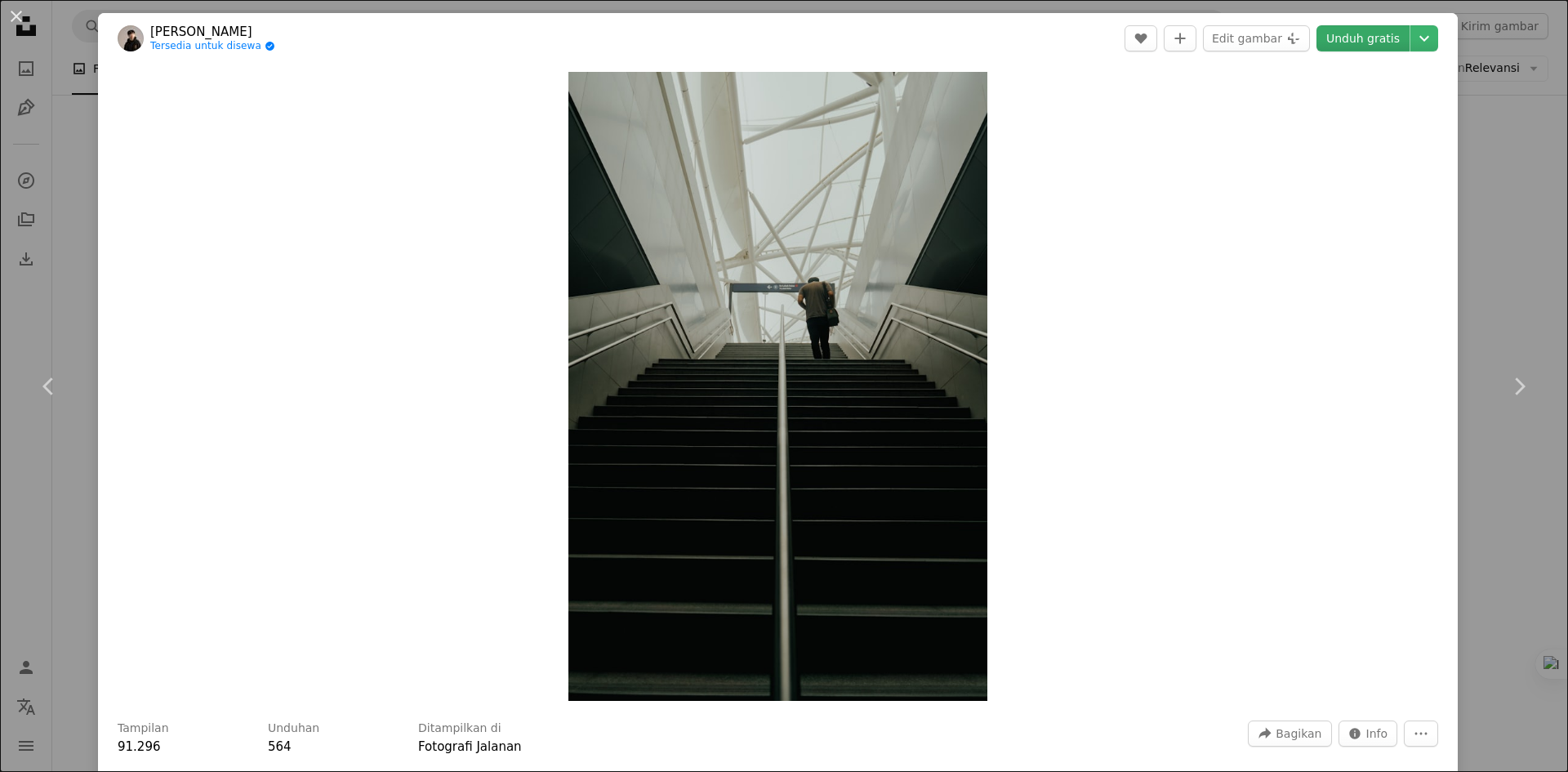
click at [1344, 43] on link "Unduh gratis" at bounding box center [1362, 38] width 93 height 26
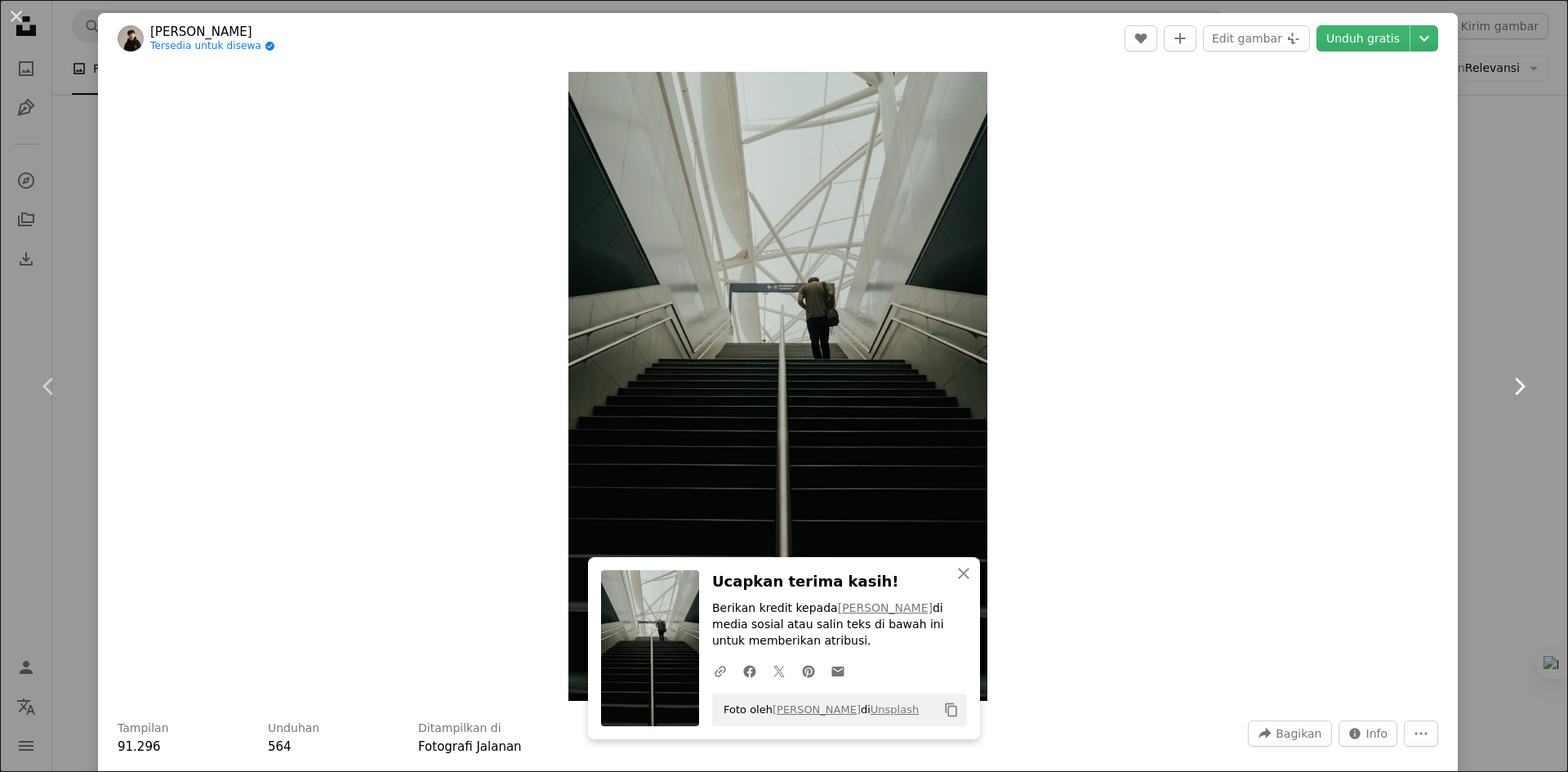
click at [1515, 386] on icon "Chevron right" at bounding box center [1519, 386] width 26 height 26
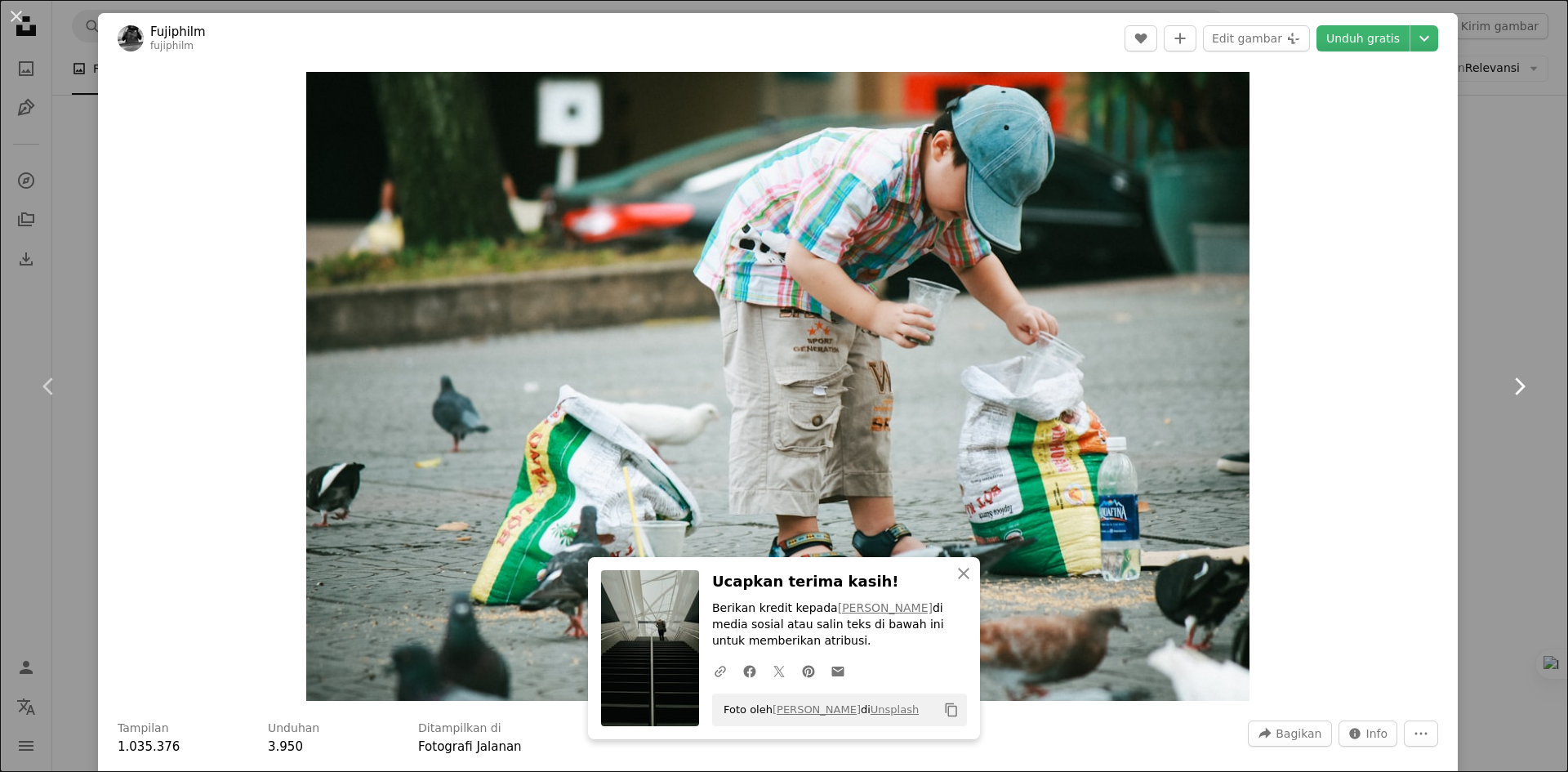
click at [1515, 386] on icon "Chevron right" at bounding box center [1519, 386] width 26 height 26
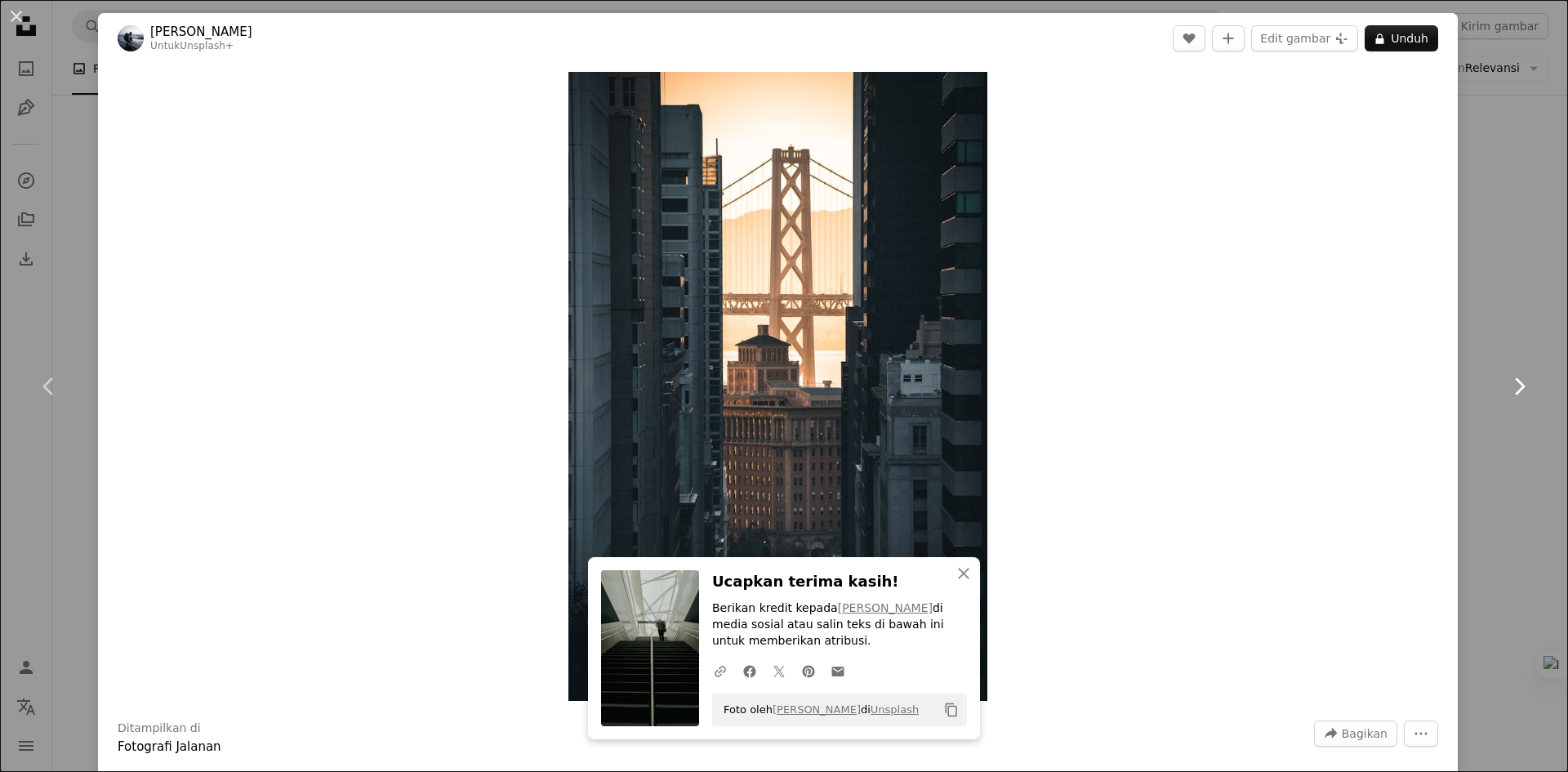
click at [1515, 386] on icon "Chevron right" at bounding box center [1519, 386] width 26 height 26
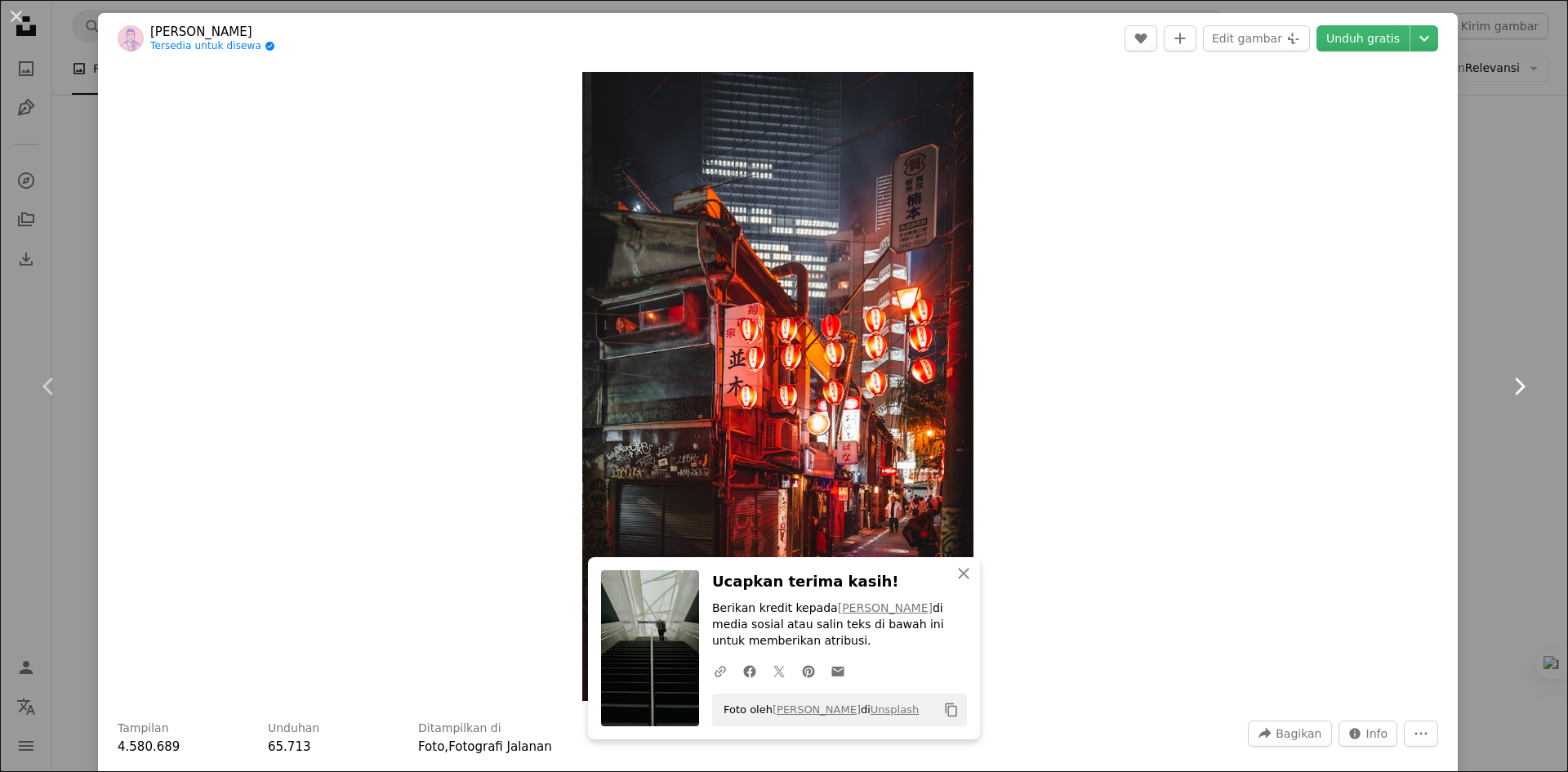
click at [1515, 386] on icon "Chevron right" at bounding box center [1519, 386] width 26 height 26
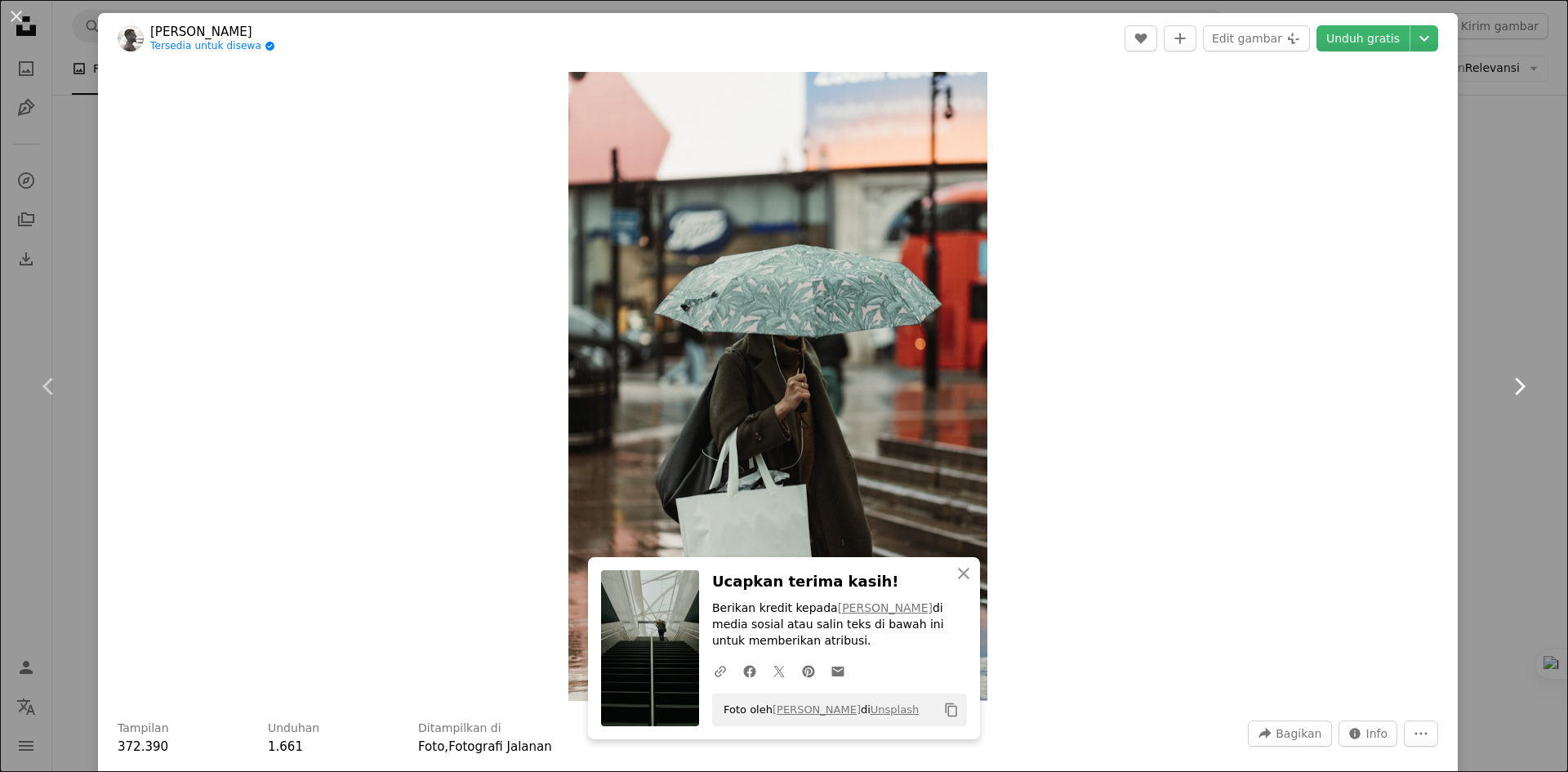
click at [1515, 386] on icon "Chevron right" at bounding box center [1519, 386] width 26 height 26
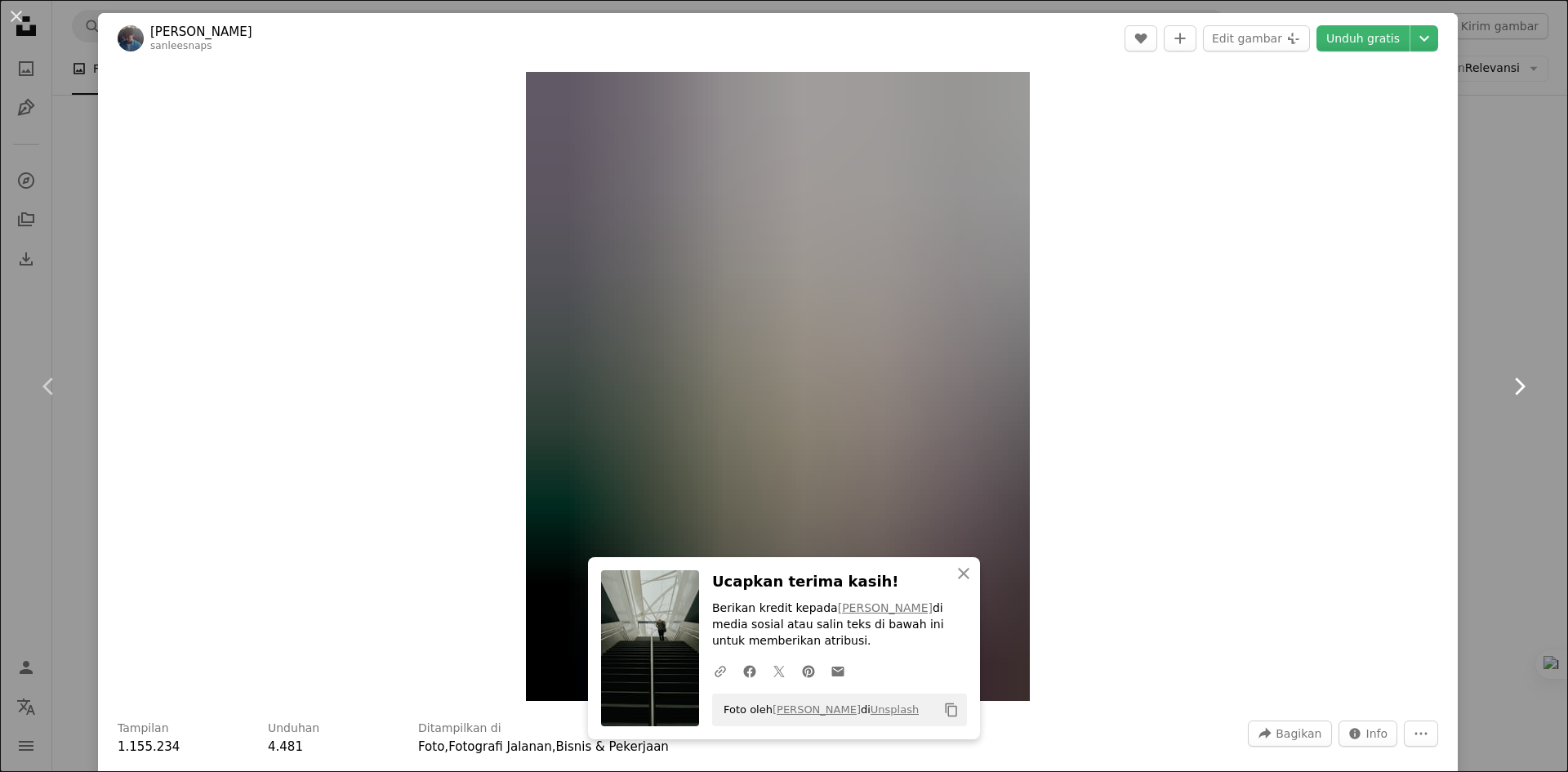
click at [1515, 386] on icon "Chevron right" at bounding box center [1519, 386] width 26 height 26
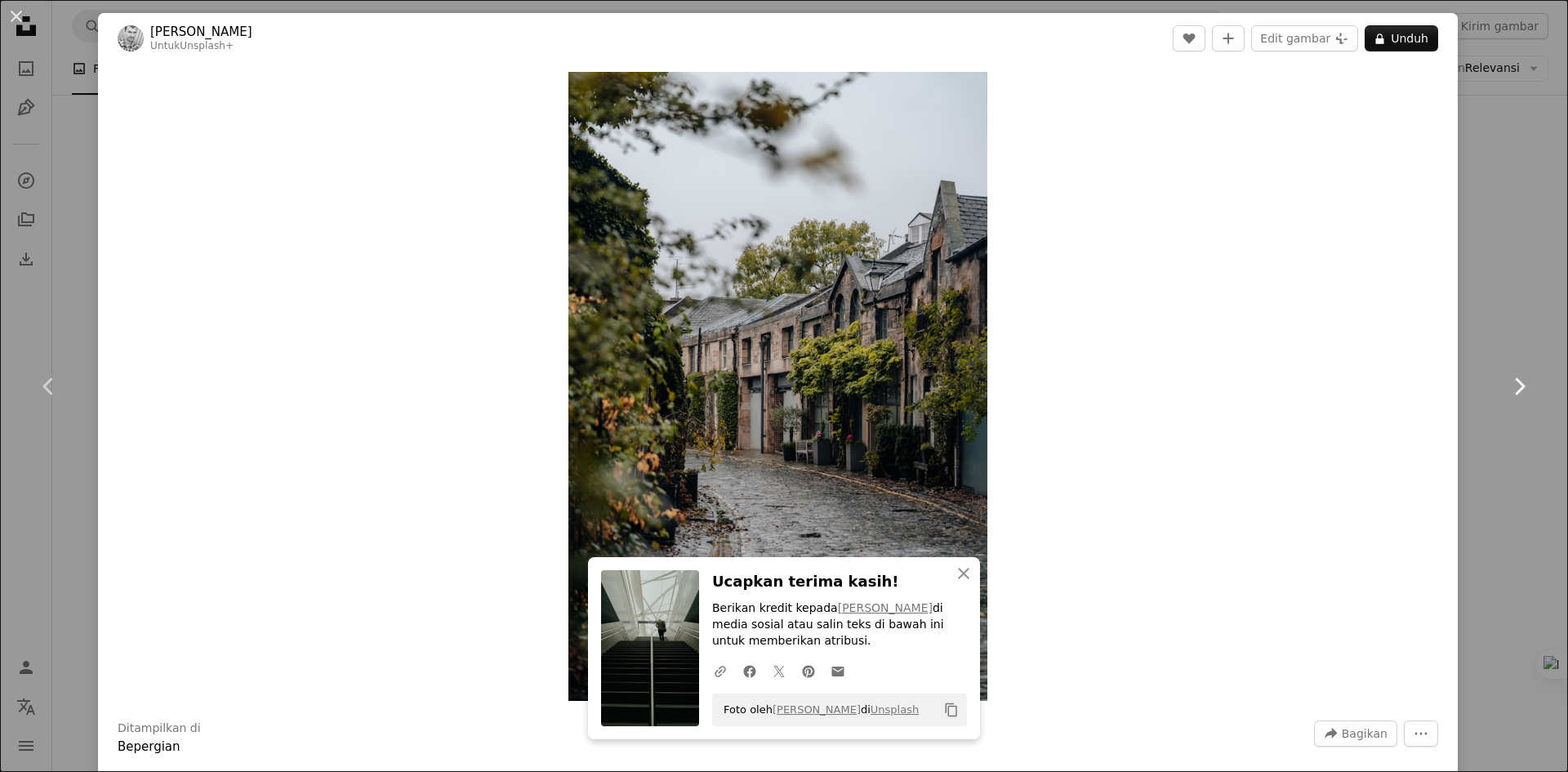
click at [1515, 386] on icon "Chevron right" at bounding box center [1519, 386] width 26 height 26
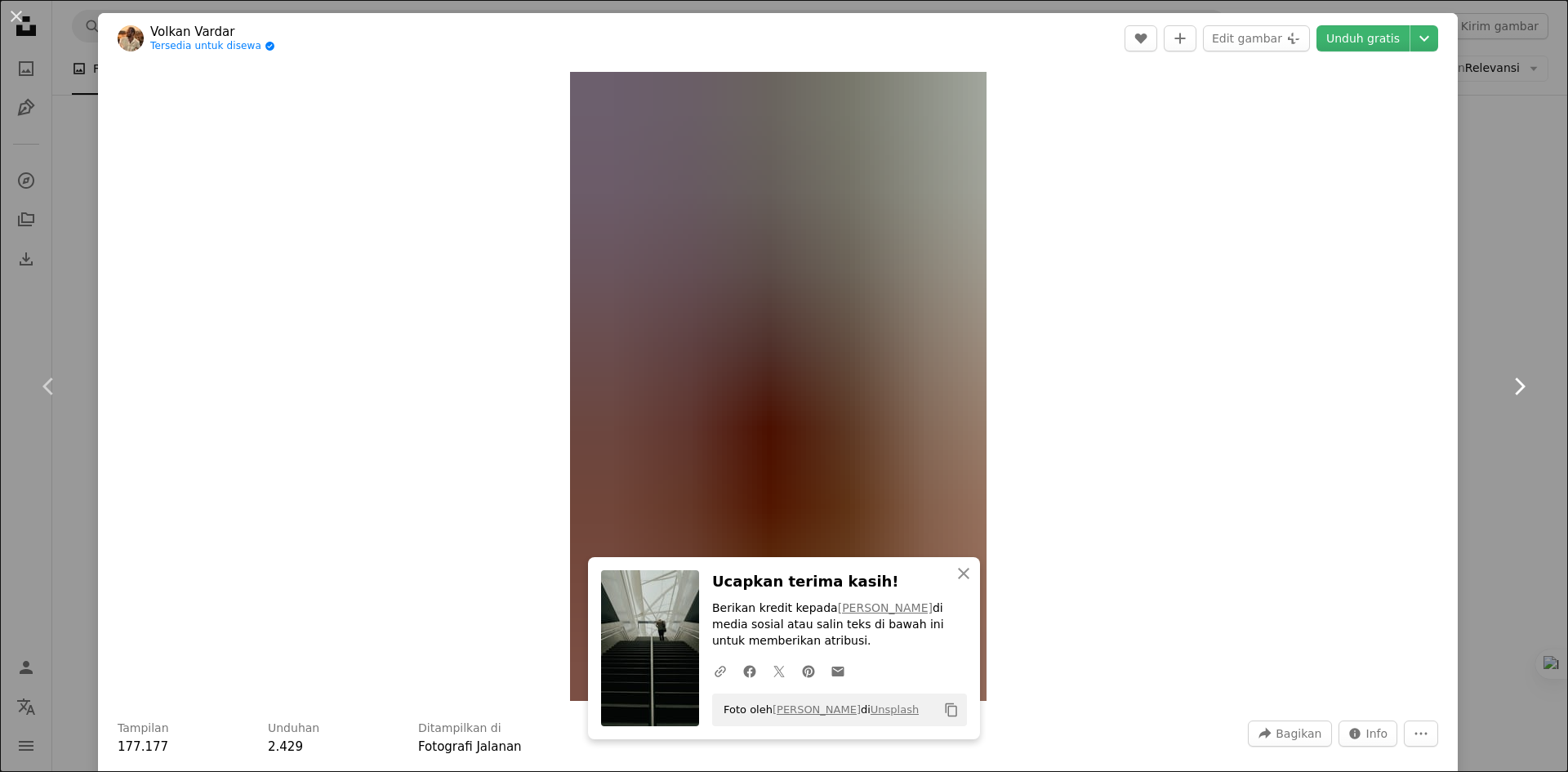
click at [1515, 386] on icon "Chevron right" at bounding box center [1519, 386] width 26 height 26
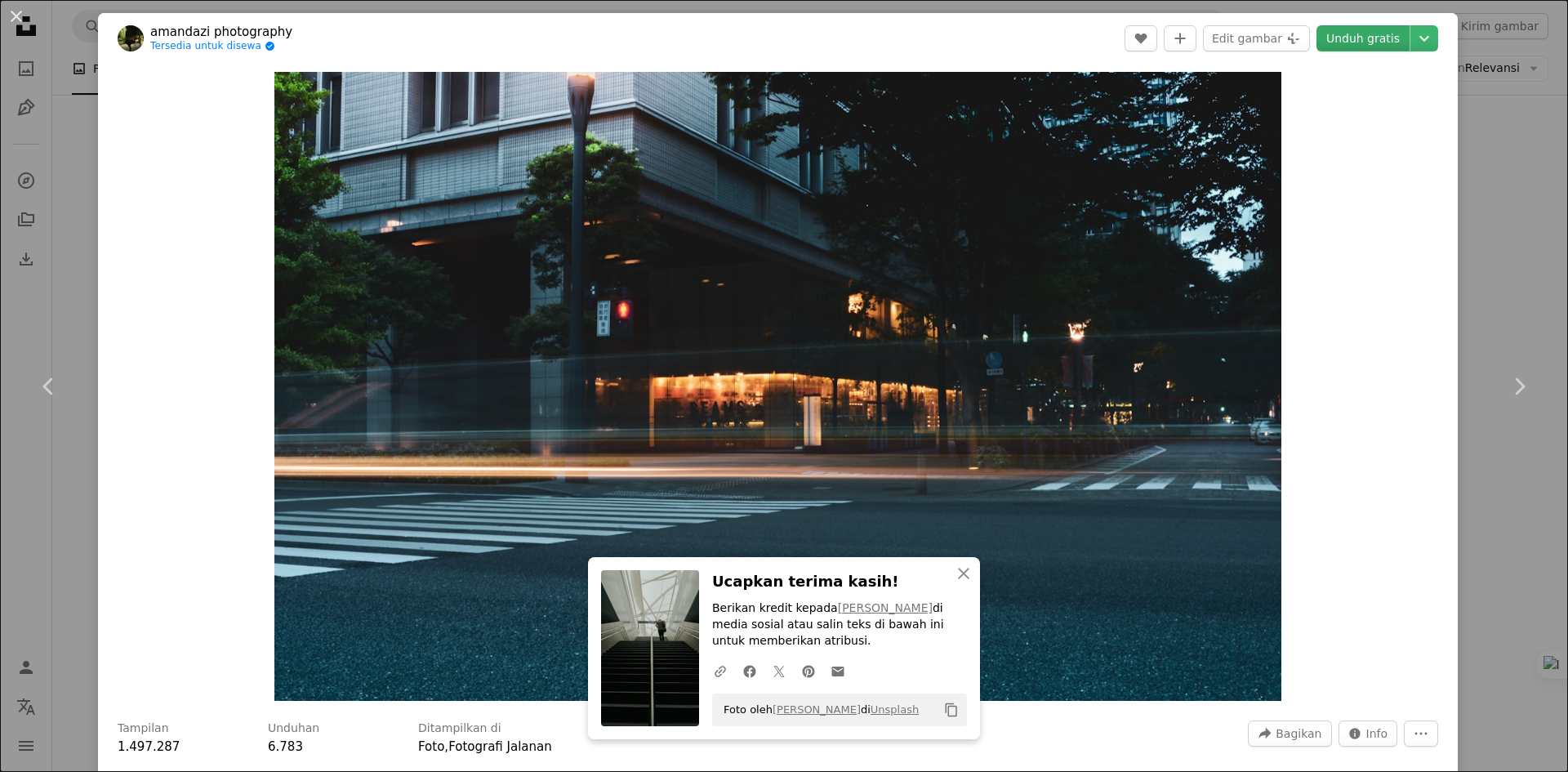
click at [1347, 40] on link "Unduh gratis" at bounding box center [1362, 38] width 93 height 26
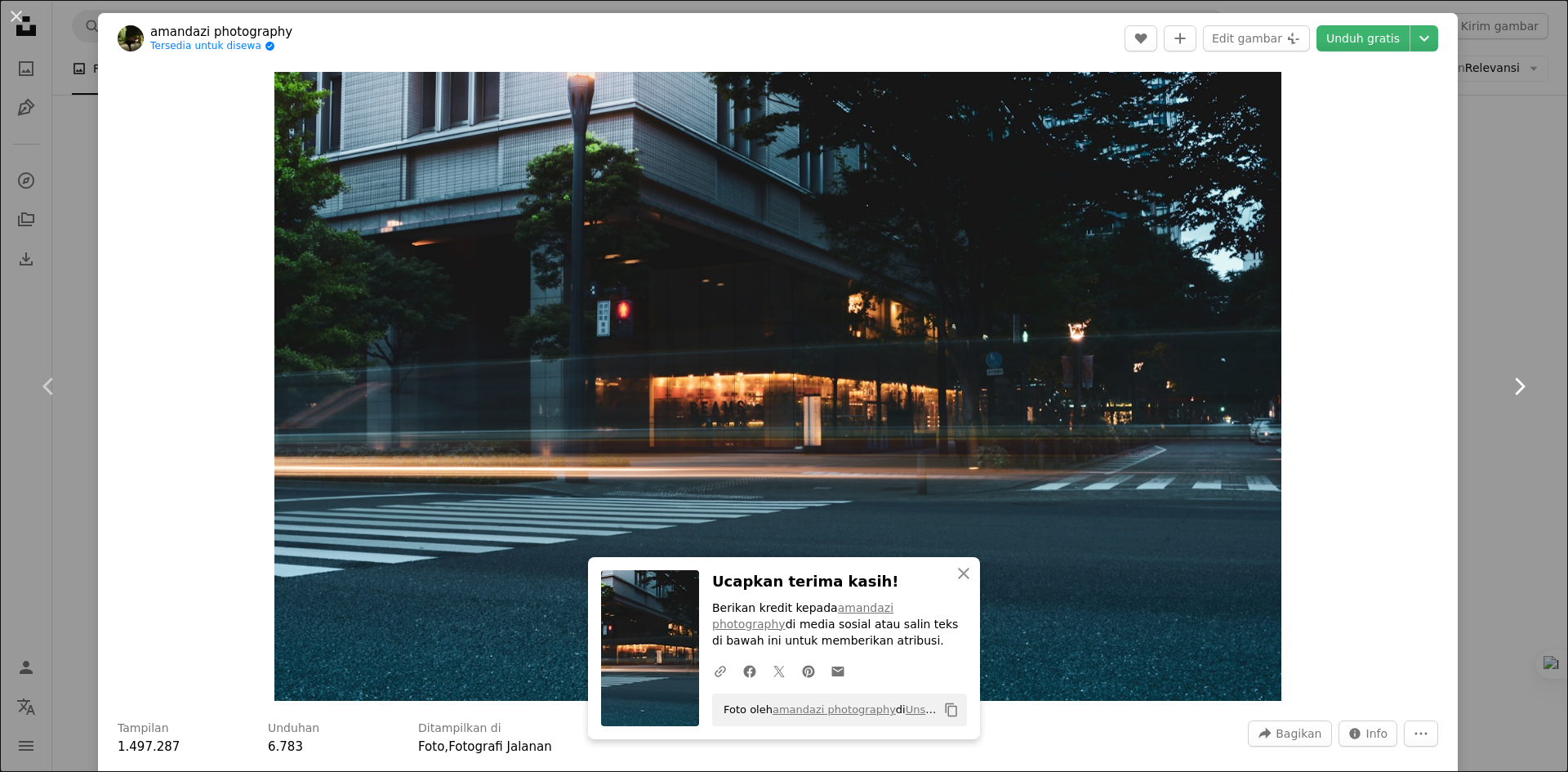
click at [1514, 392] on icon "Chevron right" at bounding box center [1519, 386] width 26 height 26
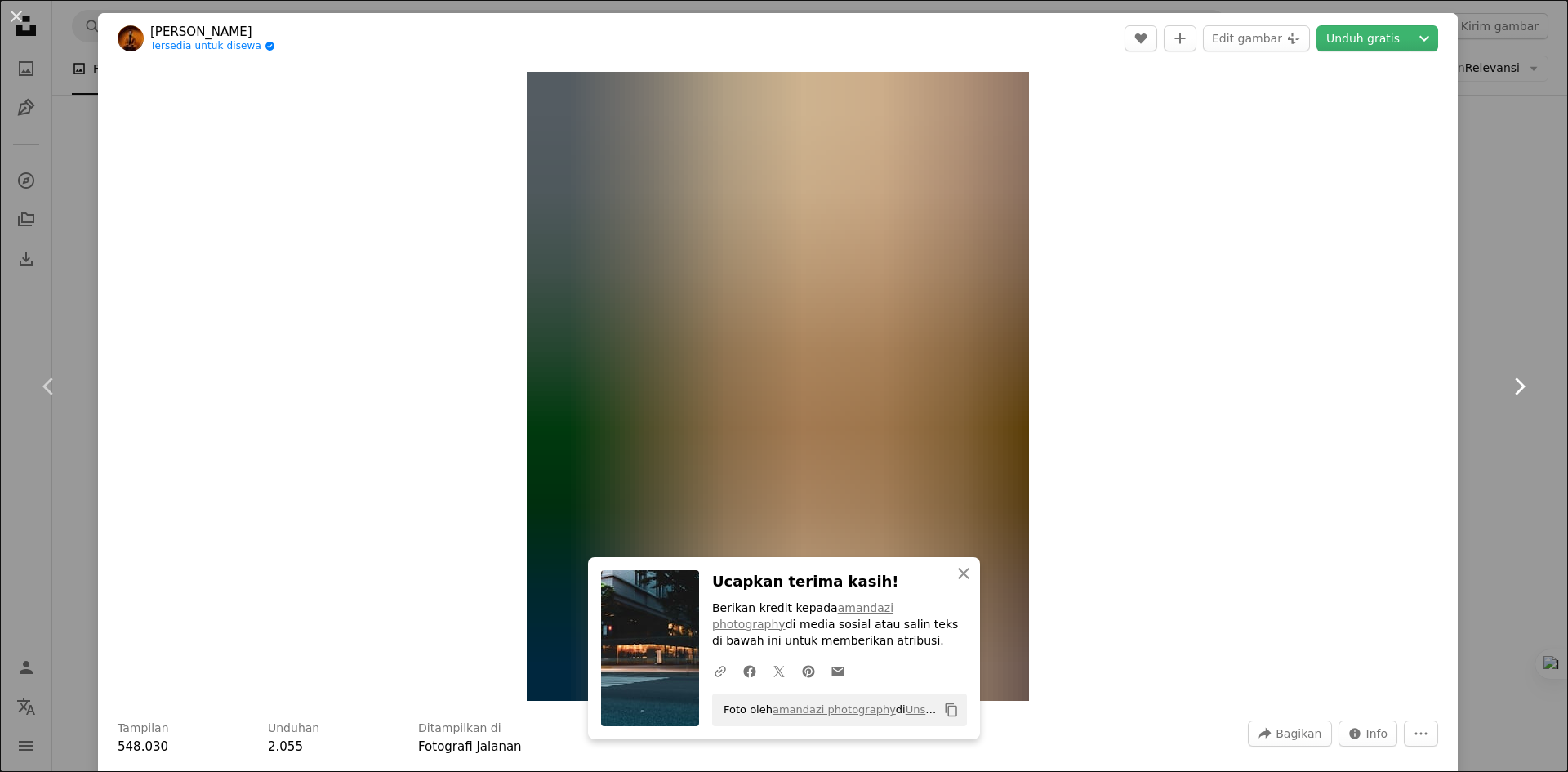
click at [1513, 393] on icon "Chevron right" at bounding box center [1519, 386] width 26 height 26
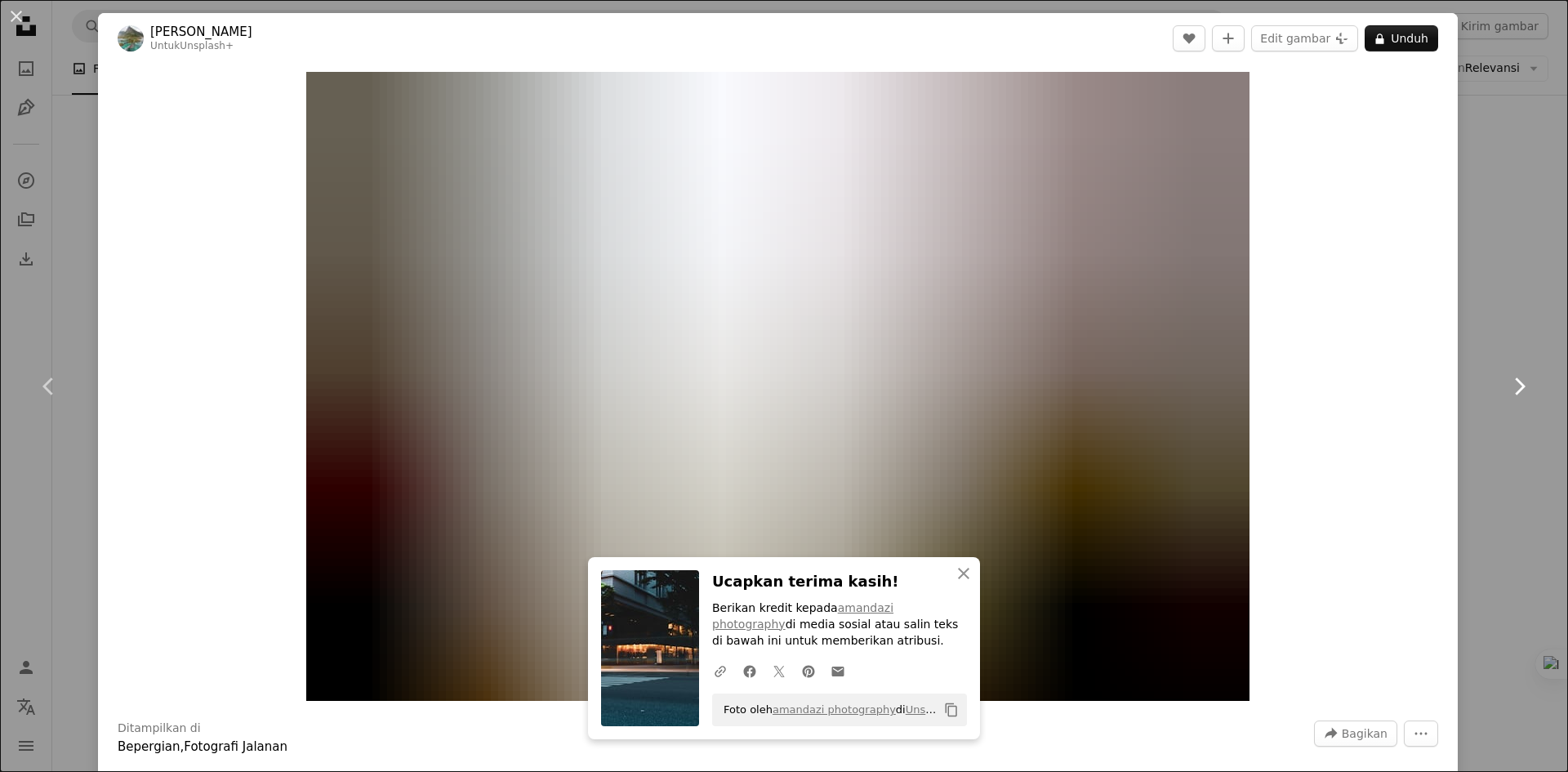
click at [1513, 393] on icon "Chevron right" at bounding box center [1519, 386] width 26 height 26
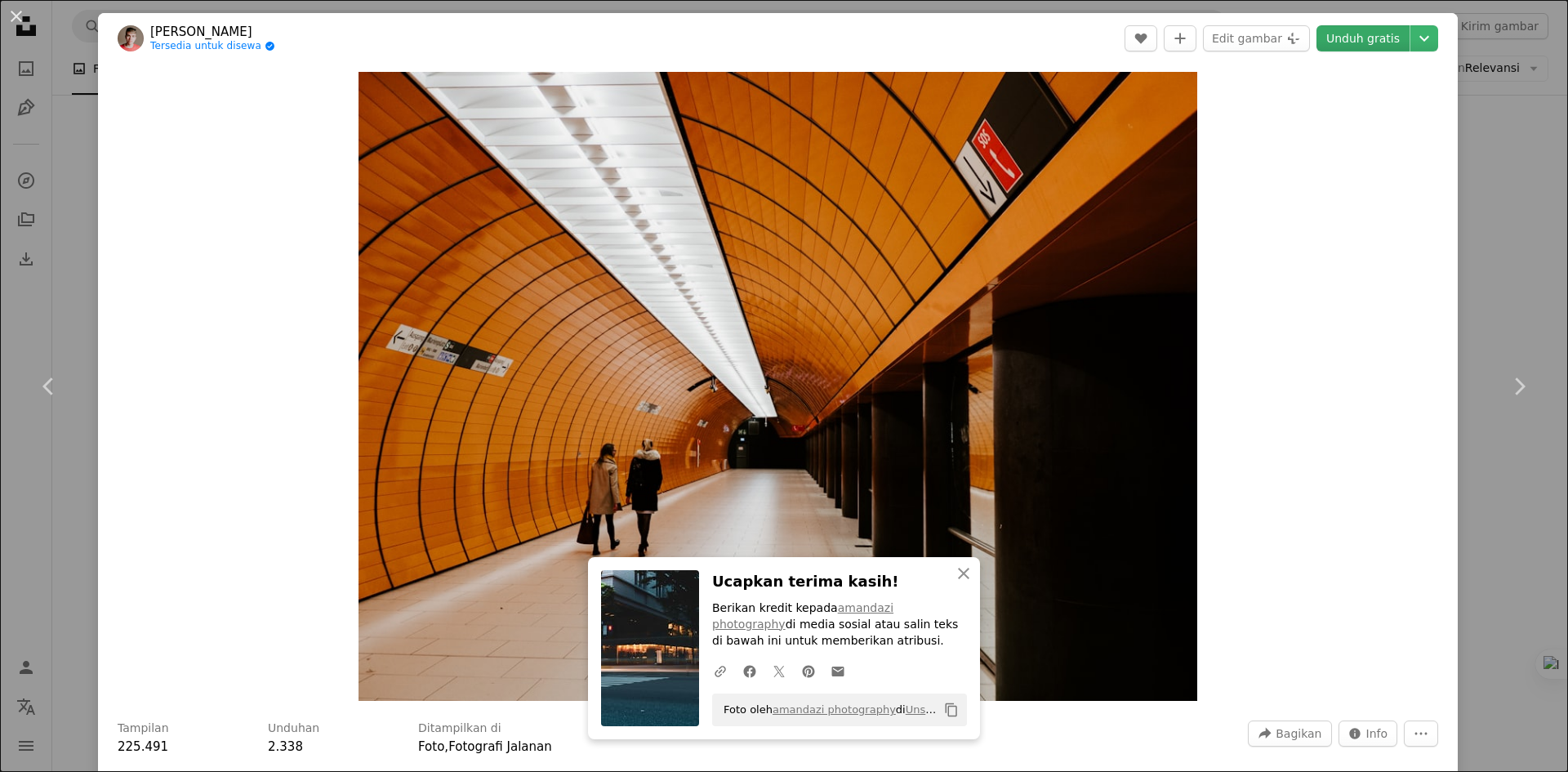
click at [1330, 48] on link "Unduh gratis" at bounding box center [1362, 38] width 93 height 26
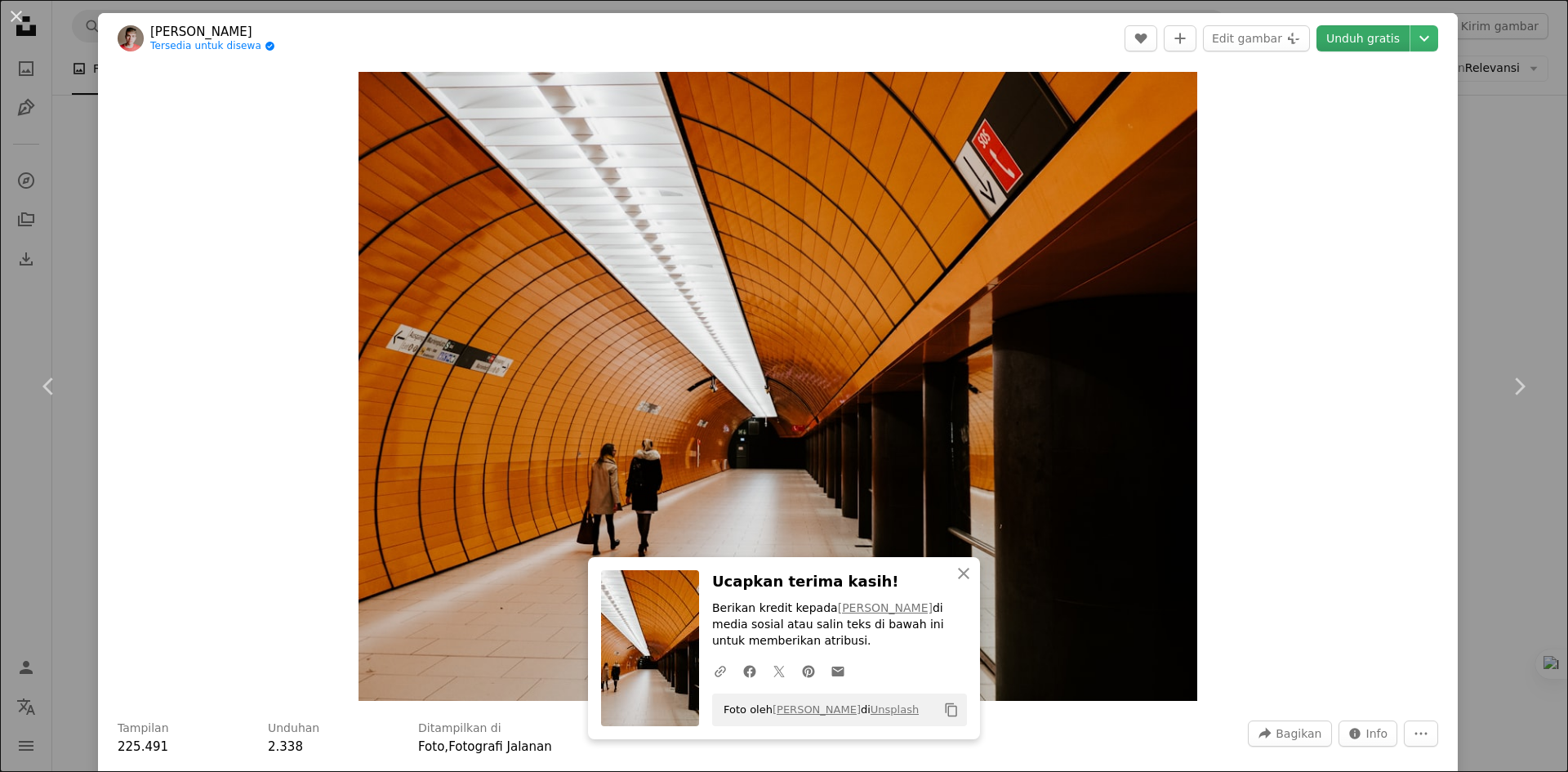
click at [1349, 25] on link "Unduh gratis" at bounding box center [1362, 38] width 93 height 26
click at [1506, 391] on icon "Chevron right" at bounding box center [1519, 386] width 26 height 26
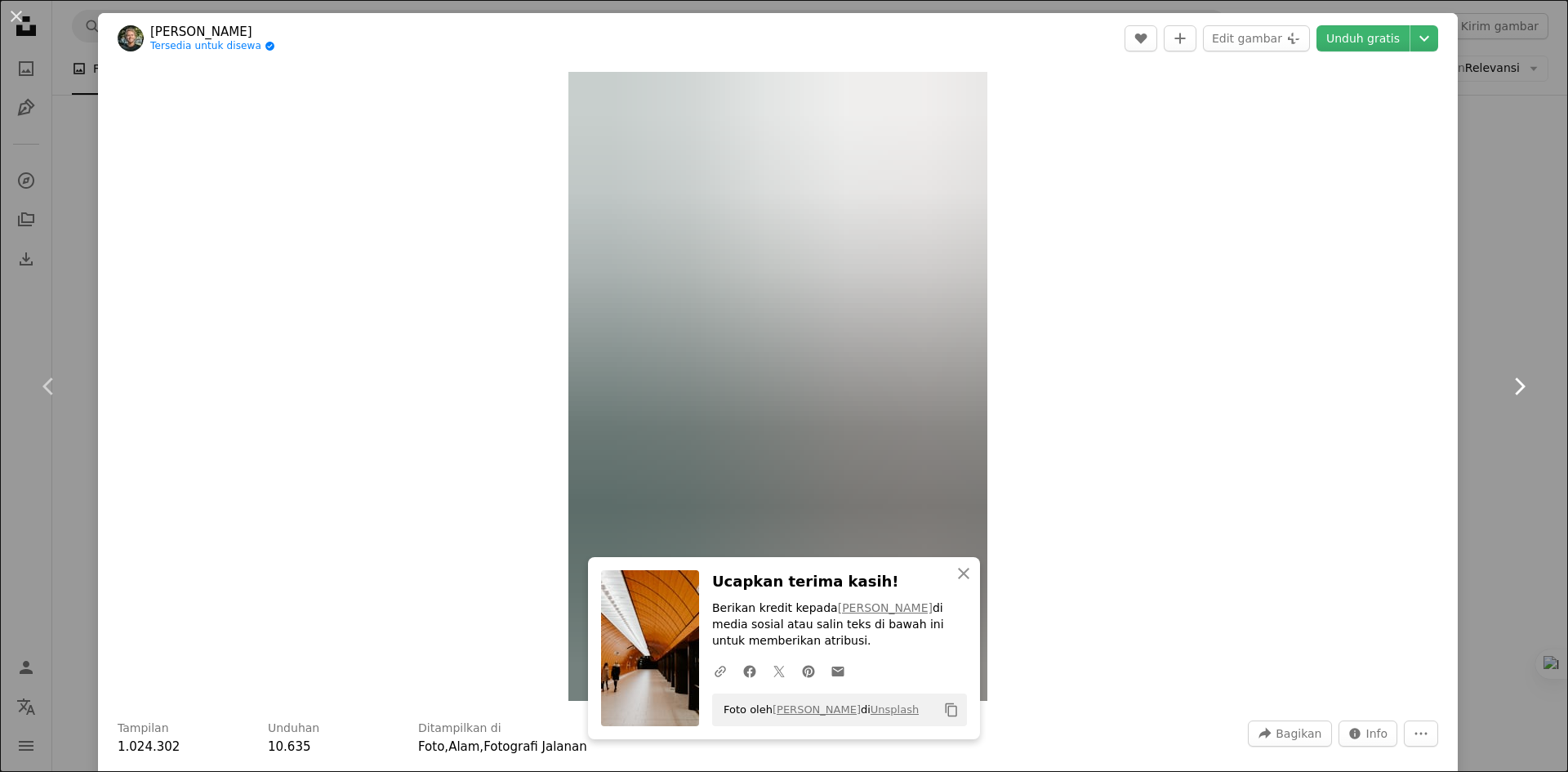
click at [1506, 391] on icon "Chevron right" at bounding box center [1519, 386] width 26 height 26
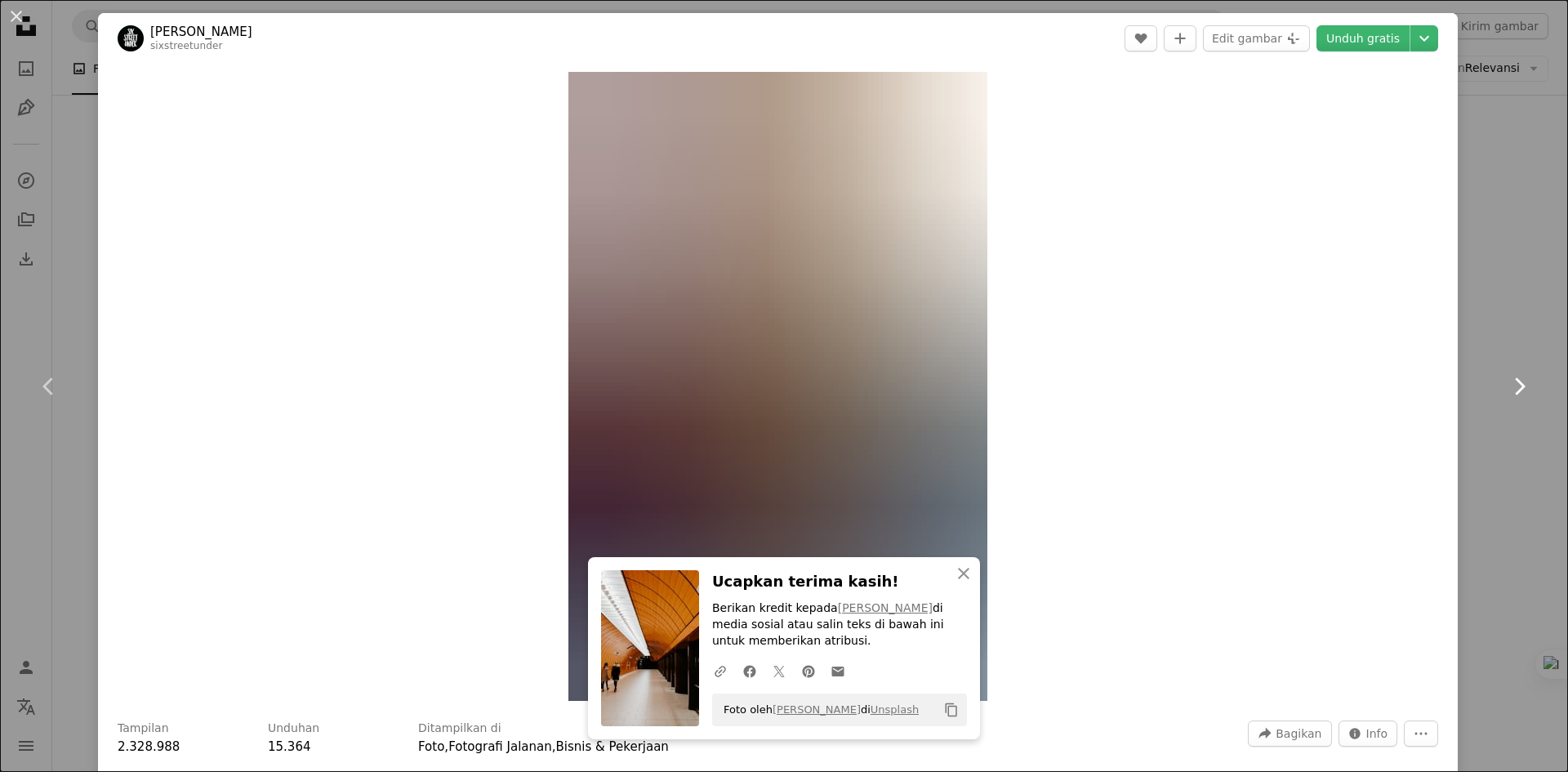
click at [1506, 391] on icon "Chevron right" at bounding box center [1519, 386] width 26 height 26
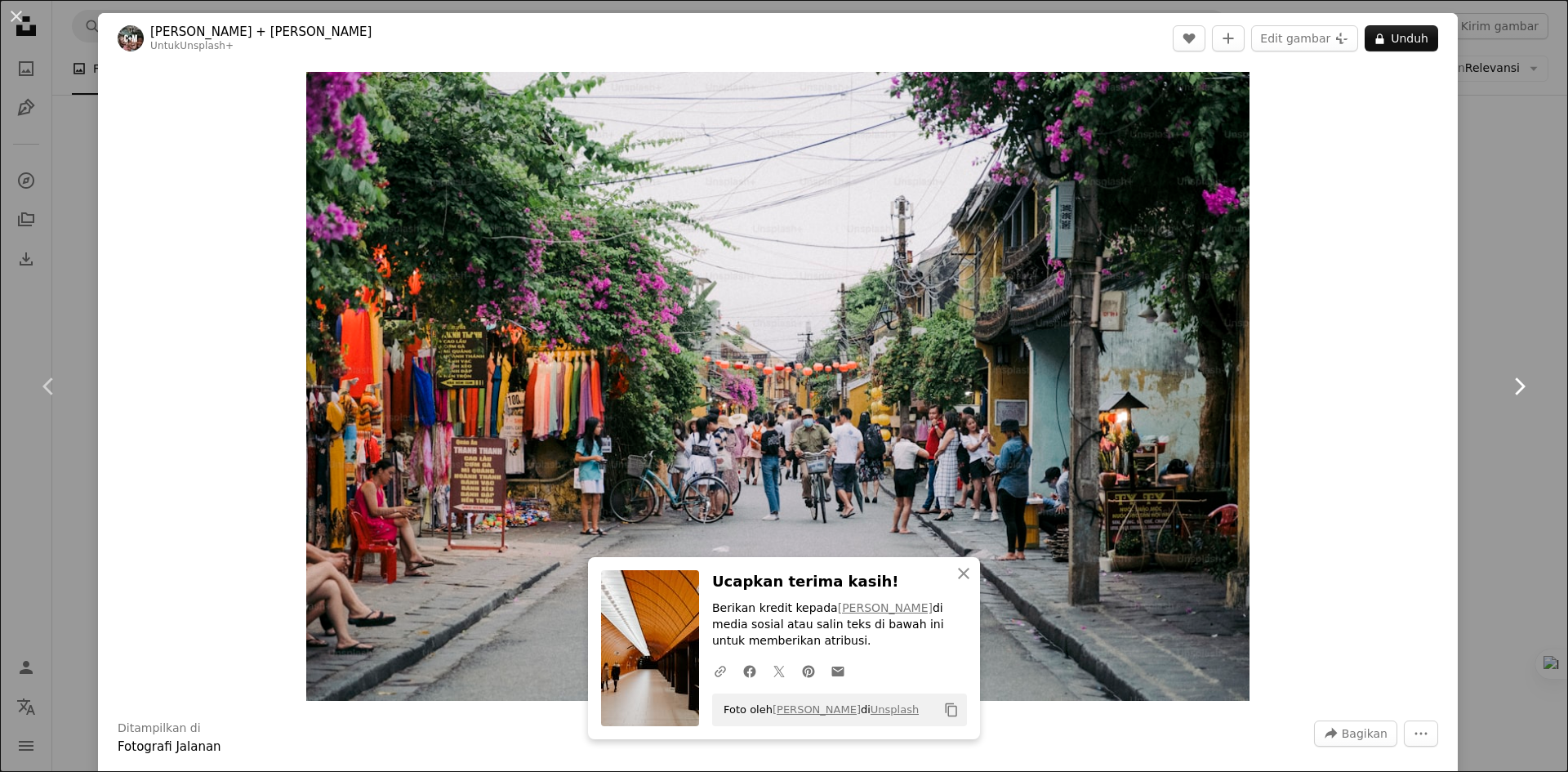
click at [1506, 391] on icon "Chevron right" at bounding box center [1519, 386] width 26 height 26
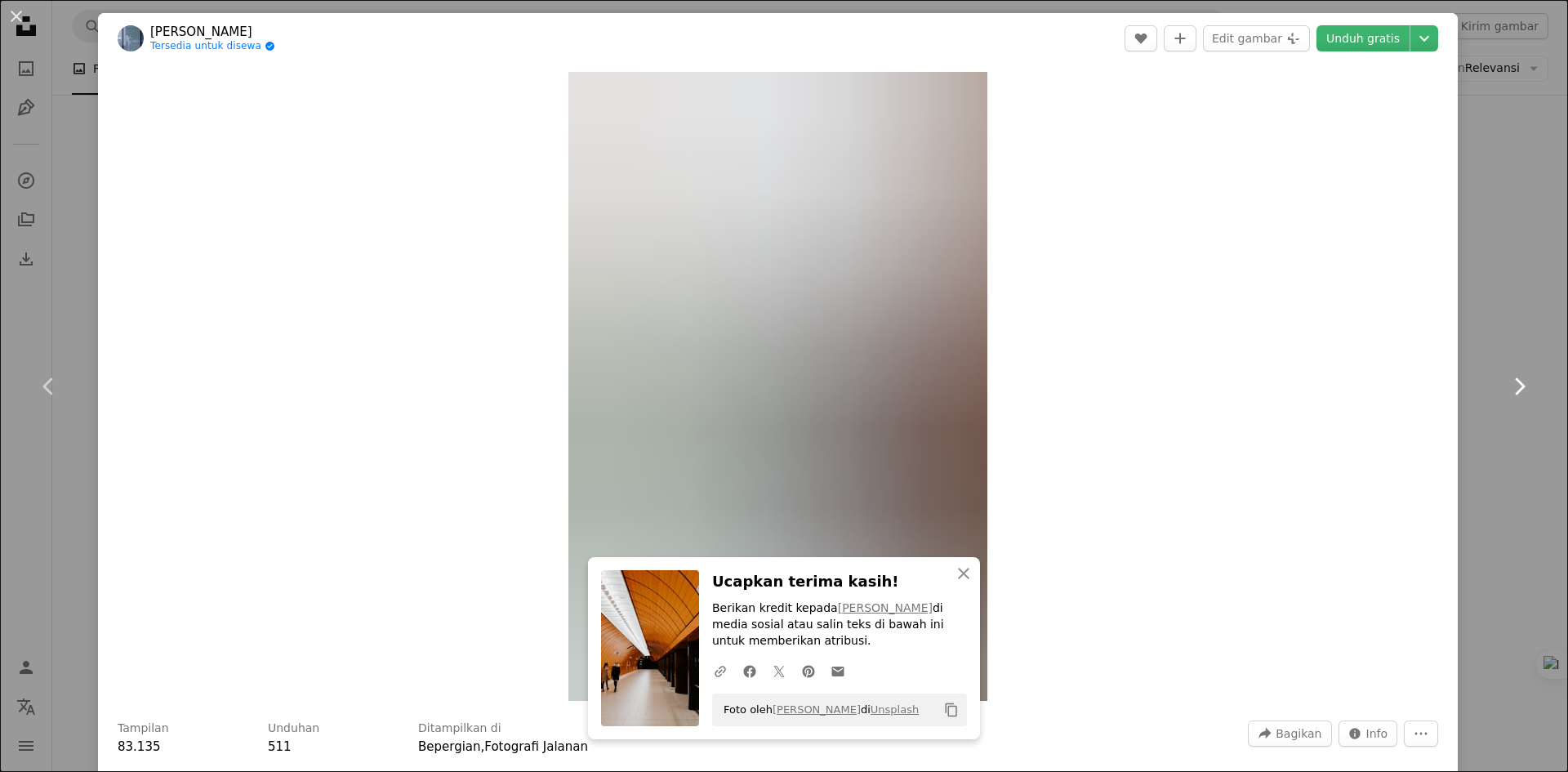
click at [1506, 391] on icon "Chevron right" at bounding box center [1519, 386] width 26 height 26
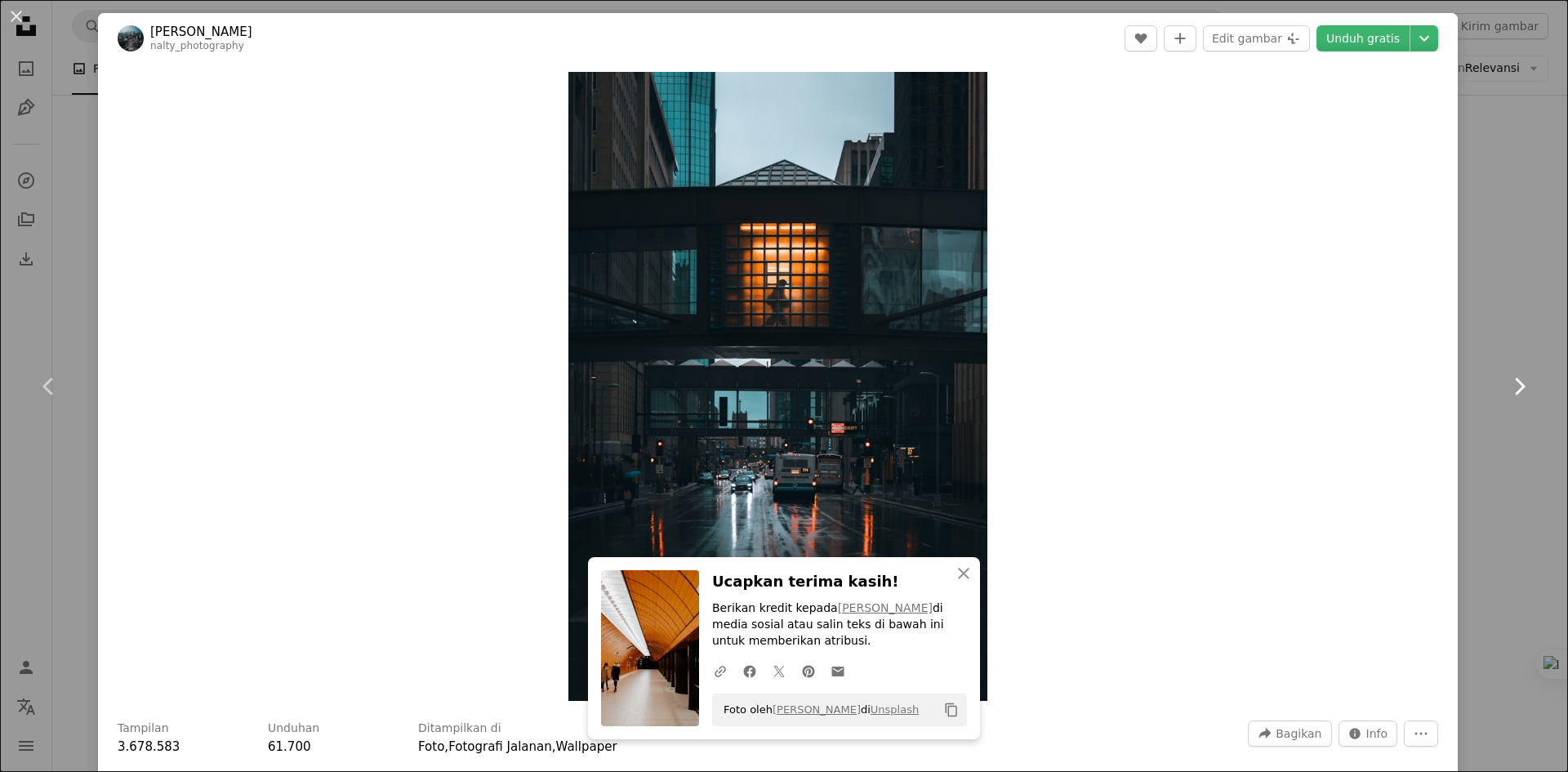
click at [1506, 391] on icon "Chevron right" at bounding box center [1519, 386] width 26 height 26
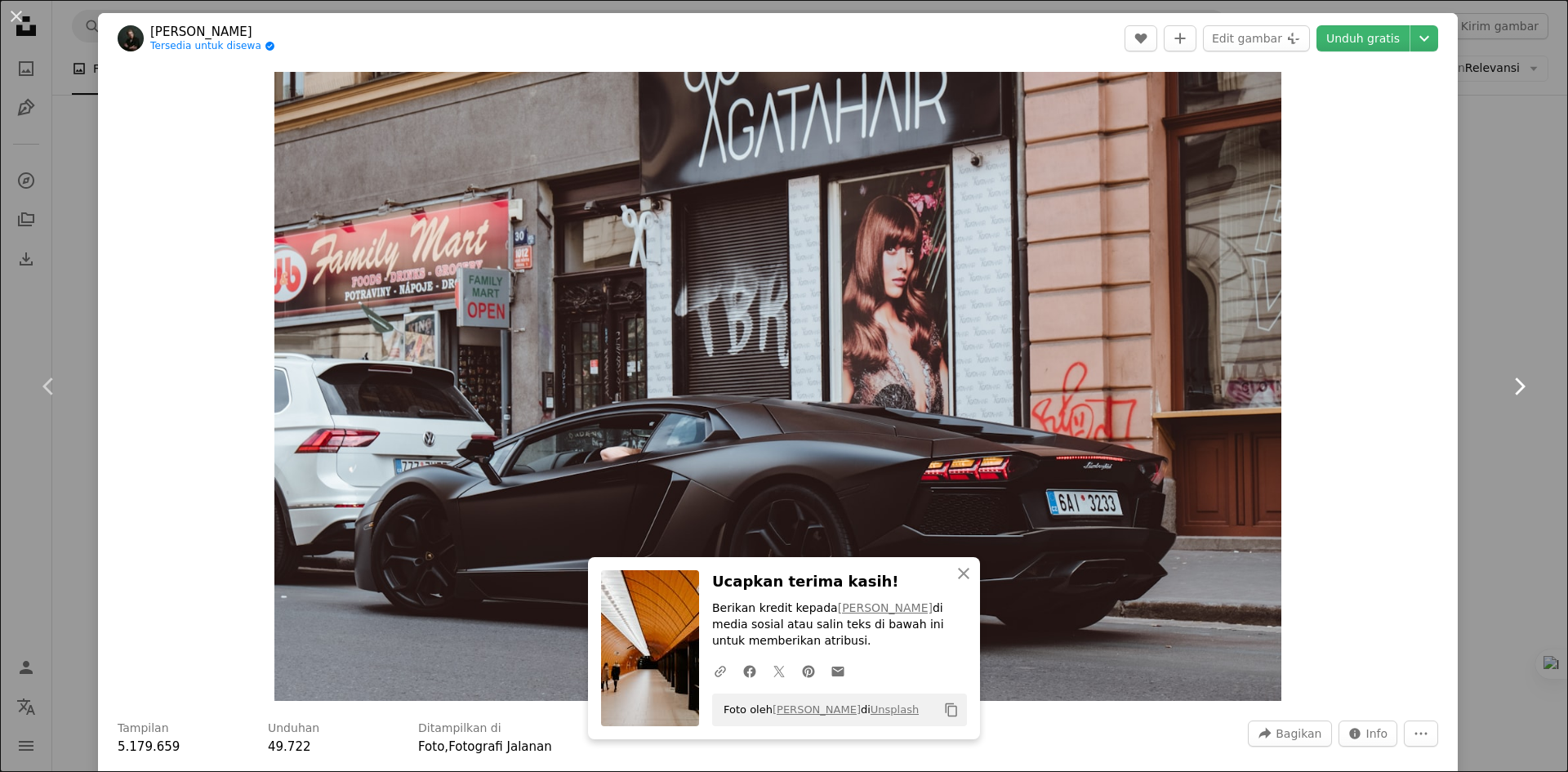
click at [1506, 391] on icon "Chevron right" at bounding box center [1519, 386] width 26 height 26
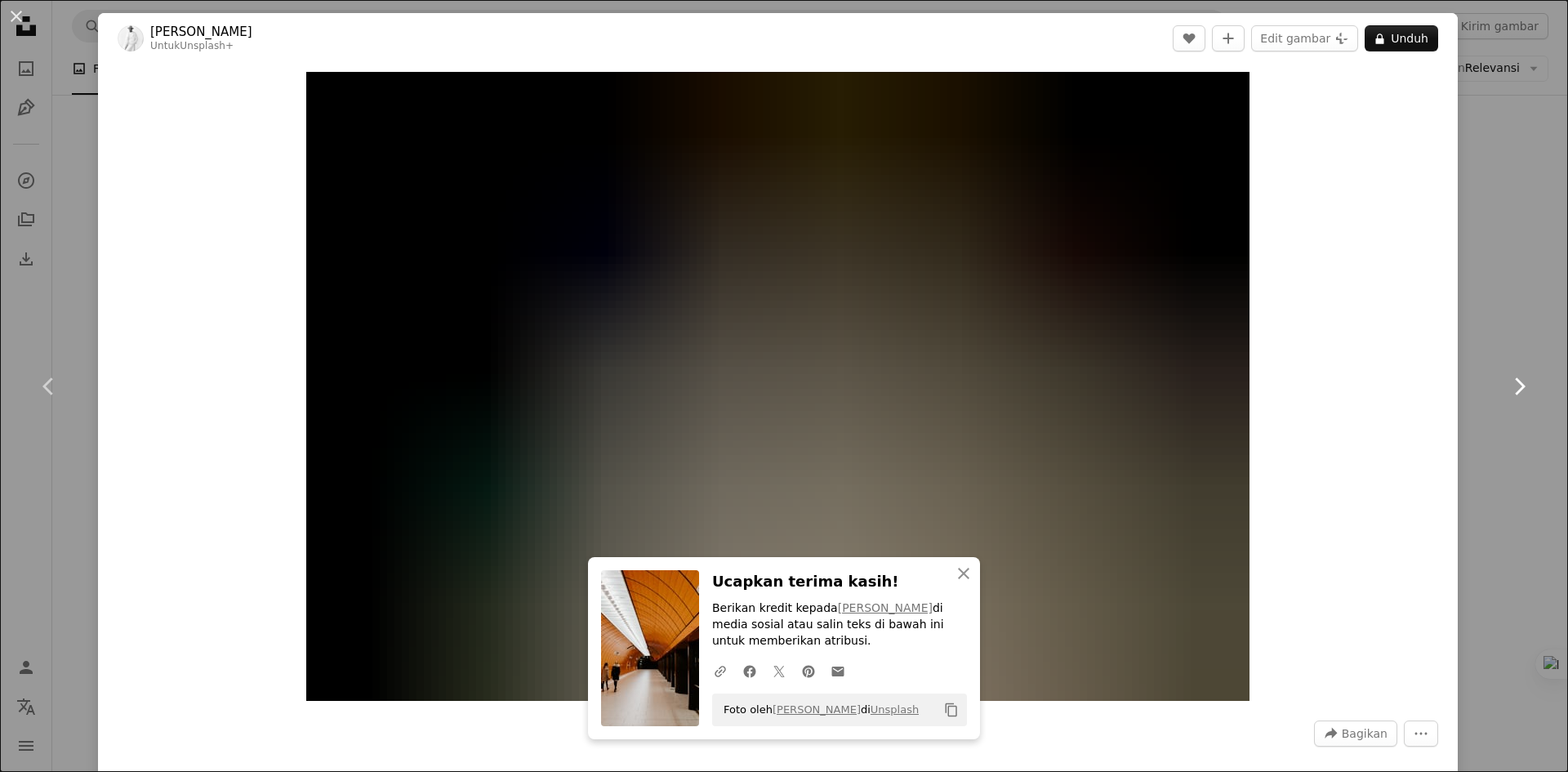
click at [1506, 389] on icon "Chevron right" at bounding box center [1519, 386] width 26 height 26
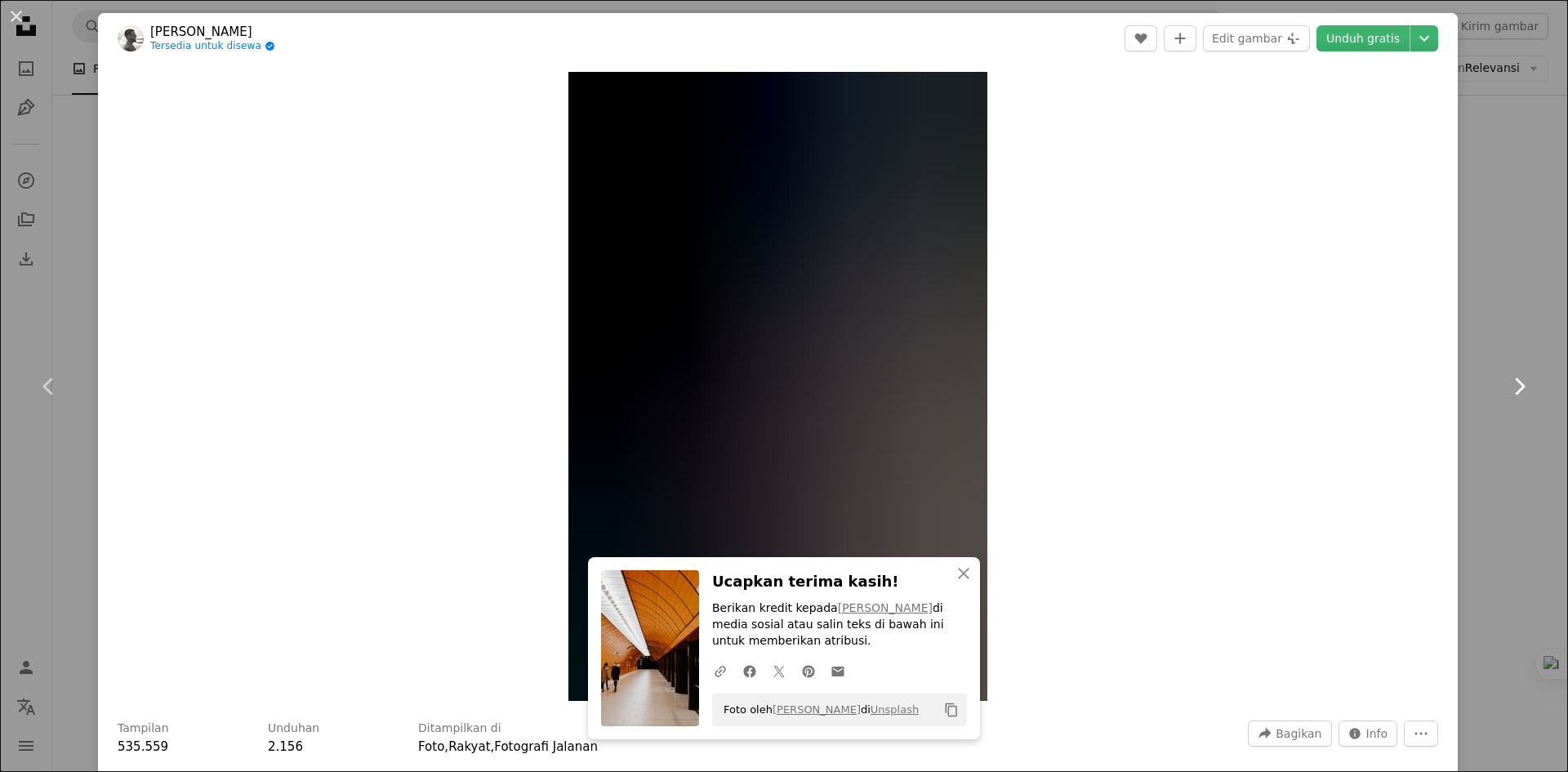
click at [1495, 379] on link "Chevron right" at bounding box center [1519, 386] width 98 height 157
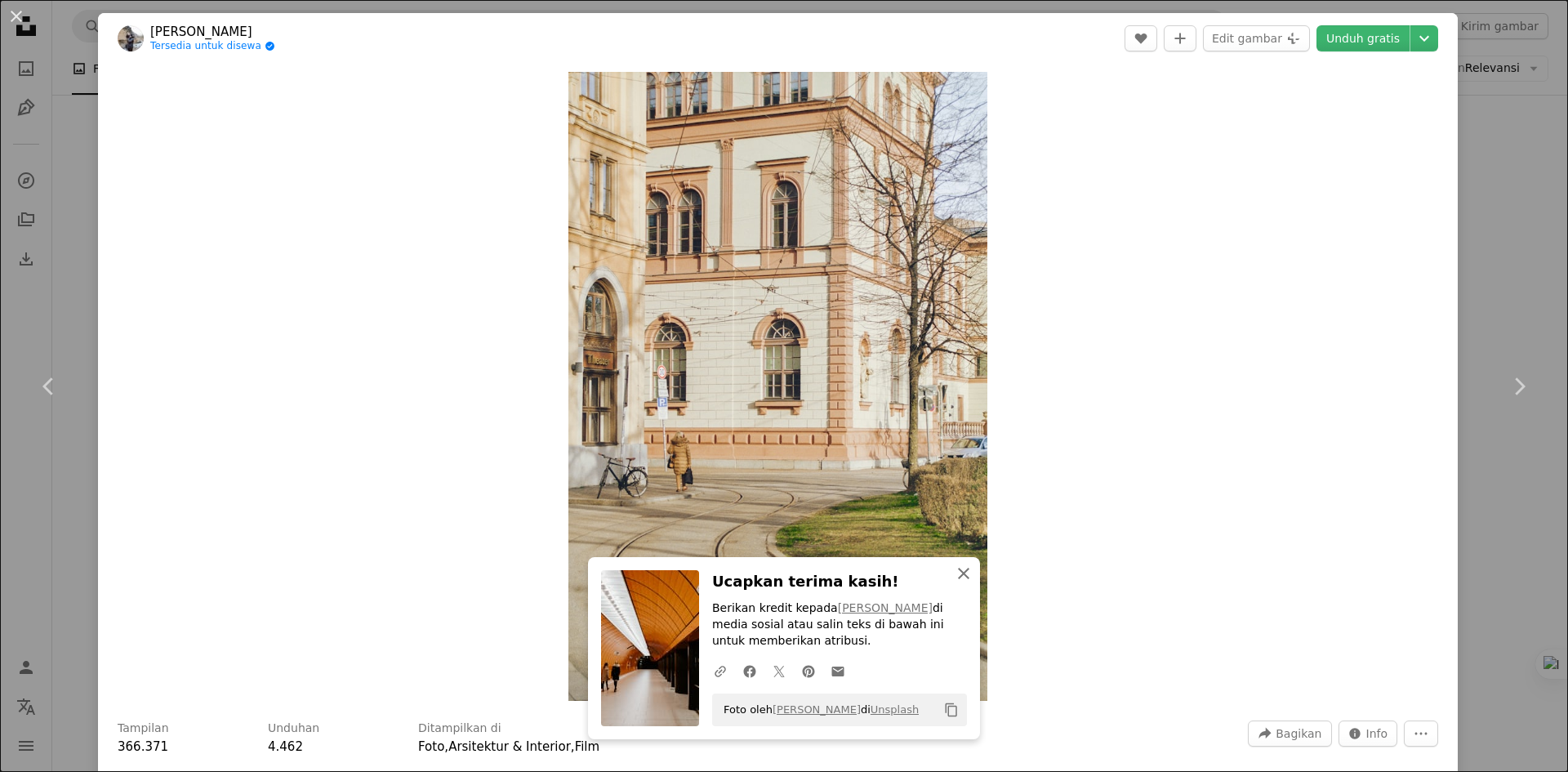
click at [958, 574] on icon "button" at bounding box center [963, 572] width 11 height 11
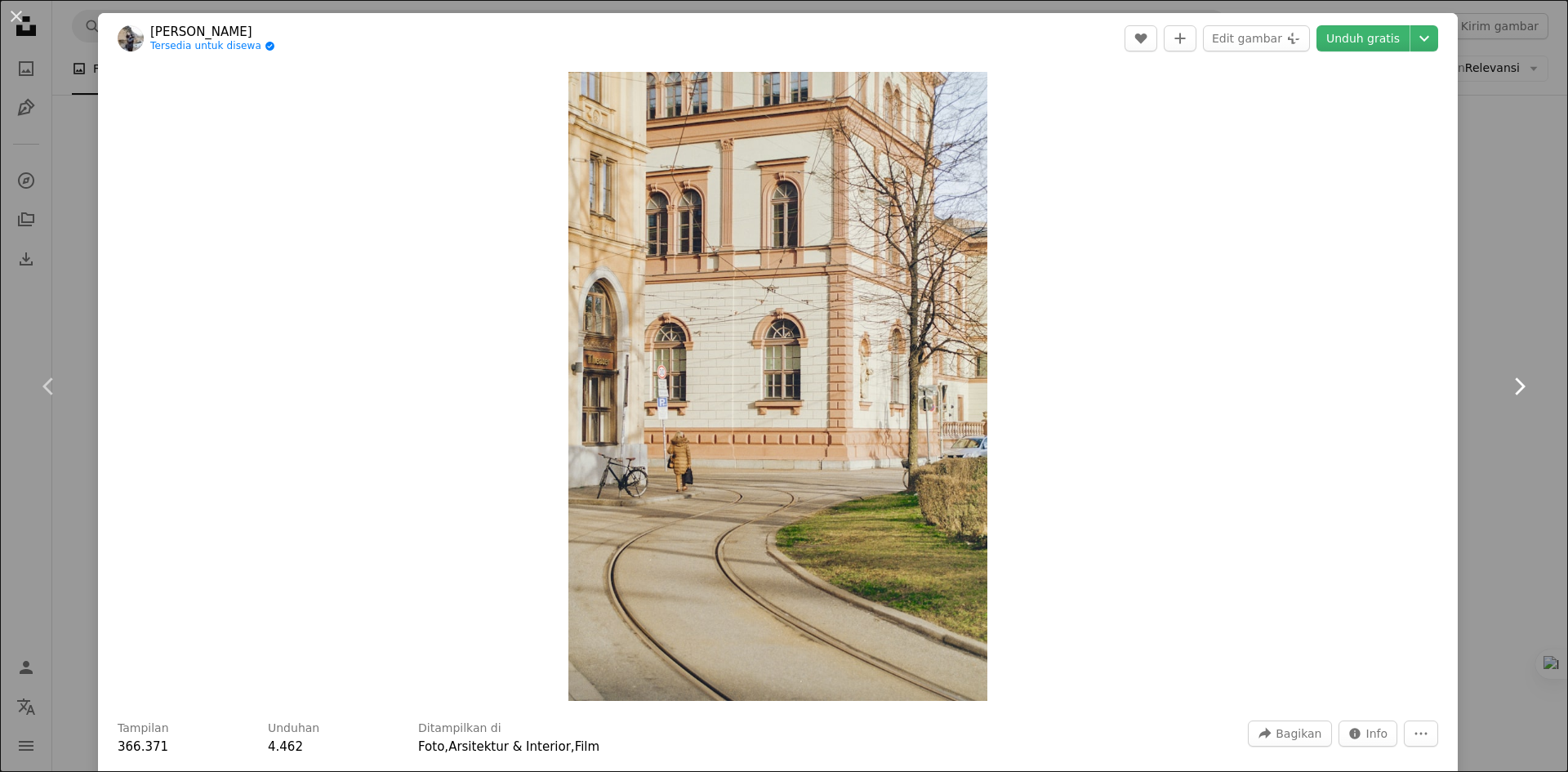
click at [1506, 385] on icon "Chevron right" at bounding box center [1519, 386] width 26 height 26
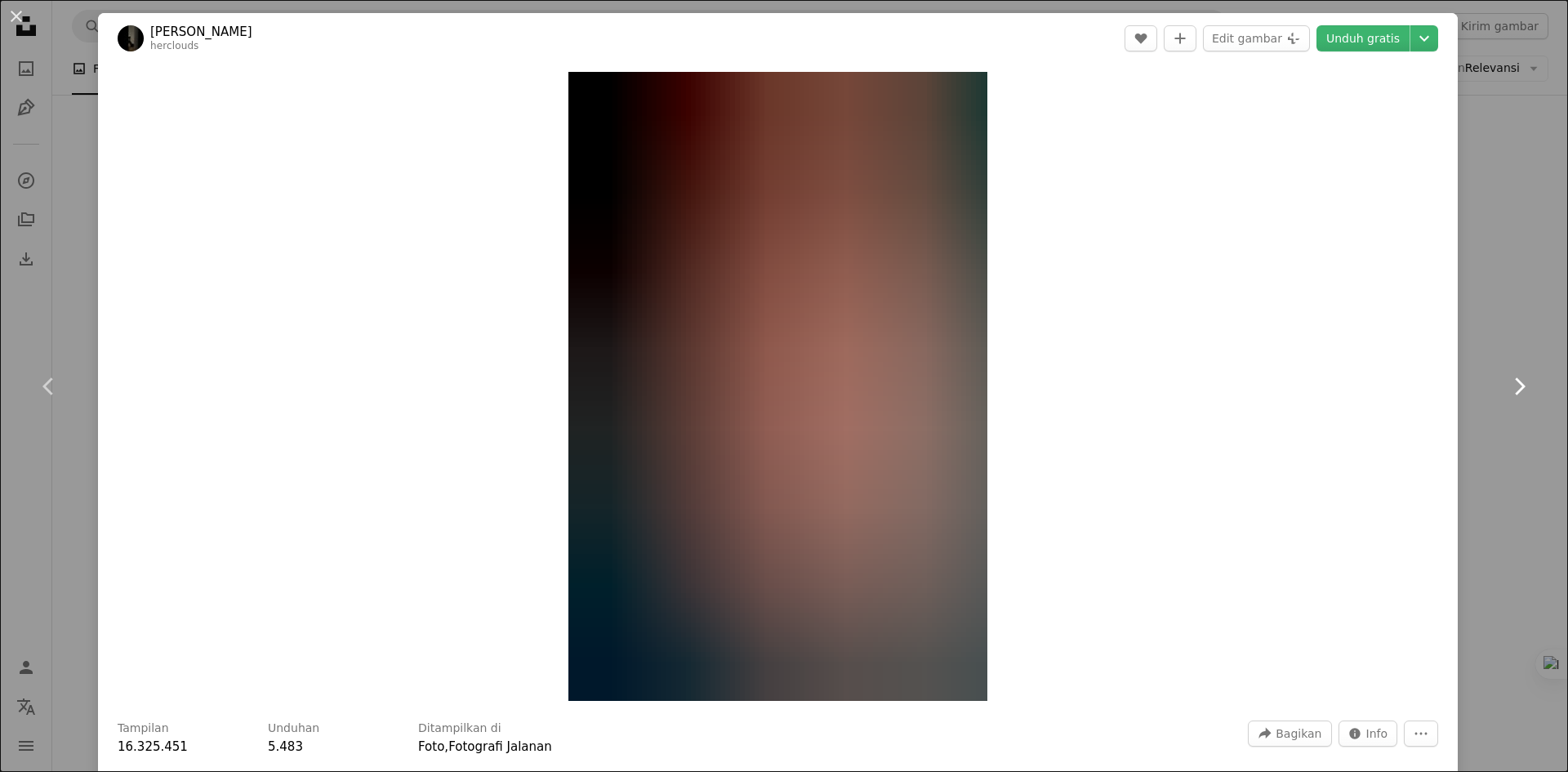
click at [1506, 387] on icon "Chevron right" at bounding box center [1519, 386] width 26 height 26
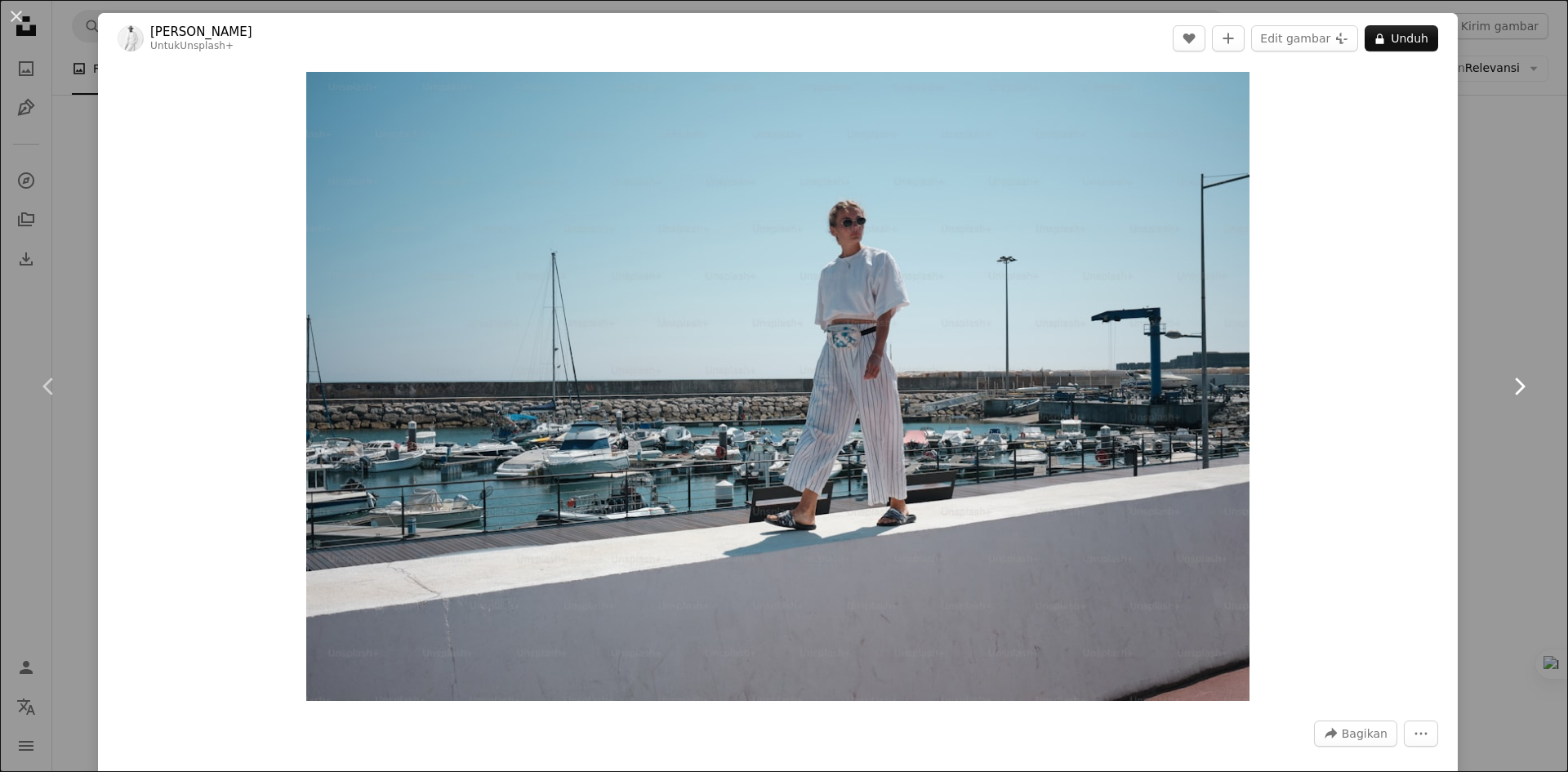
click at [1506, 387] on icon "Chevron right" at bounding box center [1519, 386] width 26 height 26
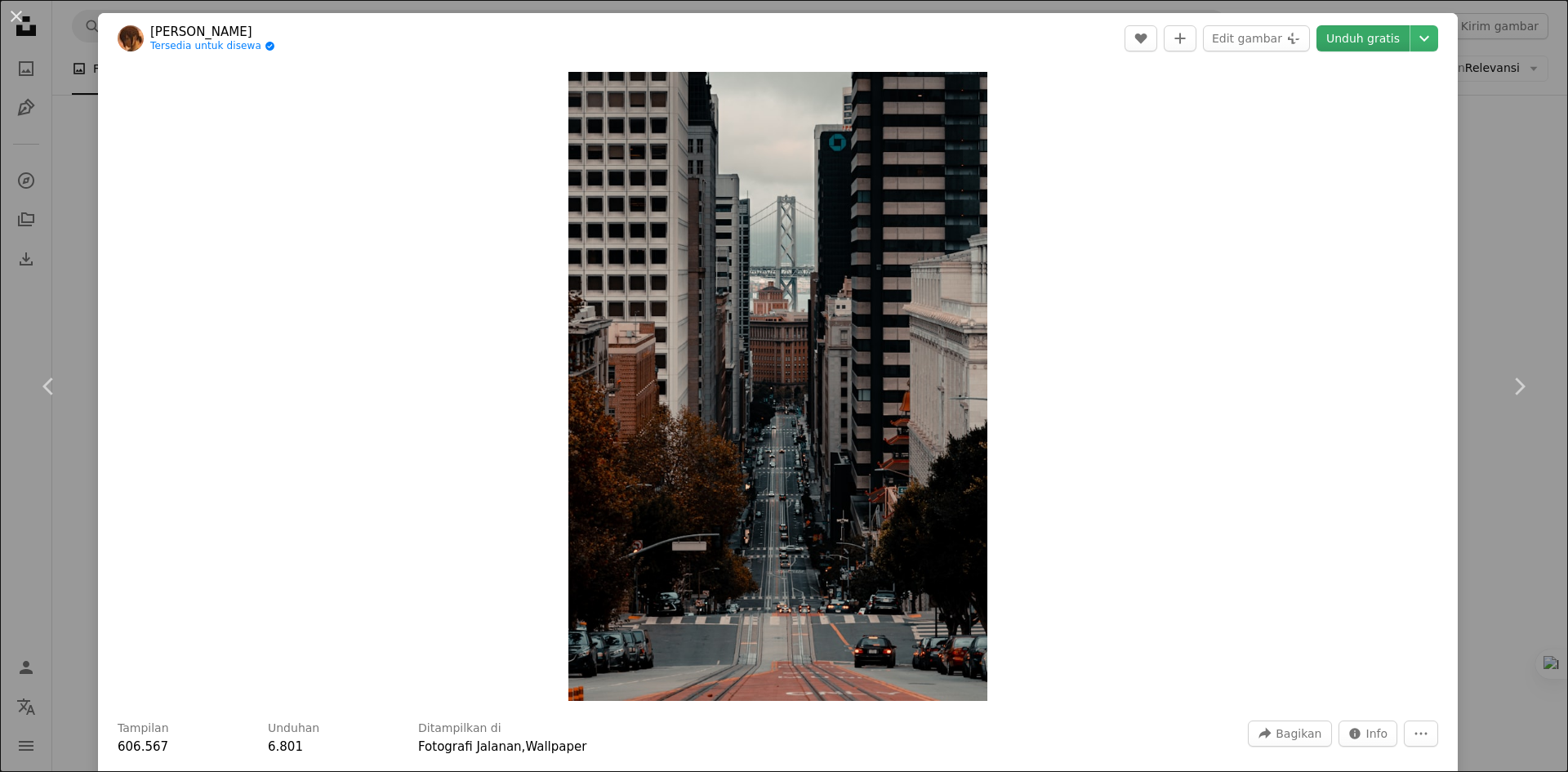
click at [1338, 30] on link "Unduh gratis" at bounding box center [1362, 38] width 93 height 26
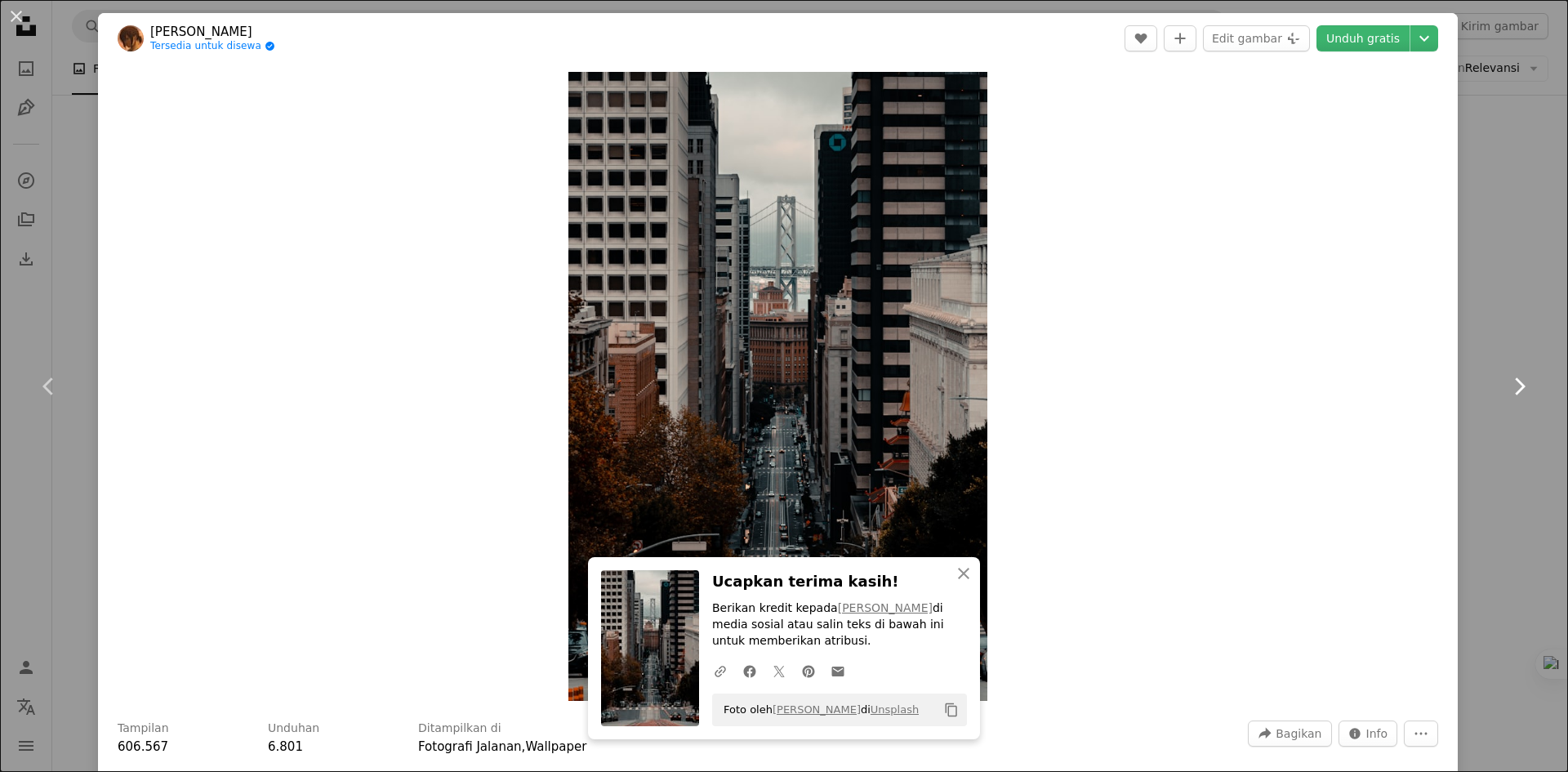
click at [1515, 392] on icon at bounding box center [1520, 386] width 11 height 17
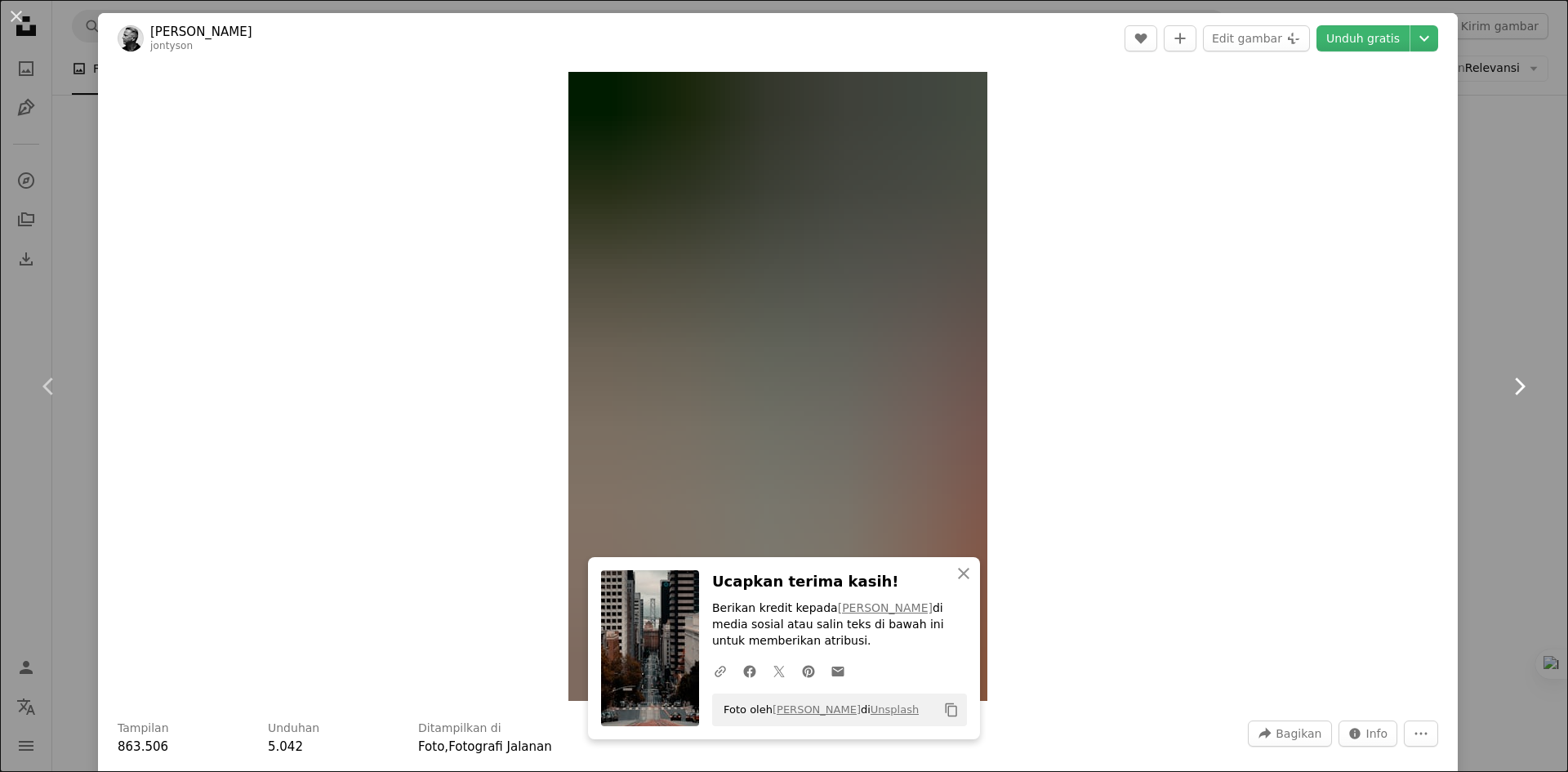
click at [1515, 392] on icon at bounding box center [1520, 386] width 11 height 17
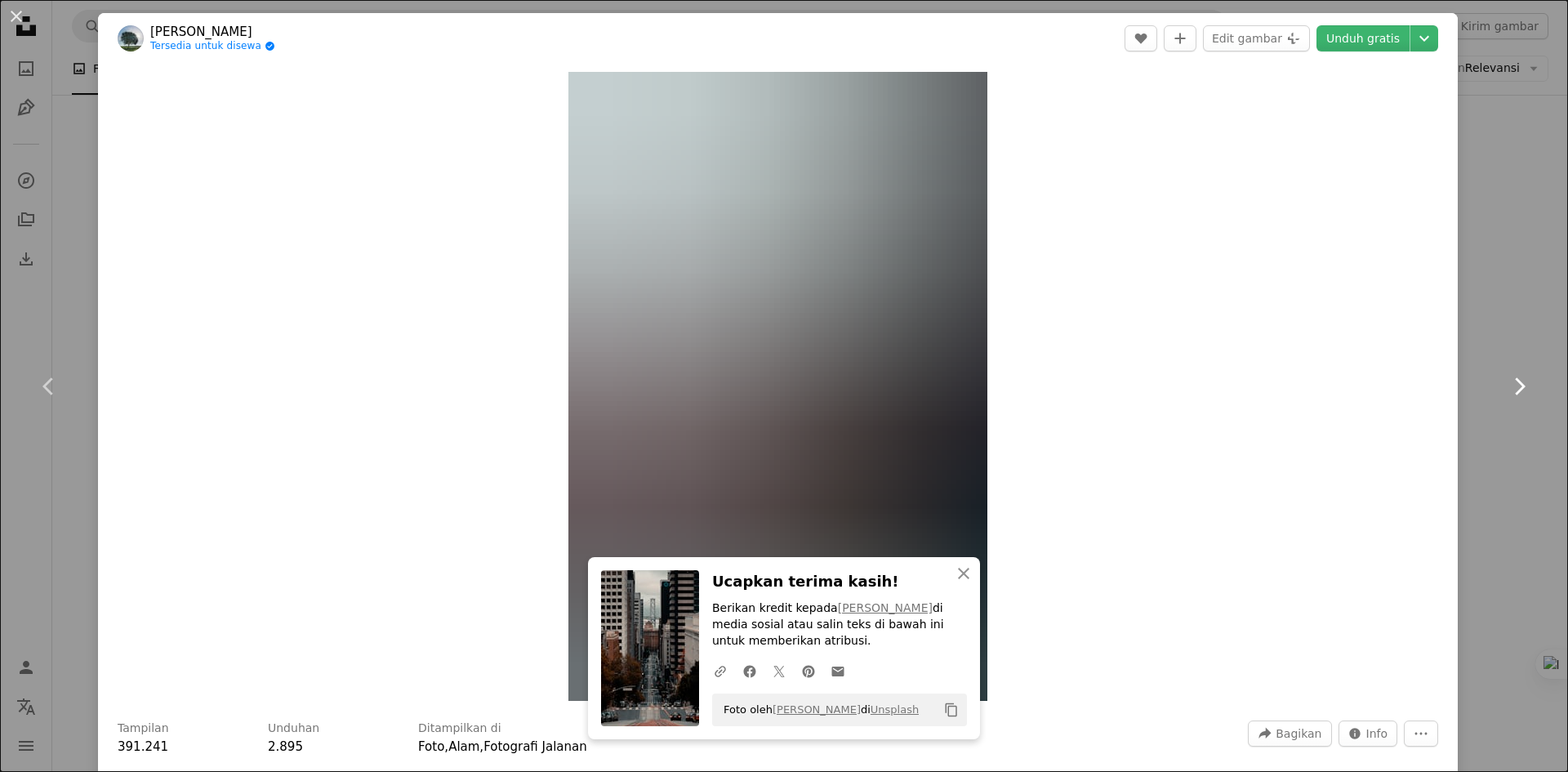
click at [1515, 392] on icon at bounding box center [1520, 386] width 11 height 17
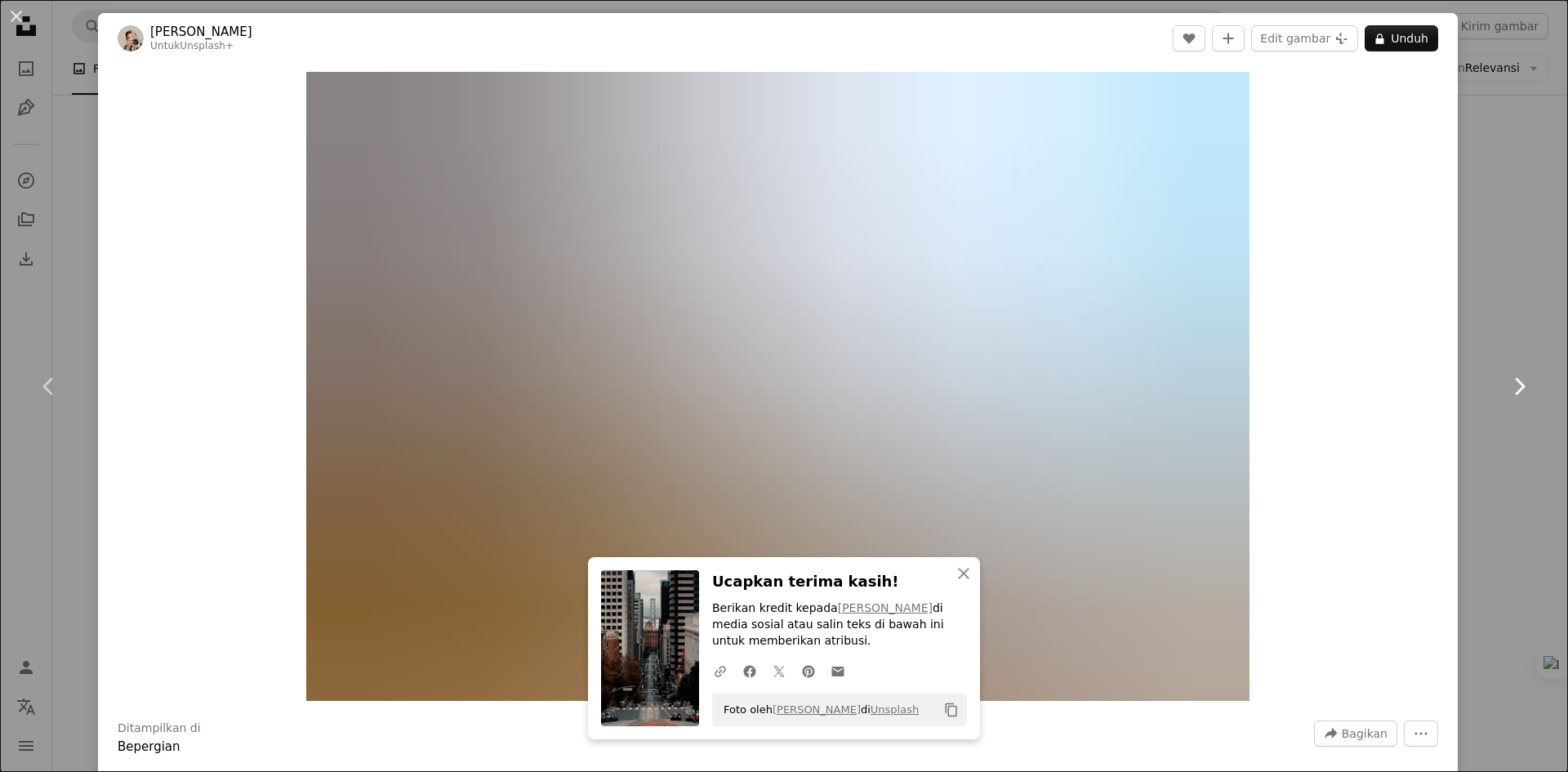
click at [1515, 392] on icon at bounding box center [1520, 386] width 11 height 17
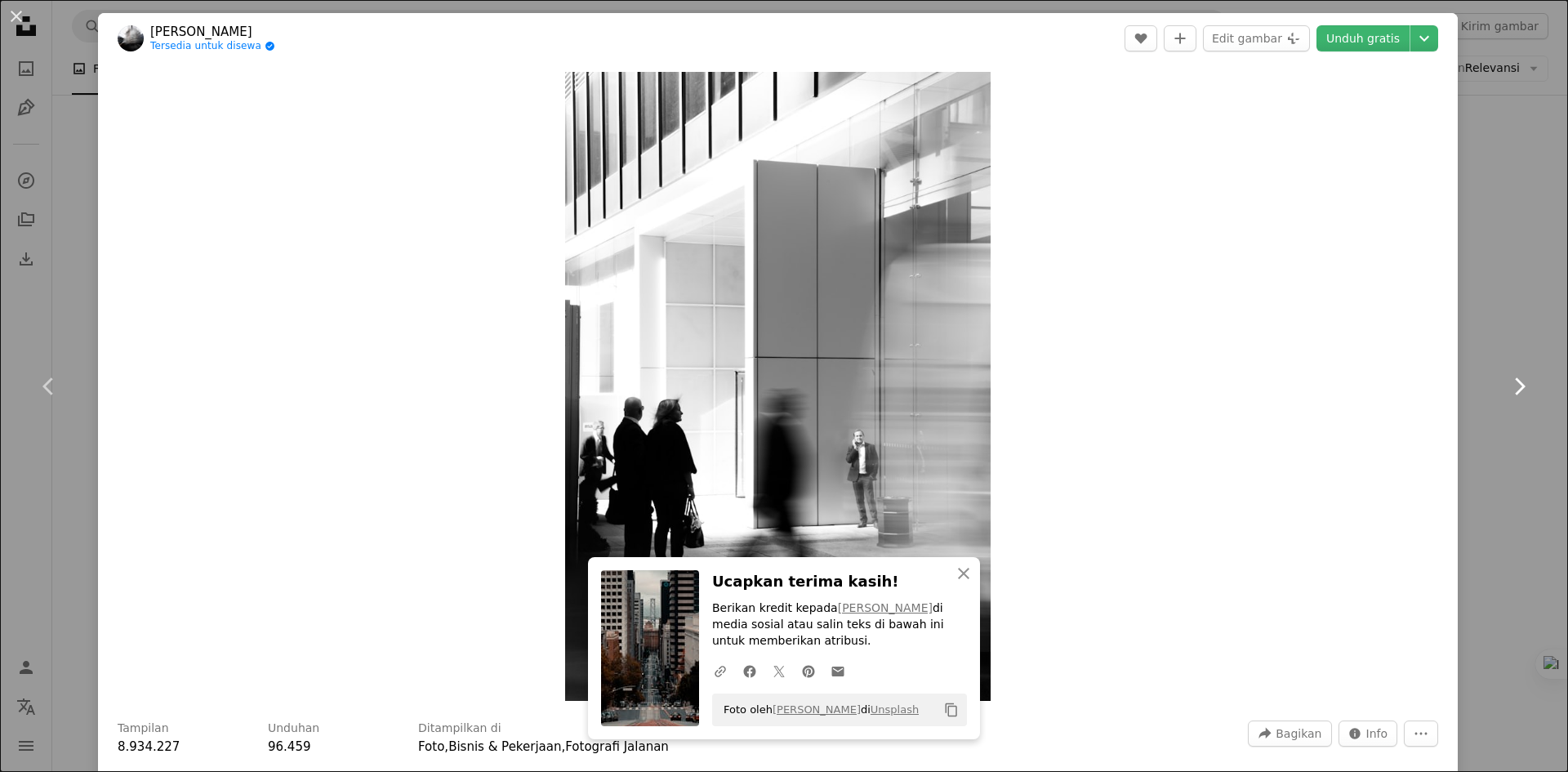
click at [1515, 392] on icon at bounding box center [1520, 386] width 11 height 17
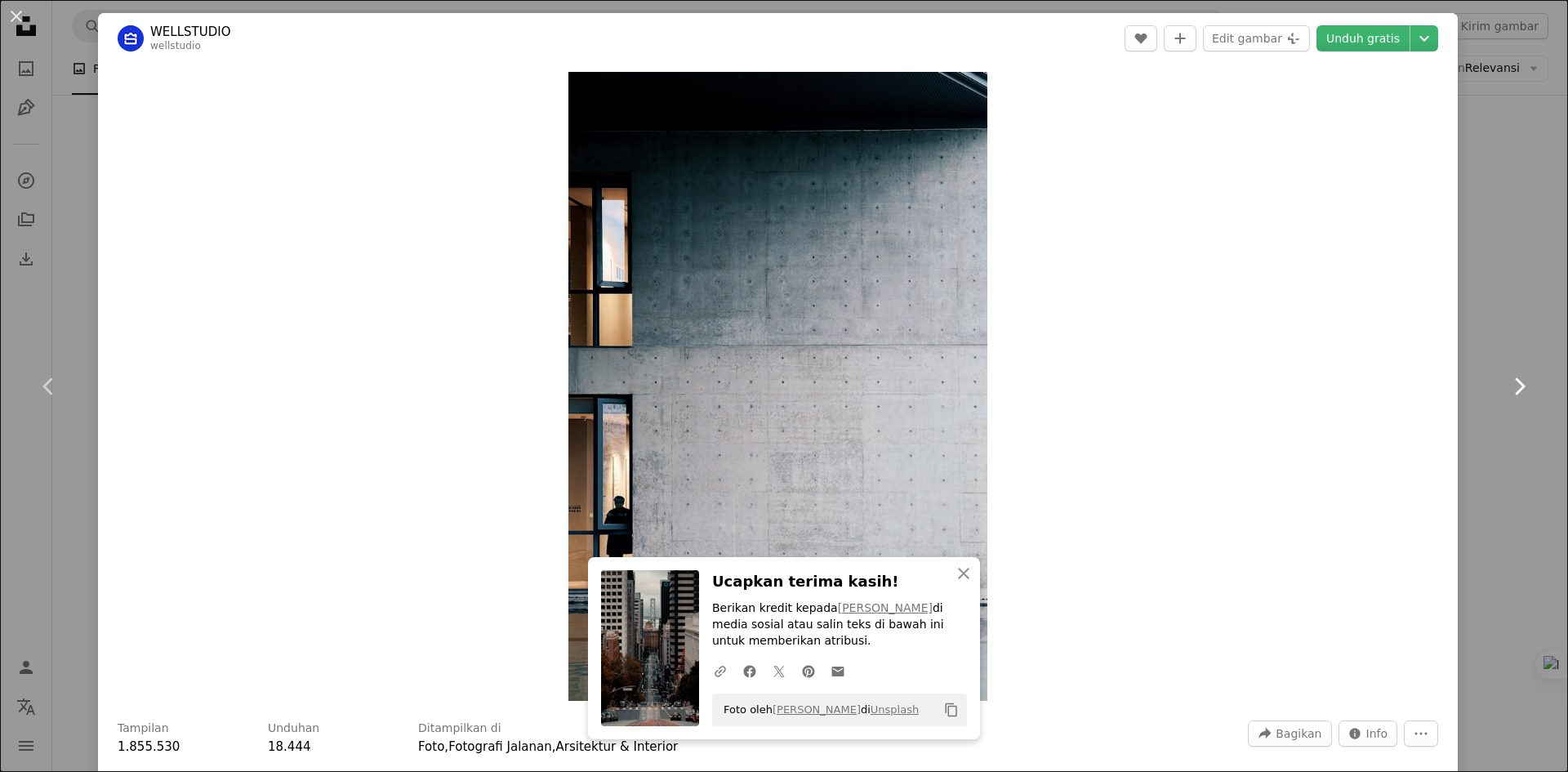
click at [1515, 392] on icon at bounding box center [1520, 386] width 11 height 17
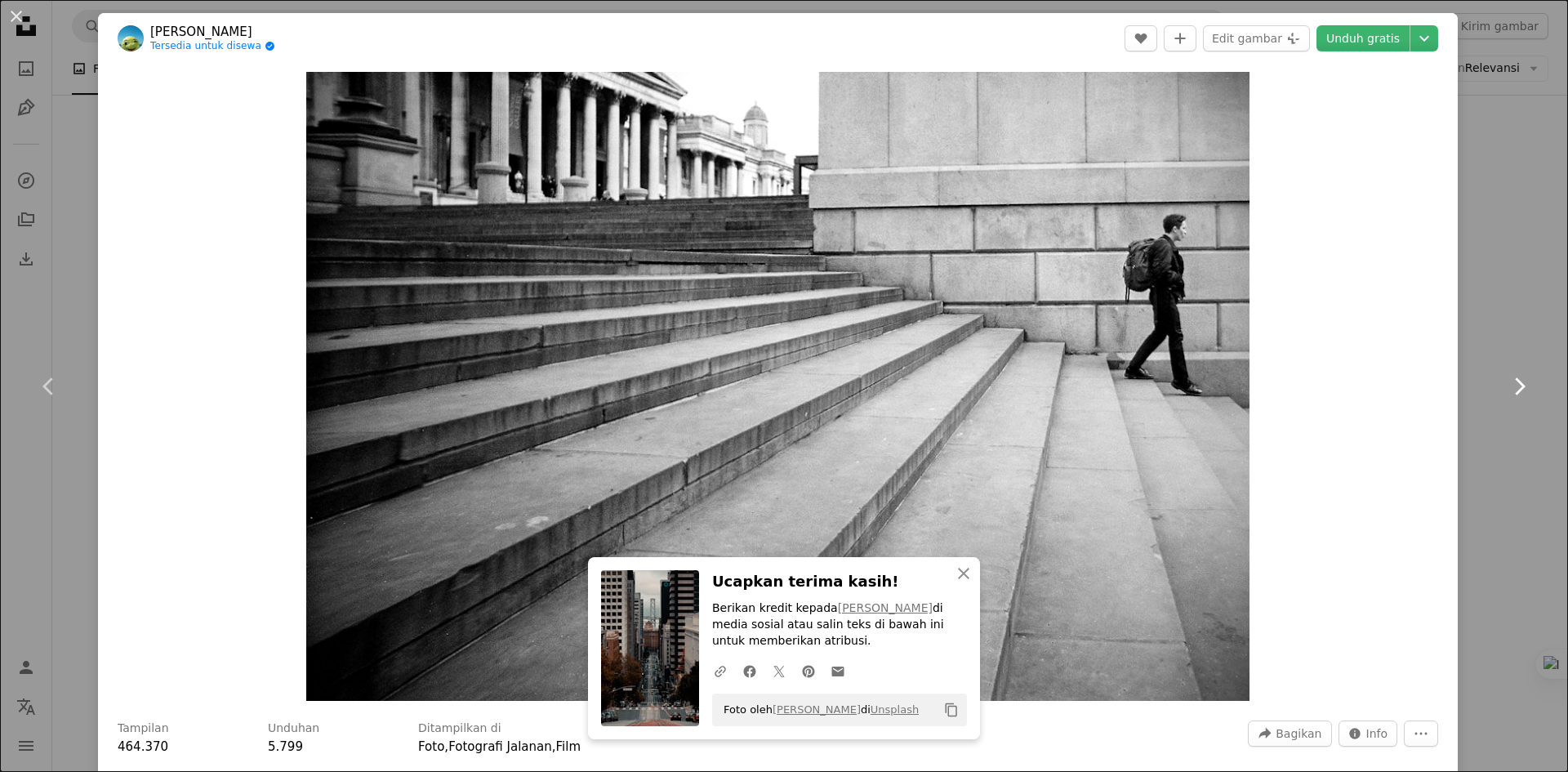
click at [1515, 392] on icon at bounding box center [1520, 386] width 11 height 17
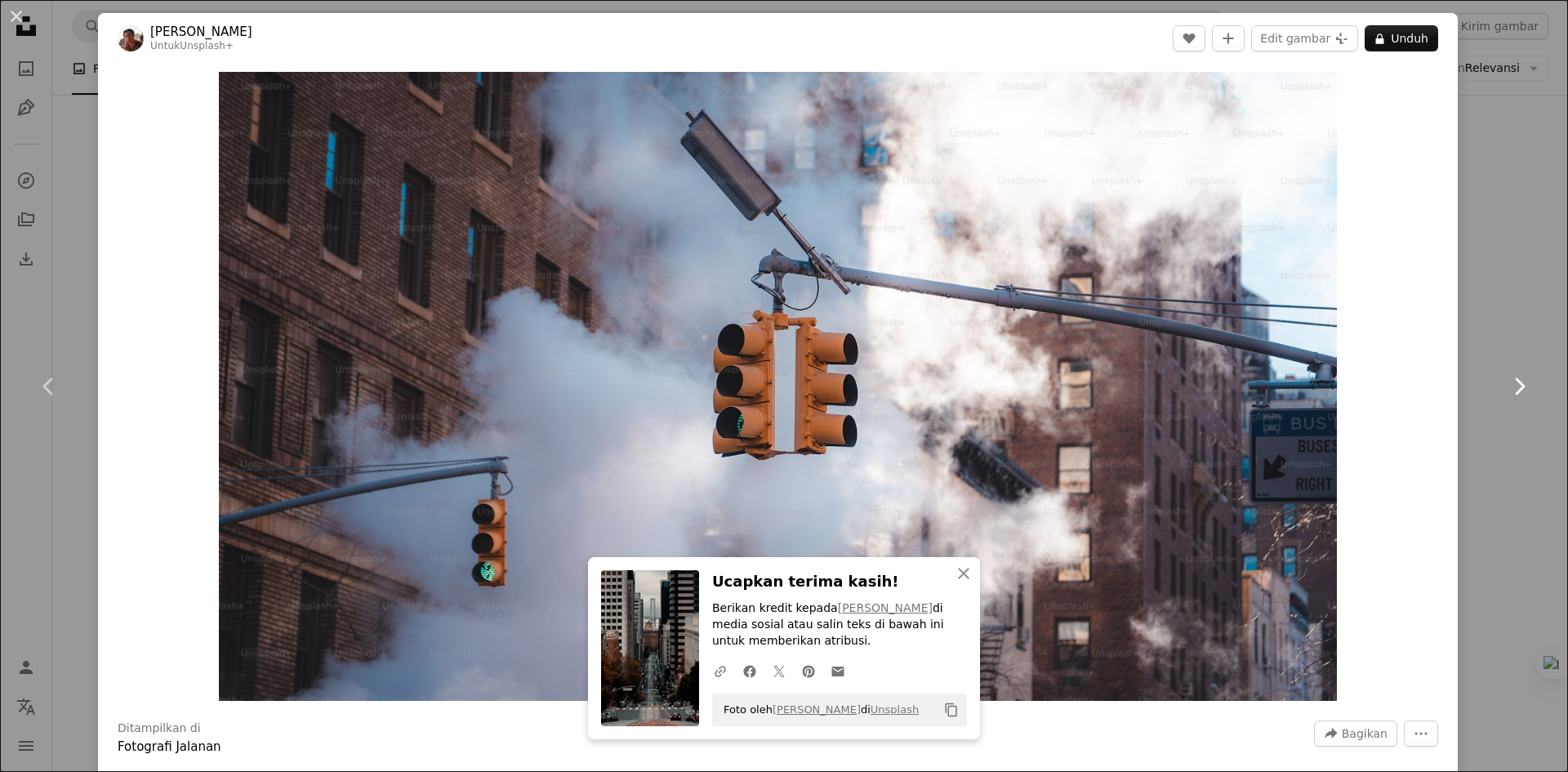
click at [1506, 393] on icon "Chevron right" at bounding box center [1519, 386] width 26 height 26
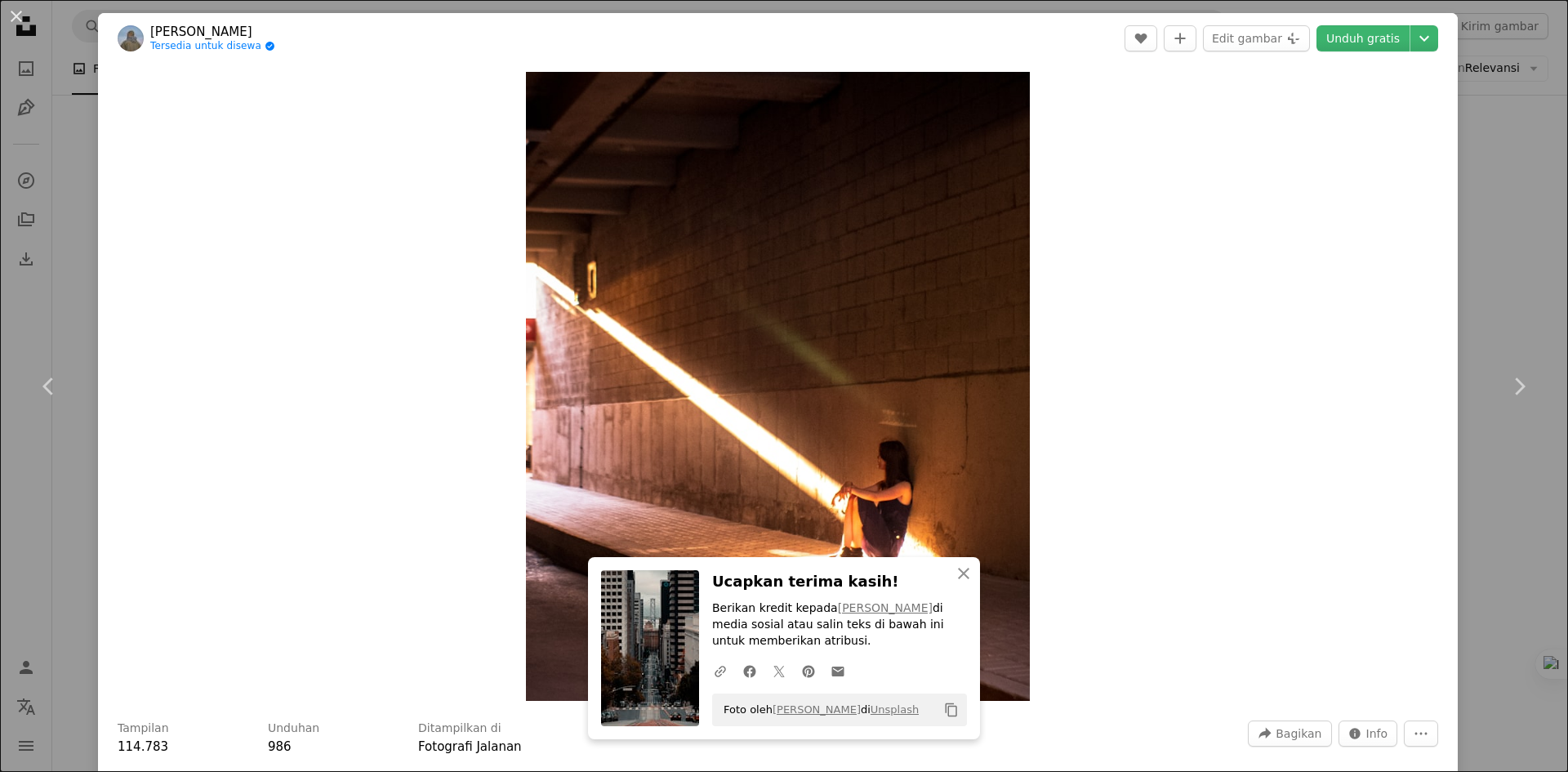
click at [1342, 52] on header "[PERSON_NAME] Tersedia untuk disewa A checkmark inside of a circle A heart A pl…" at bounding box center [778, 38] width 1360 height 51
click at [1339, 42] on link "Unduh gratis" at bounding box center [1362, 38] width 93 height 26
